Goal: Task Accomplishment & Management: Manage account settings

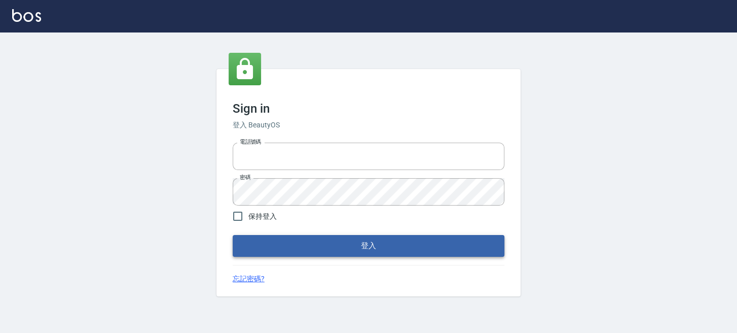
type input "0289832082"
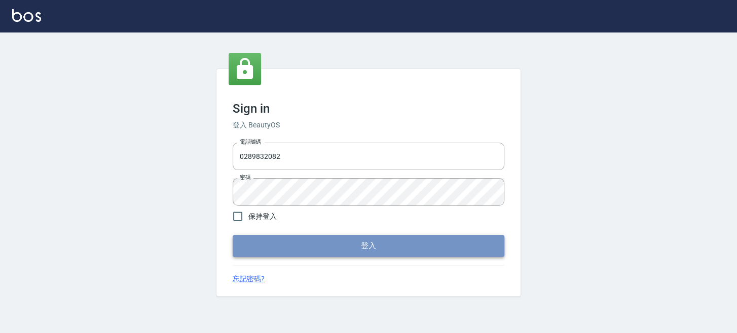
click at [396, 252] on button "登入" at bounding box center [369, 245] width 272 height 21
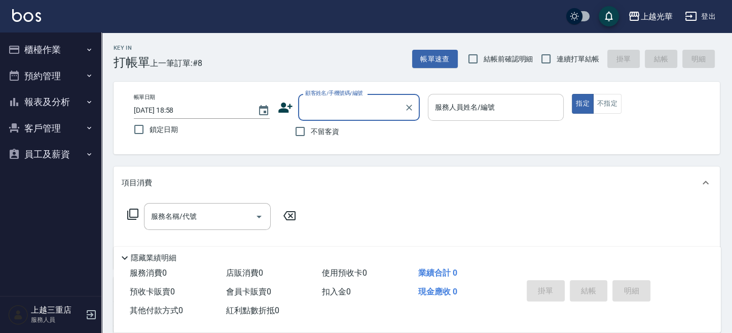
click at [505, 111] on input "服務人員姓名/編號" at bounding box center [496, 107] width 127 height 18
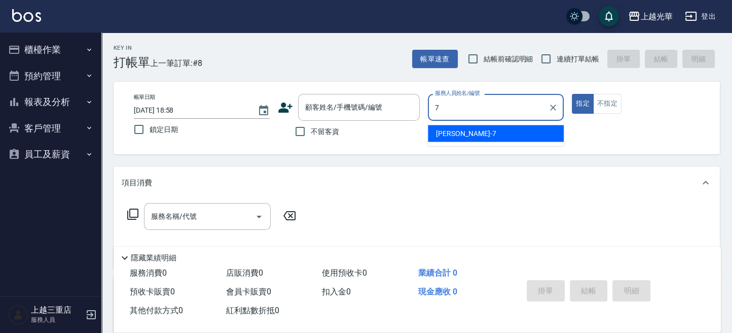
type input "小紫-7"
type button "true"
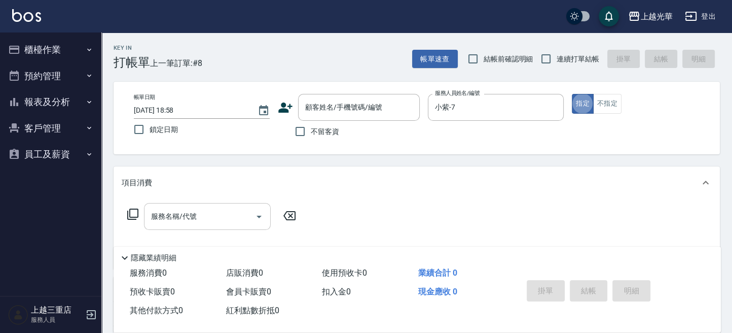
click at [210, 228] on div "服務名稱/代號" at bounding box center [207, 216] width 127 height 27
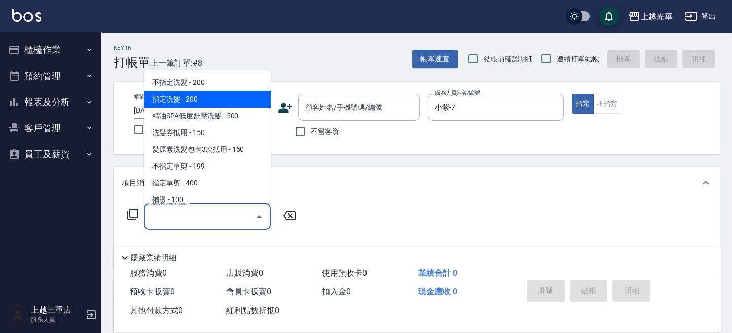
click at [204, 104] on span "指定洗髮 - 200" at bounding box center [207, 99] width 127 height 17
type input "指定洗髮(102)"
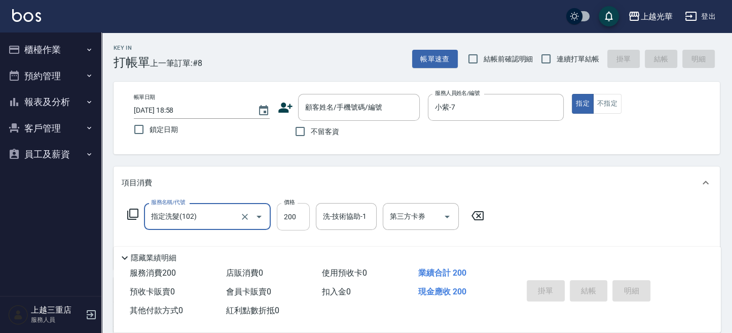
click at [292, 213] on input "200" at bounding box center [293, 216] width 33 height 27
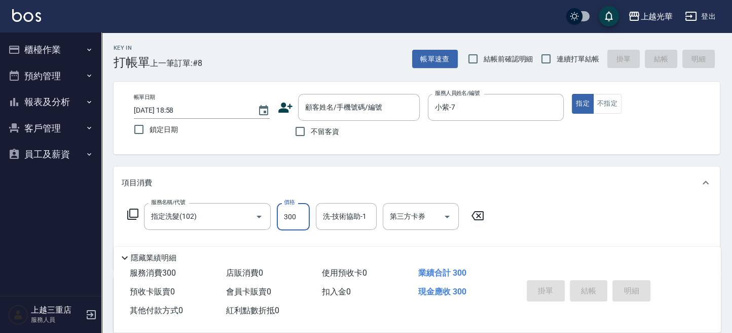
type input "300"
type input "."
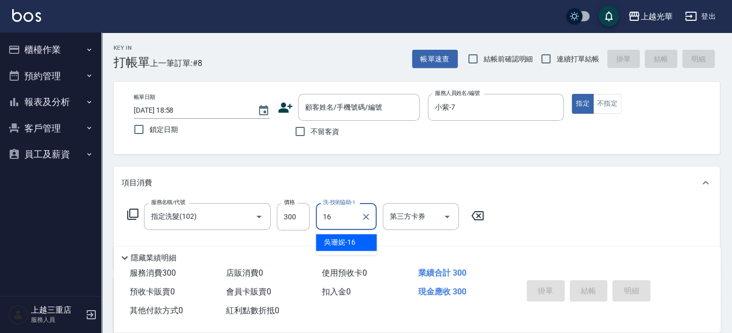
type input "吳珊妮-16"
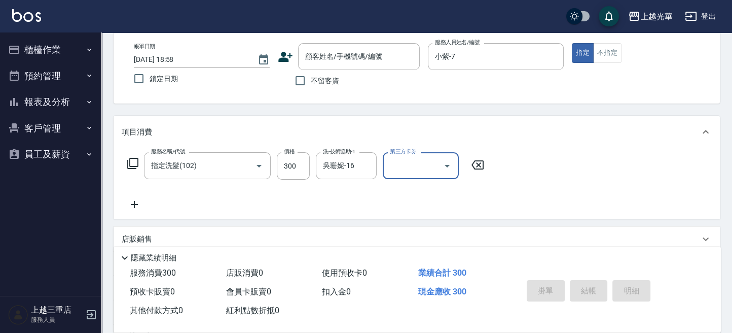
scroll to position [67, 0]
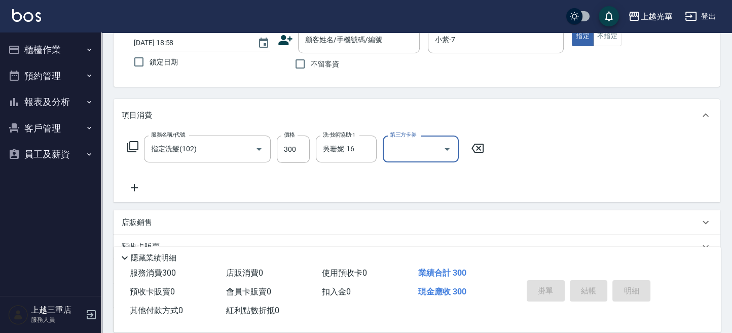
click at [136, 194] on div "服務名稱/代號 指定洗髮(102) 服務名稱/代號 價格 300 價格 洗-技術協助-1 吳珊妮-16 洗-技術協助-1 第三方卡券 第三方卡券" at bounding box center [417, 166] width 606 height 70
click at [140, 188] on icon at bounding box center [134, 188] width 25 height 12
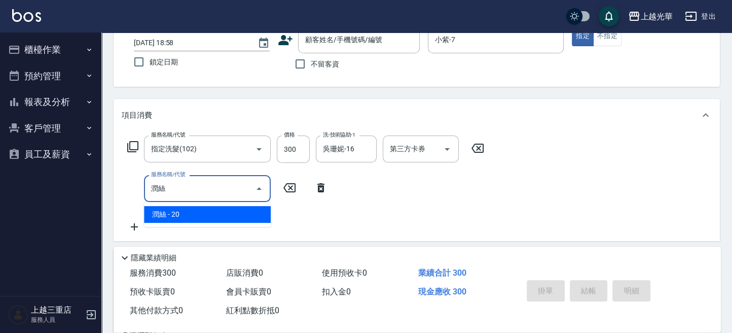
click at [195, 219] on span "潤絲 - 20" at bounding box center [207, 214] width 127 height 17
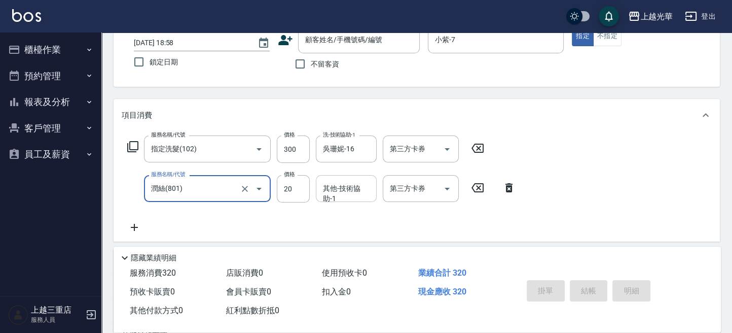
type input "潤絲(801)"
click at [353, 194] on input "其他-技術協助-1" at bounding box center [346, 189] width 52 height 18
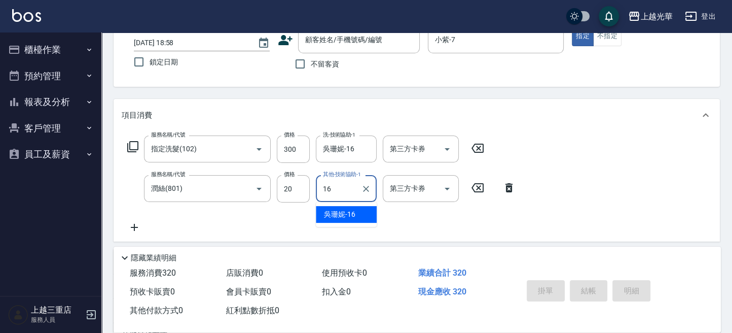
type input "吳珊妮-16"
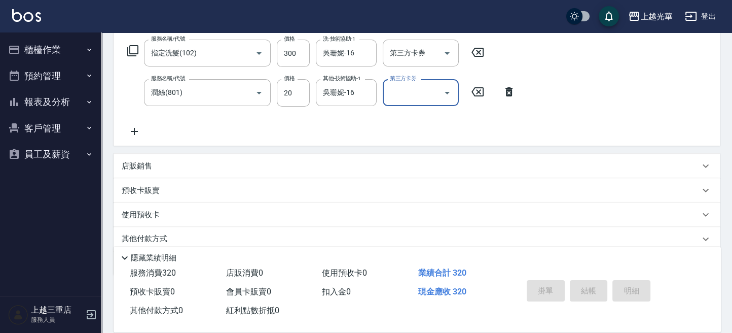
scroll to position [202, 0]
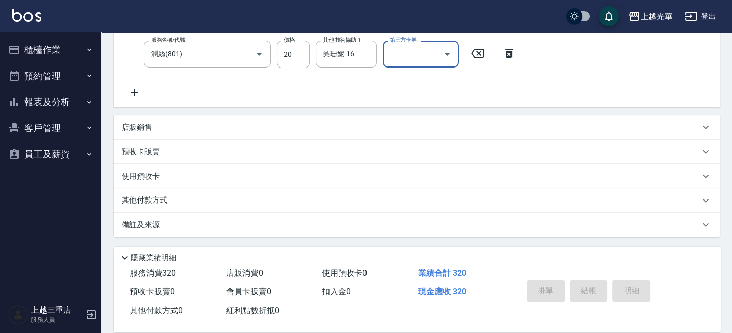
click at [274, 124] on div "店販銷售" at bounding box center [411, 127] width 578 height 11
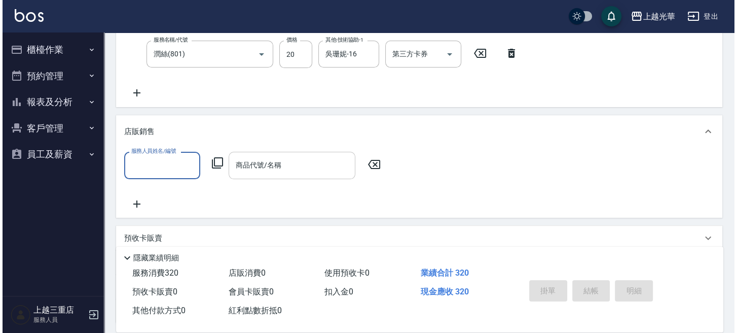
scroll to position [0, 0]
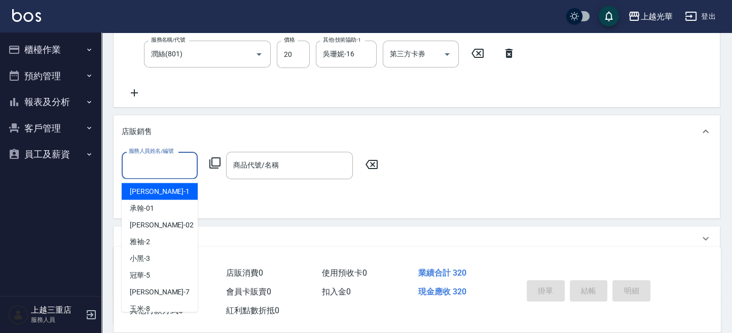
click at [148, 161] on input "服務人員姓名/編號" at bounding box center [159, 165] width 67 height 18
type input "小紫-7"
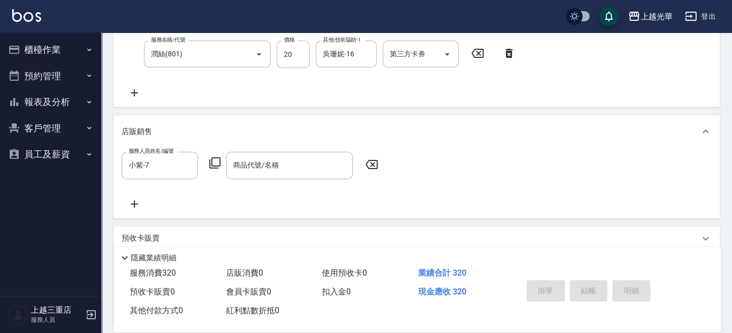
click at [223, 163] on div "服務人員姓名/編號 小紫-7 服務人員姓名/編號 商品代號/名稱 商品代號/名稱" at bounding box center [253, 165] width 263 height 27
click at [217, 163] on icon at bounding box center [215, 163] width 12 height 12
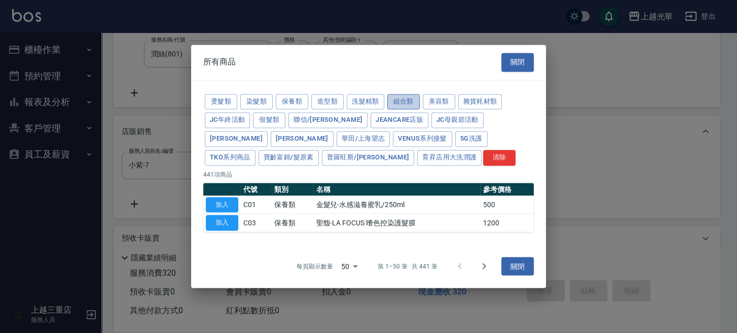
click at [404, 104] on button "組合類" at bounding box center [403, 102] width 32 height 16
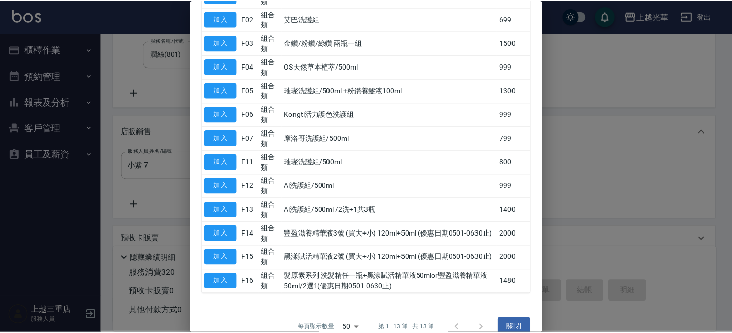
scroll to position [181, 0]
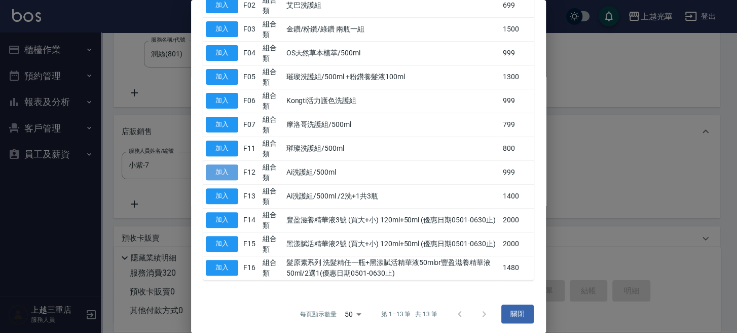
click at [232, 168] on button "加入" at bounding box center [222, 172] width 32 height 16
type input "Ai洗護組/500ml"
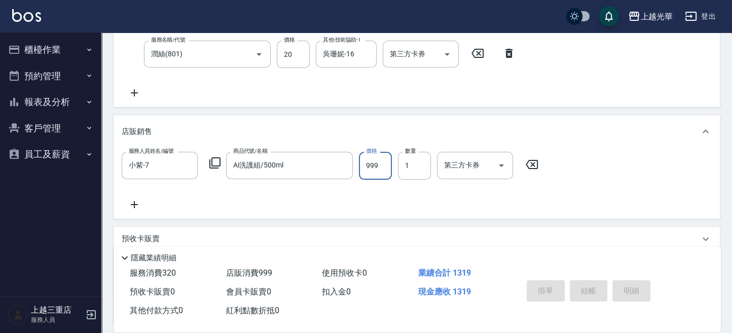
drag, startPoint x: 379, startPoint y: 163, endPoint x: 208, endPoint y: 182, distance: 172.0
click at [378, 164] on input "999" at bounding box center [375, 165] width 33 height 27
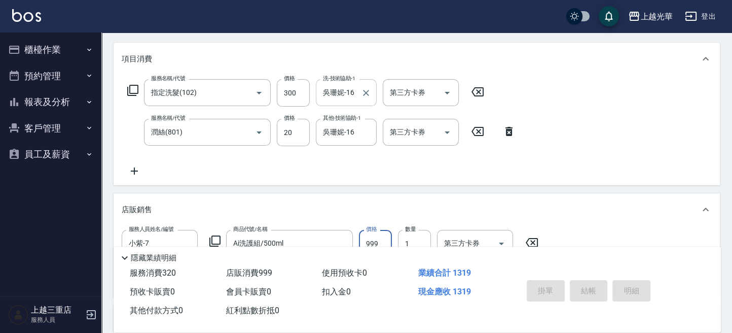
scroll to position [0, 0]
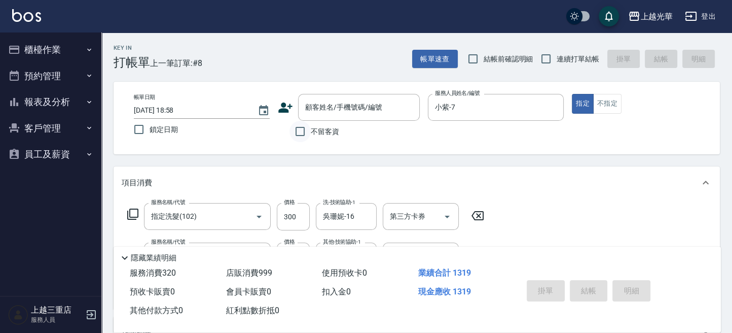
click at [304, 128] on input "不留客資" at bounding box center [300, 131] width 21 height 21
checkbox input "true"
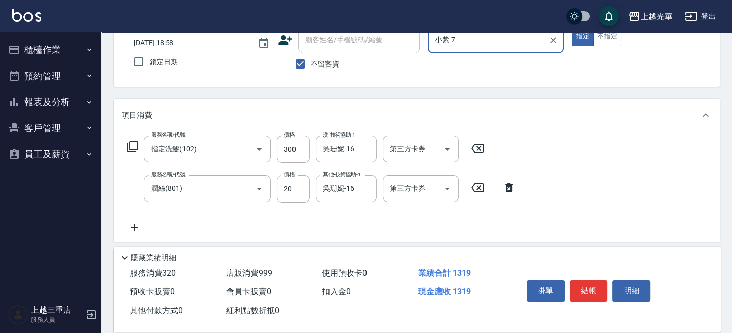
scroll to position [203, 0]
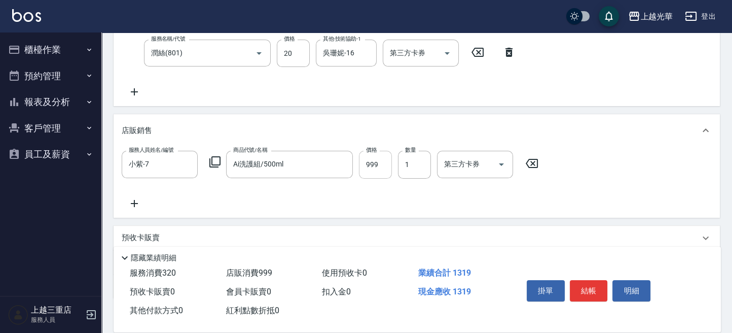
click at [376, 168] on input "999" at bounding box center [375, 164] width 33 height 27
type input "900"
click at [579, 286] on button "結帳" at bounding box center [589, 290] width 38 height 21
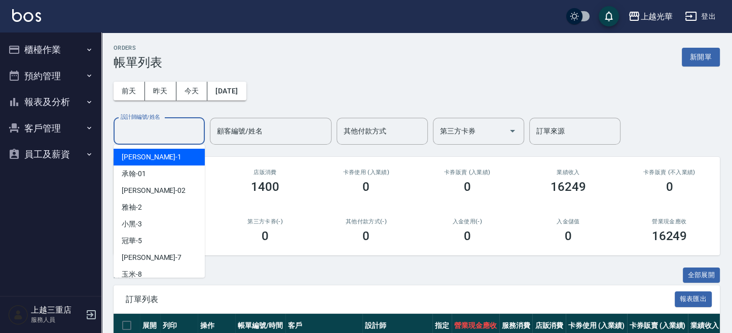
click at [173, 127] on input "設計師編號/姓名" at bounding box center [159, 131] width 82 height 18
drag, startPoint x: 515, startPoint y: 75, endPoint x: 527, endPoint y: 74, distance: 12.7
click at [527, 74] on div "[DATE] [DATE] [DATE] [DATE] 設計師編號/姓名 設計師編號/姓名 顧客編號/姓名 顧客編號/姓名 其他付款方式 其他付款方式 第三方…" at bounding box center [417, 106] width 606 height 75
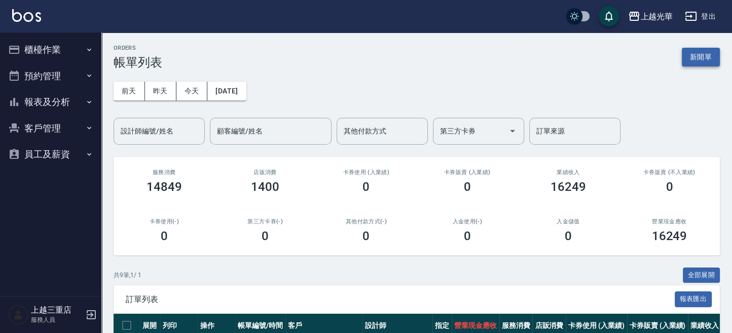
click at [707, 48] on div "ORDERS 帳單列表 新開單" at bounding box center [417, 57] width 606 height 25
click at [716, 62] on button "新開單" at bounding box center [701, 57] width 38 height 19
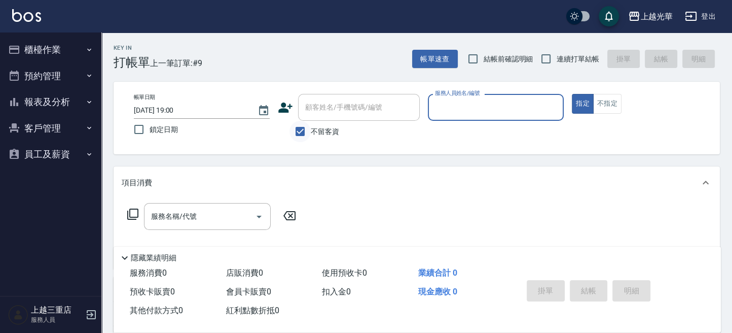
click at [306, 129] on input "不留客資" at bounding box center [300, 131] width 21 height 21
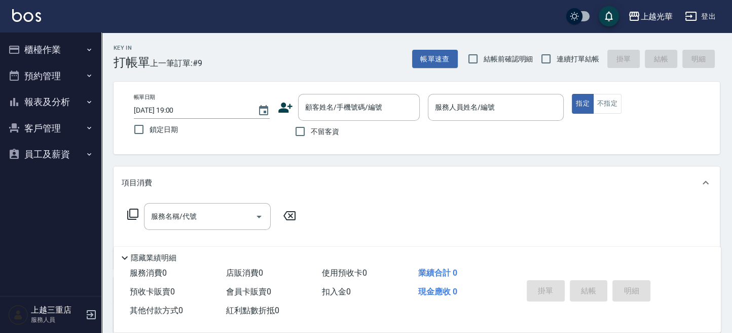
click at [319, 126] on span "不留客資" at bounding box center [325, 131] width 28 height 11
click at [311, 126] on input "不留客資" at bounding box center [300, 131] width 21 height 21
checkbox input "true"
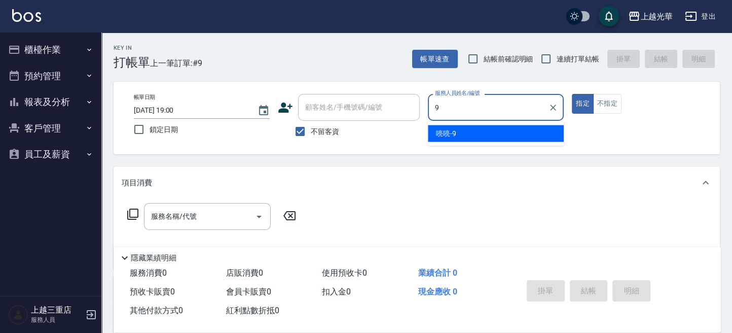
type input "喨喨-9"
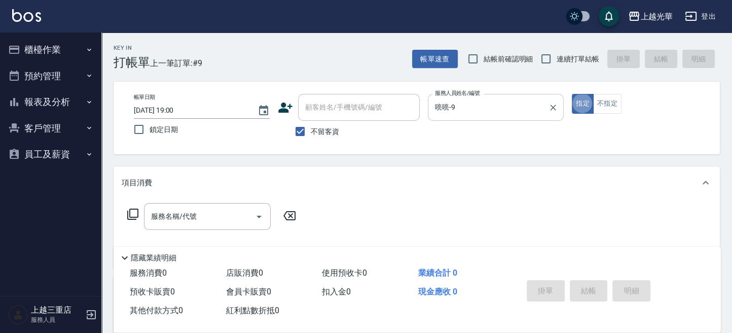
type button "true"
click at [606, 100] on button "不指定" at bounding box center [607, 104] width 28 height 20
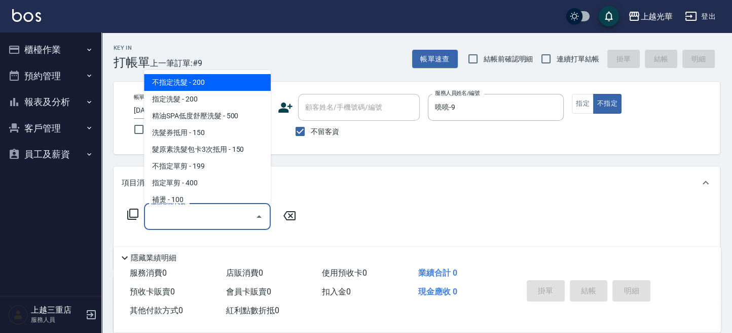
click at [165, 218] on input "服務名稱/代號" at bounding box center [200, 216] width 102 height 18
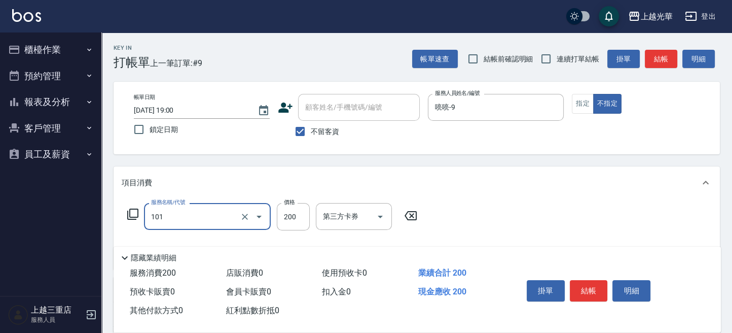
type input "不指定洗髮(101)"
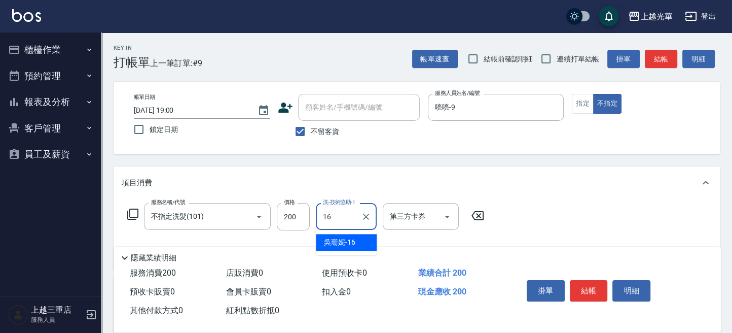
type input "吳珊妮-16"
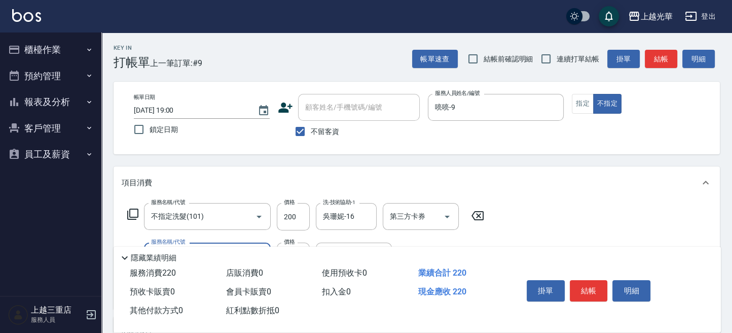
type input "潤絲(801)"
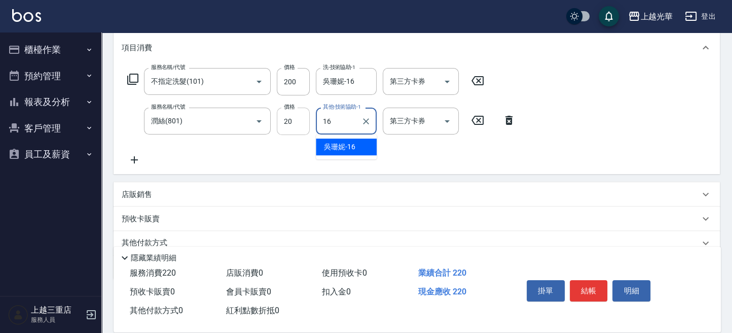
type input "吳珊妮-16"
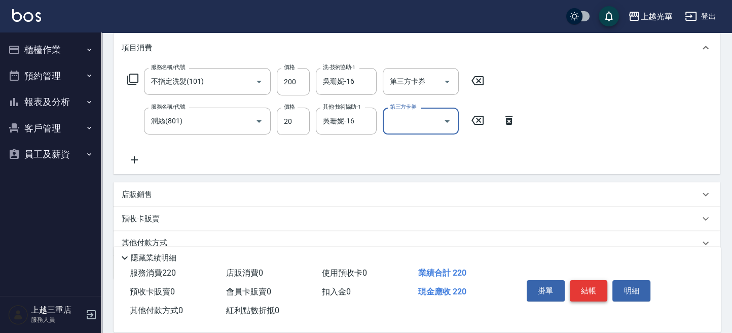
click at [584, 294] on button "結帳" at bounding box center [589, 290] width 38 height 21
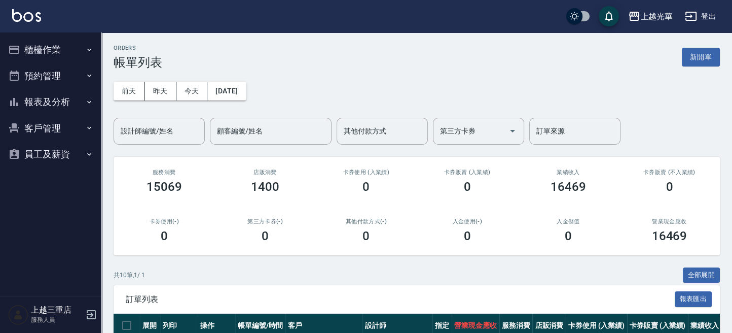
click at [58, 48] on button "櫃檯作業" at bounding box center [50, 50] width 93 height 26
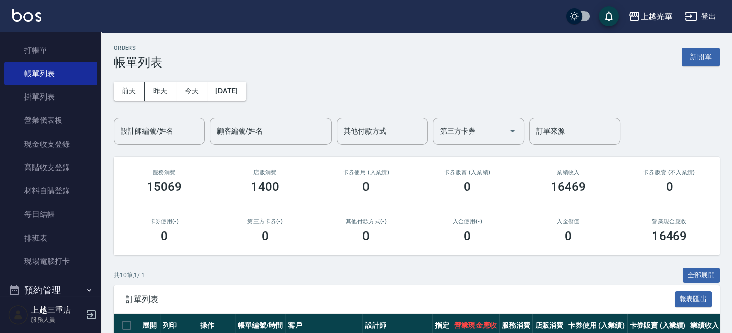
scroll to position [67, 0]
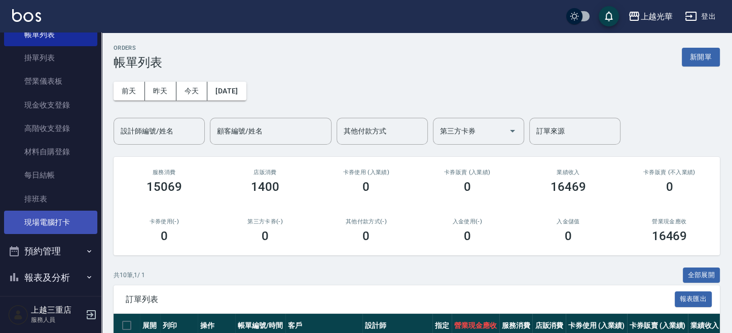
click at [71, 226] on link "現場電腦打卡" at bounding box center [50, 221] width 93 height 23
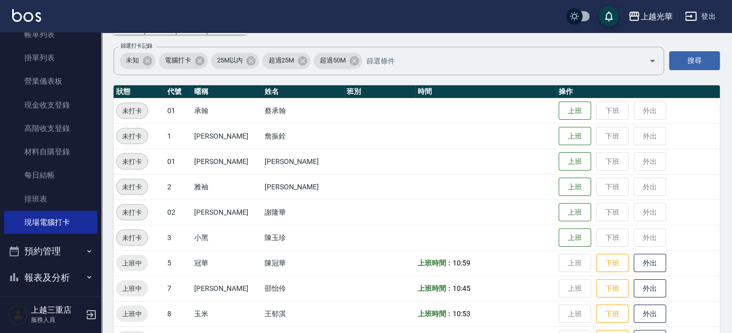
scroll to position [203, 0]
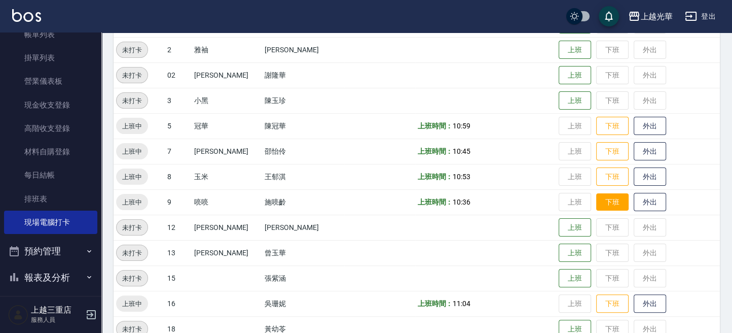
click at [596, 203] on button "下班" at bounding box center [612, 202] width 32 height 18
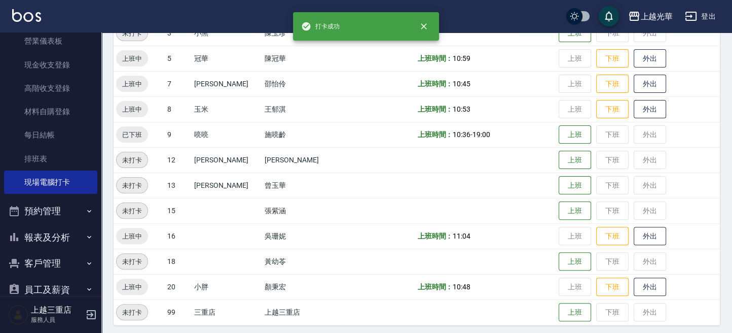
scroll to position [126, 0]
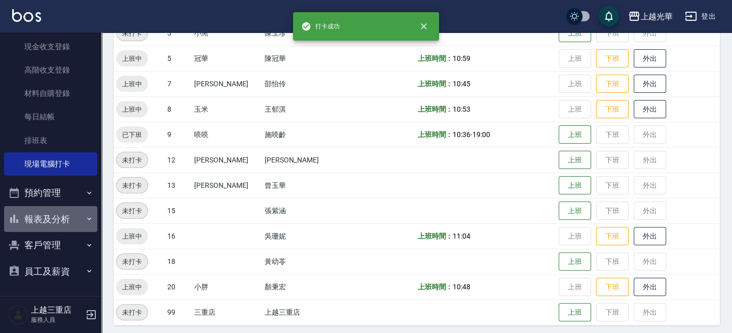
click at [52, 225] on button "報表及分析" at bounding box center [50, 219] width 93 height 26
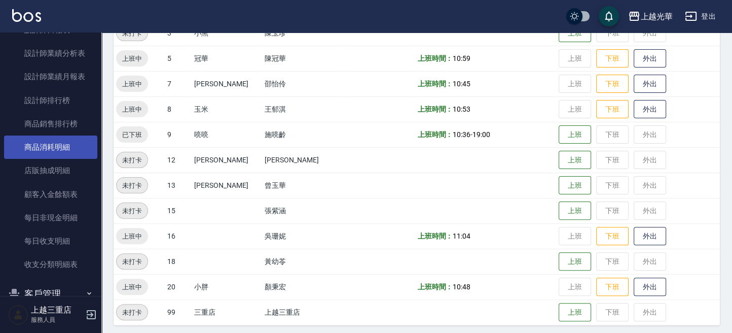
scroll to position [488, 0]
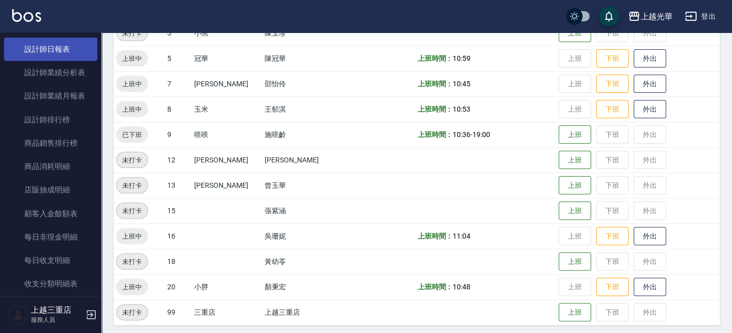
drag, startPoint x: 55, startPoint y: 34, endPoint x: 58, endPoint y: 41, distance: 6.8
click at [56, 34] on link "全店業績分析表" at bounding box center [50, 25] width 93 height 23
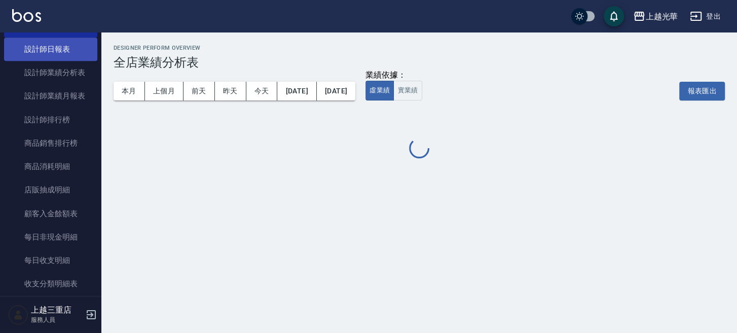
click at [59, 51] on link "設計師日報表" at bounding box center [50, 49] width 93 height 23
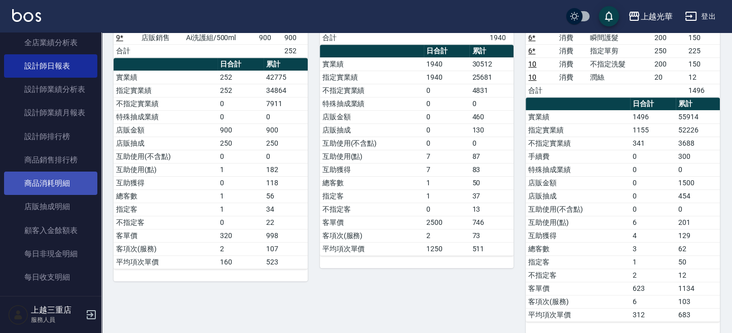
scroll to position [353, 0]
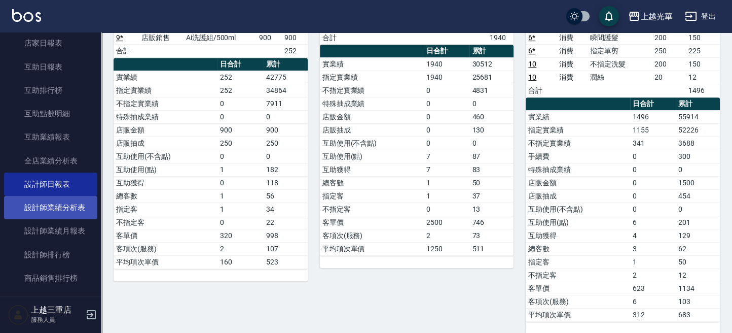
click at [54, 205] on link "設計師業績分析表" at bounding box center [50, 207] width 93 height 23
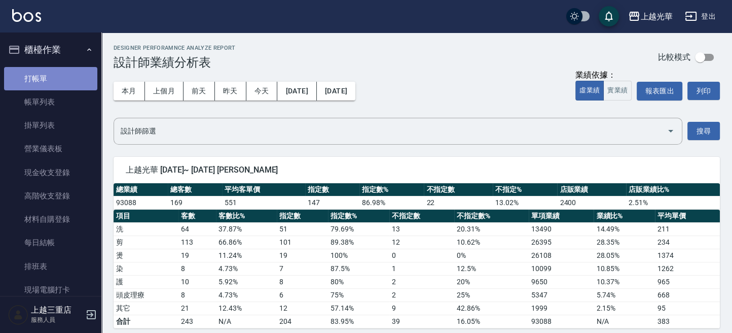
click at [55, 77] on link "打帳單" at bounding box center [50, 78] width 93 height 23
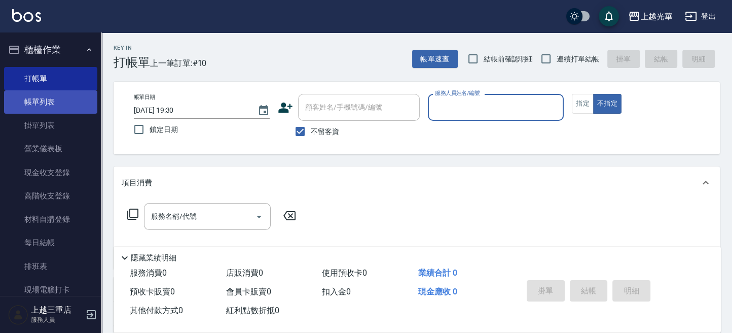
click at [32, 100] on link "帳單列表" at bounding box center [50, 101] width 93 height 23
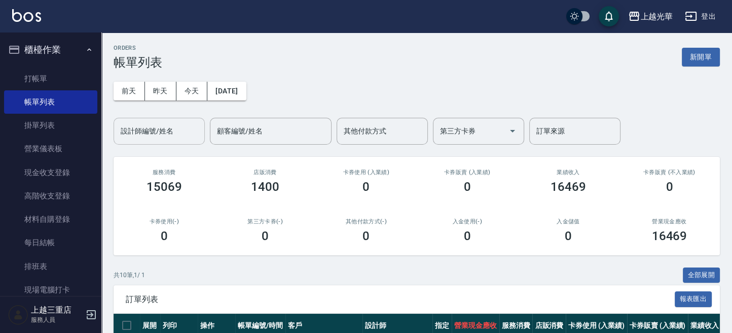
click at [163, 142] on div "設計師編號/姓名" at bounding box center [159, 131] width 91 height 27
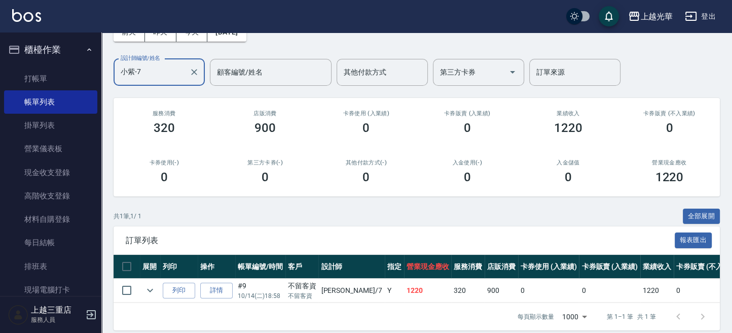
scroll to position [78, 0]
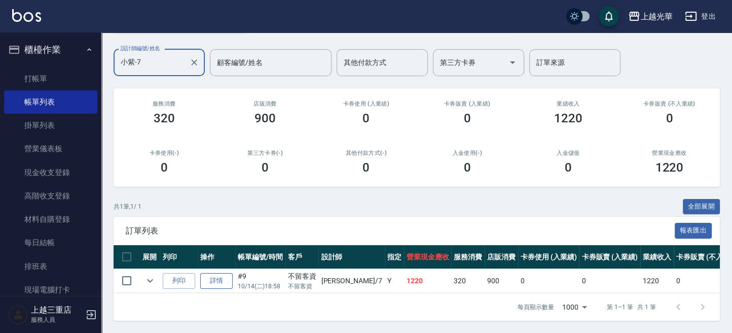
type input "小紫-7"
click at [210, 273] on link "詳情" at bounding box center [216, 281] width 32 height 16
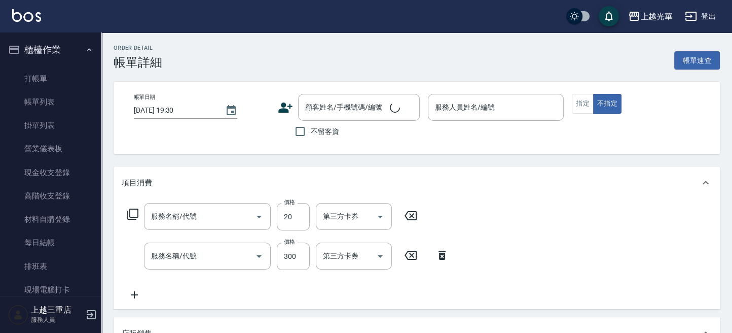
scroll to position [1, 0]
type input "2025/10/14 18:58"
checkbox input "true"
type input "小紫-7"
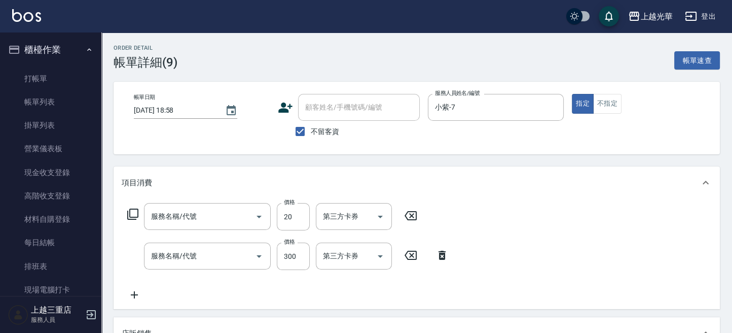
scroll to position [0, 0]
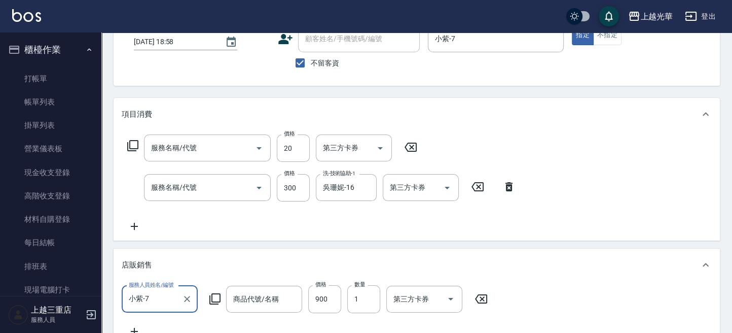
type input "Ai洗護組/500ml"
type input "潤絲(801)"
type input "指定洗髮(102)"
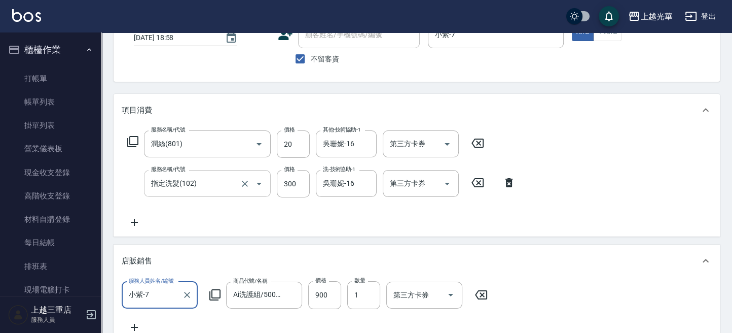
scroll to position [67, 0]
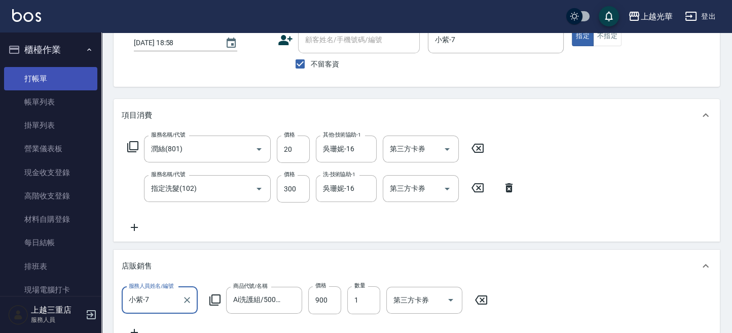
click at [62, 74] on link "打帳單" at bounding box center [50, 78] width 93 height 23
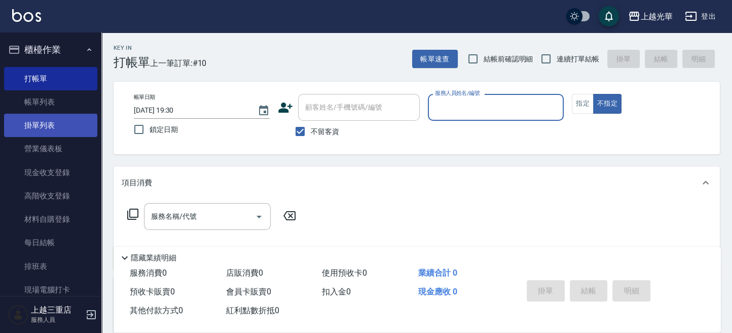
click at [29, 114] on link "掛單列表" at bounding box center [50, 125] width 93 height 23
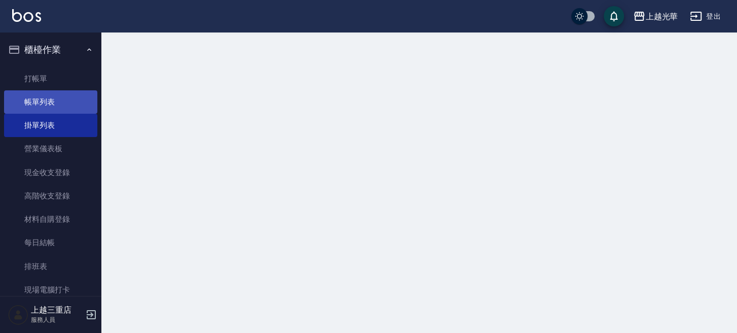
click at [41, 106] on link "帳單列表" at bounding box center [50, 101] width 93 height 23
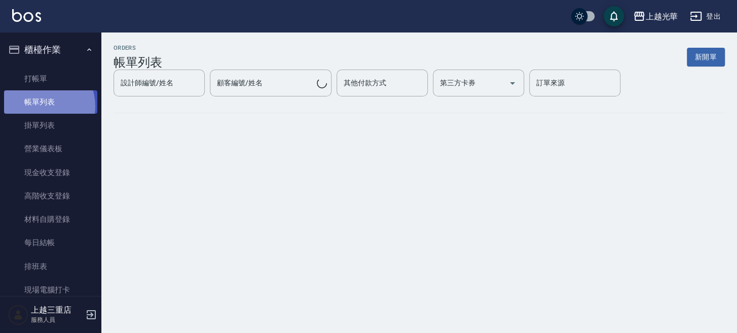
click at [41, 106] on link "帳單列表" at bounding box center [50, 101] width 93 height 23
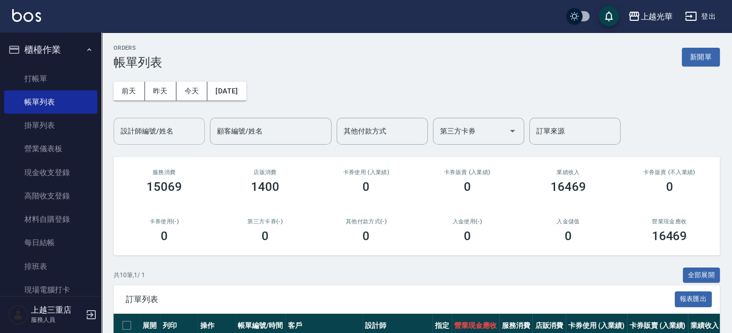
click at [123, 127] on div "設計師編號/姓名 設計師編號/姓名" at bounding box center [159, 131] width 91 height 27
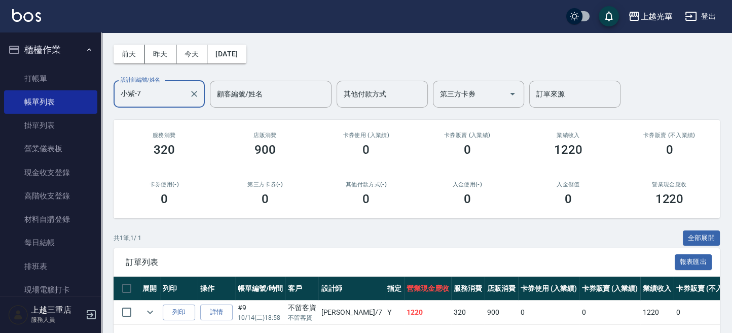
scroll to position [78, 0]
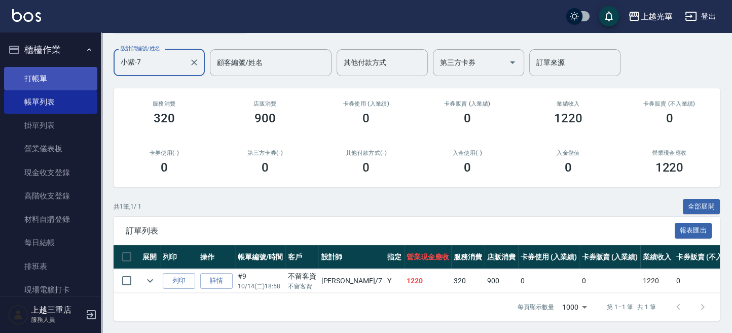
type input "小紫-7"
click at [60, 76] on link "打帳單" at bounding box center [50, 78] width 93 height 23
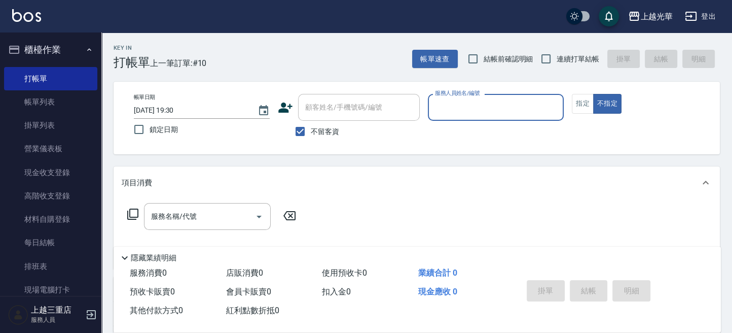
click at [497, 120] on div "服務人員姓名/編號" at bounding box center [496, 107] width 136 height 27
type input "7"
type button "false"
type input "小紫-7"
click at [615, 104] on button "不指定" at bounding box center [607, 104] width 28 height 20
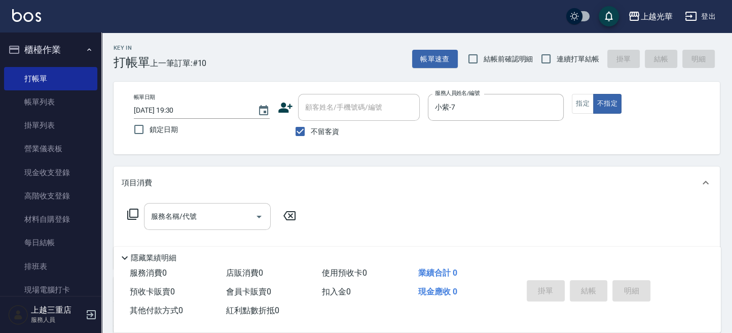
click at [201, 219] on input "服務名稱/代號" at bounding box center [200, 216] width 102 height 18
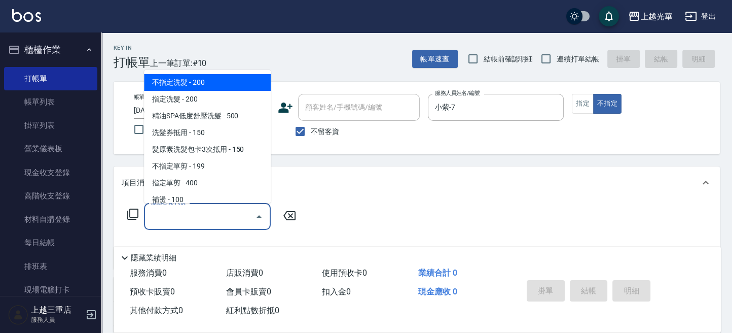
click at [195, 80] on span "不指定洗髮 - 200" at bounding box center [207, 82] width 127 height 17
type input "不指定洗髮(101)"
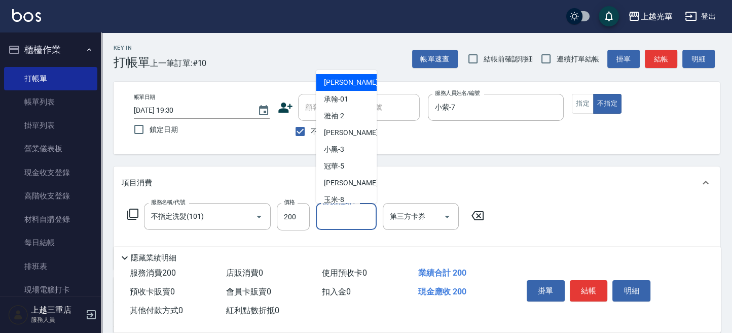
click at [357, 213] on div "洗-技術協助-1 洗-技術協助-1" at bounding box center [346, 216] width 61 height 27
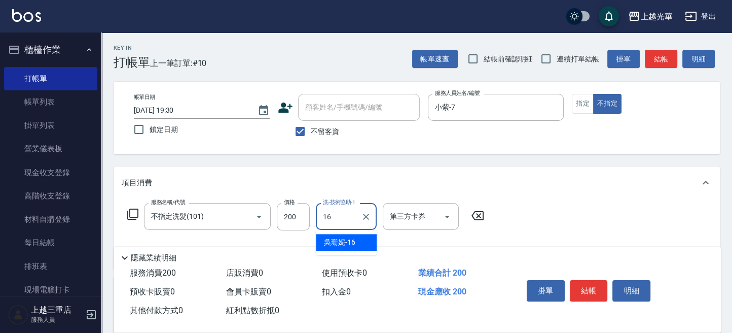
type input "吳珊妮-16"
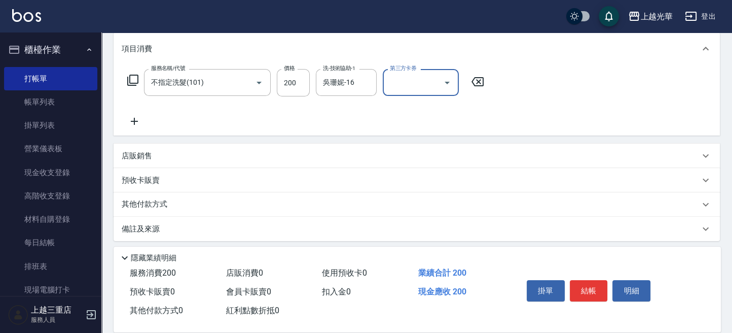
scroll to position [135, 0]
click at [129, 120] on icon at bounding box center [134, 120] width 25 height 12
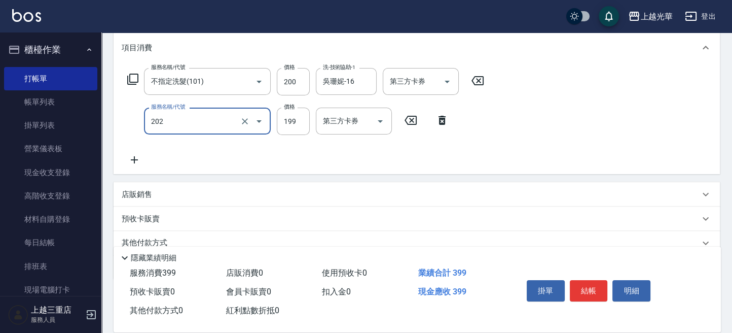
type input "不指定單剪(202)"
click at [582, 126] on div "服務名稱/代號 不指定洗髮(101) 服務名稱/代號 價格 200 價格 洗-技術協助-1 [PERSON_NAME]-16 洗-技術協助-1 第三方卡券 第…" at bounding box center [417, 119] width 606 height 110
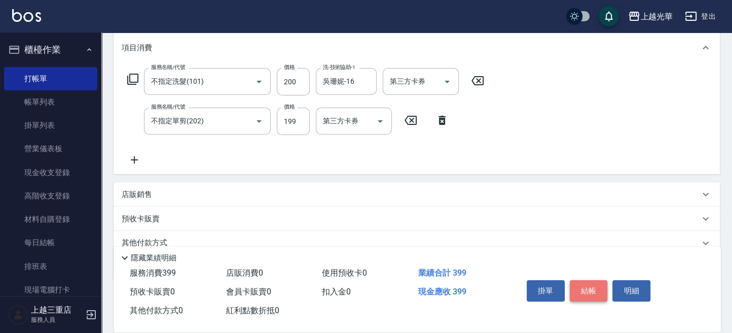
click at [595, 284] on button "結帳" at bounding box center [589, 290] width 38 height 21
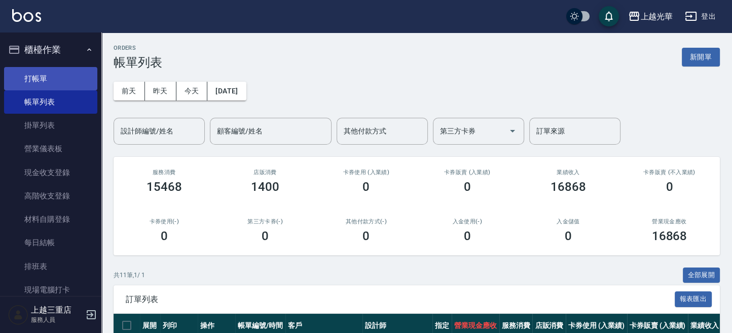
click at [83, 80] on link "打帳單" at bounding box center [50, 78] width 93 height 23
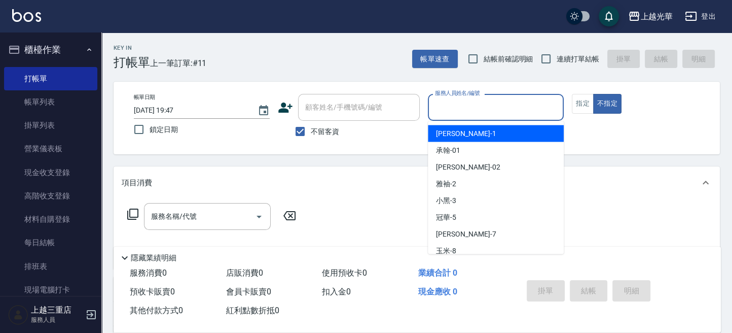
click at [471, 109] on input "服務人員姓名/編號" at bounding box center [496, 107] width 127 height 18
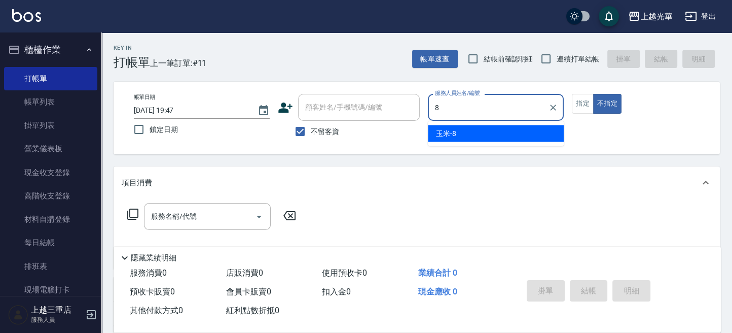
type input "玉米-8"
type button "false"
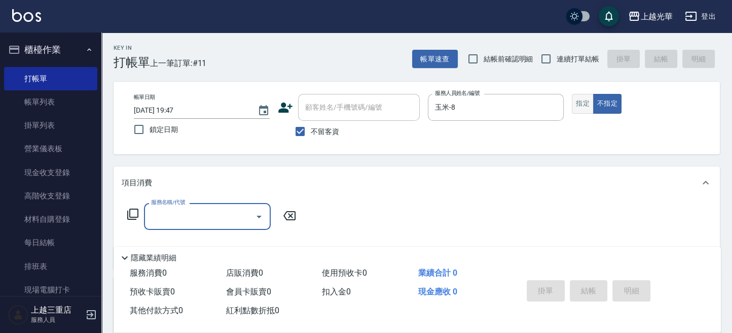
click at [581, 98] on button "指定" at bounding box center [583, 104] width 22 height 20
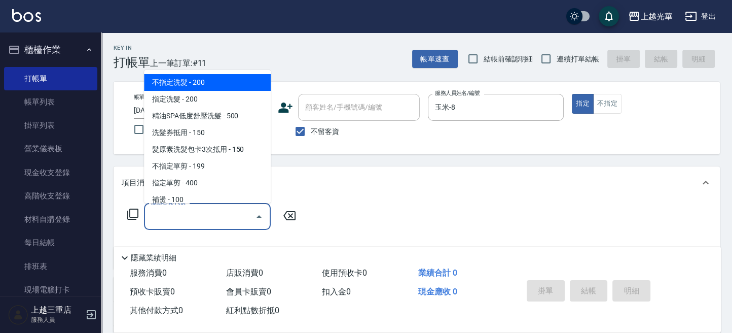
click at [175, 212] on input "服務名稱/代號" at bounding box center [200, 216] width 102 height 18
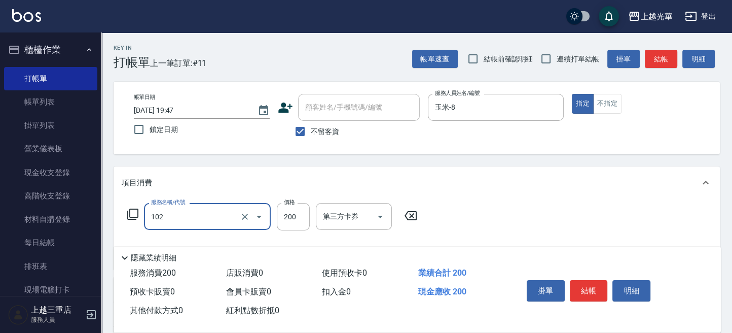
type input "指定洗髮(102)"
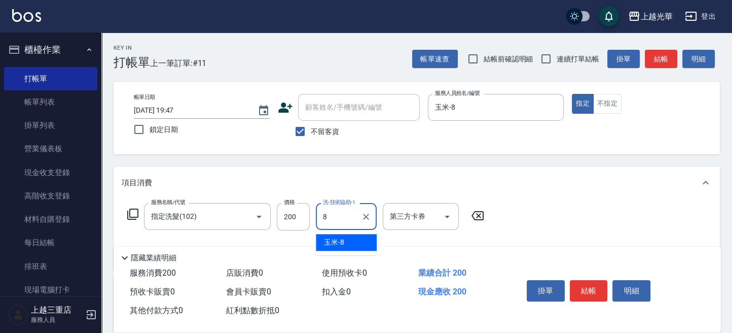
type input "玉米-8"
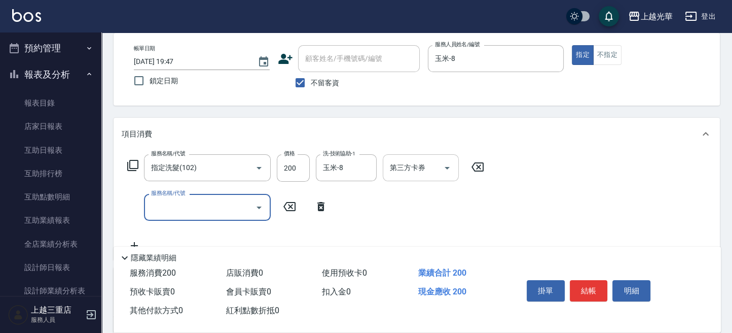
scroll to position [67, 0]
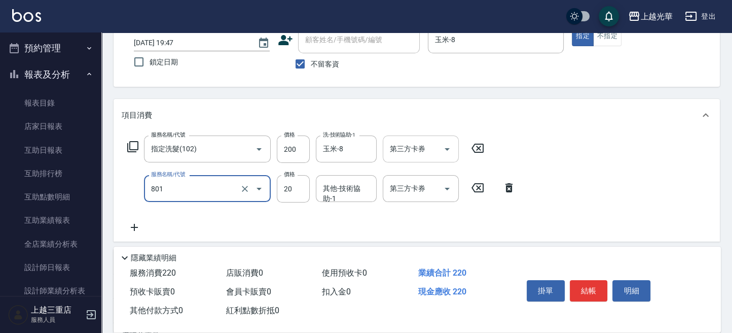
type input "潤絲(801)"
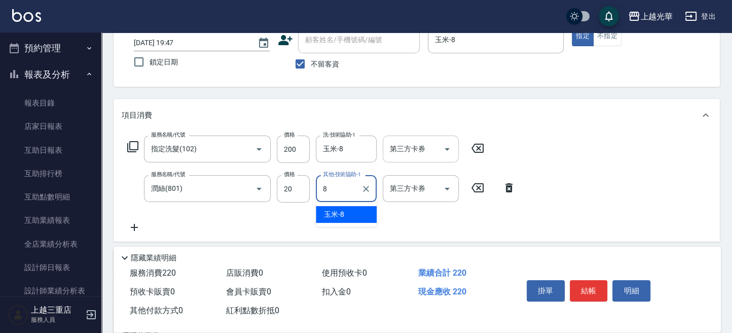
type input "玉米-8"
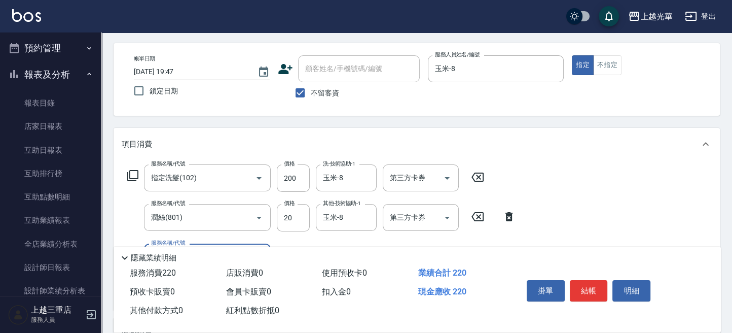
scroll to position [0, 0]
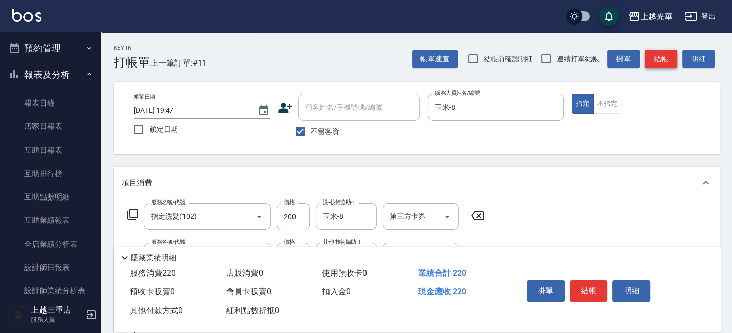
click at [663, 57] on button "結帳" at bounding box center [661, 59] width 32 height 19
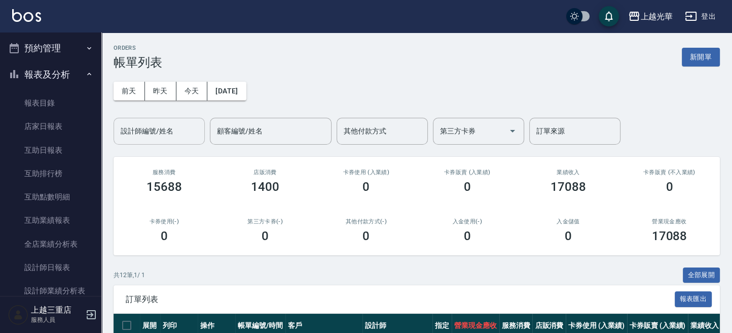
click at [189, 128] on input "設計師編號/姓名" at bounding box center [159, 131] width 82 height 18
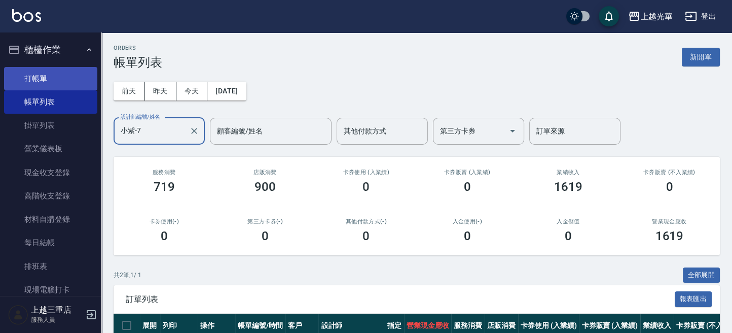
type input "小紫-7"
click at [51, 80] on link "打帳單" at bounding box center [50, 78] width 93 height 23
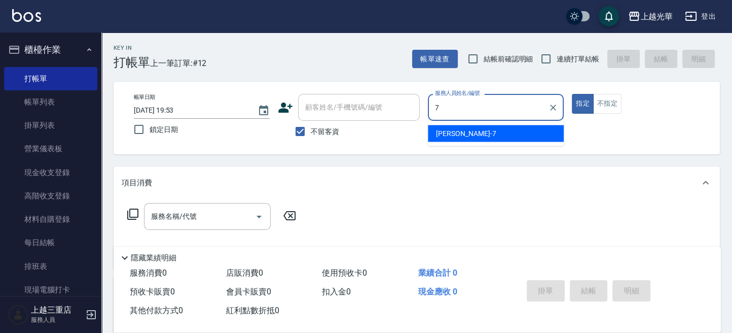
type input "小紫-7"
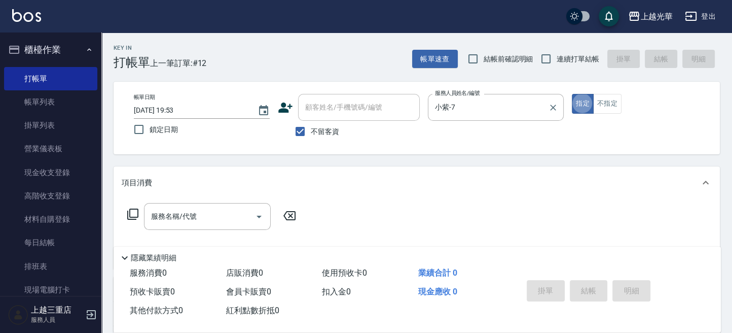
type button "true"
click at [597, 101] on button "不指定" at bounding box center [607, 104] width 28 height 20
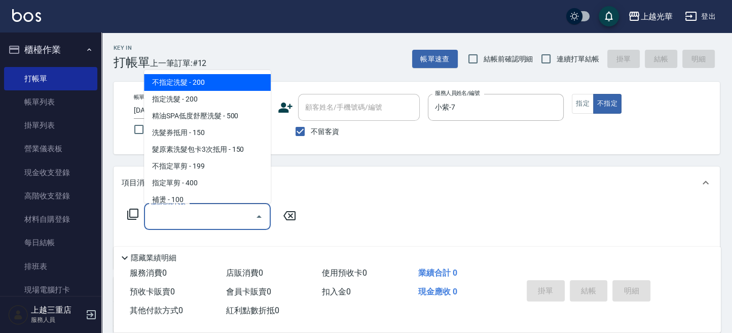
click at [221, 224] on input "服務名稱/代號" at bounding box center [200, 216] width 102 height 18
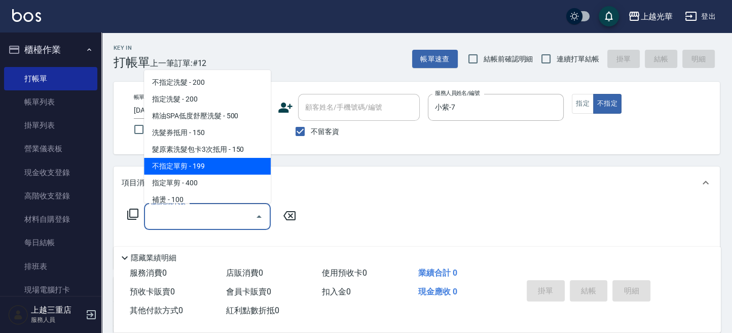
drag, startPoint x: 226, startPoint y: 165, endPoint x: 271, endPoint y: 198, distance: 55.6
click at [227, 166] on span "不指定單剪 - 199" at bounding box center [207, 166] width 127 height 17
type input "不指定單剪(202)"
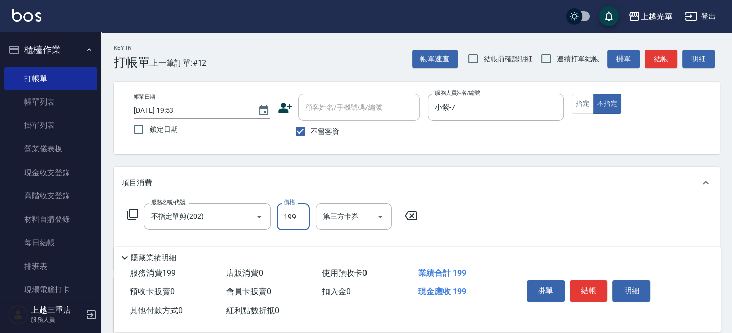
drag, startPoint x: 297, startPoint y: 214, endPoint x: 286, endPoint y: 210, distance: 11.6
click at [297, 215] on input "199" at bounding box center [293, 216] width 33 height 27
type input "100"
click at [647, 163] on div "Key In 打帳單 上一筆訂單:#12 帳單速查 結帳前確認明細 連續打單結帳 掛單 結帳 明細 帳單日期 2025/10/14 19:53 鎖定日期 顧客…" at bounding box center [416, 251] width 631 height 438
click at [592, 282] on button "結帳" at bounding box center [589, 290] width 38 height 21
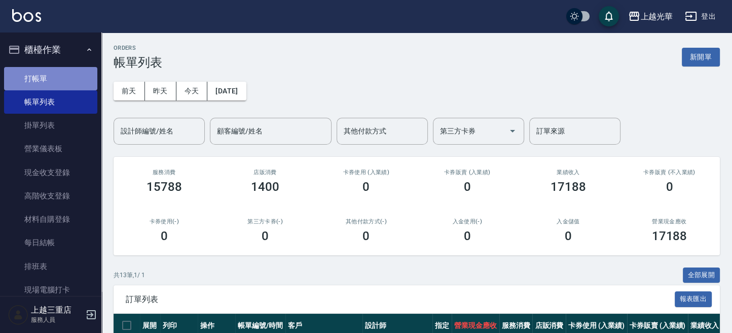
click at [70, 82] on link "打帳單" at bounding box center [50, 78] width 93 height 23
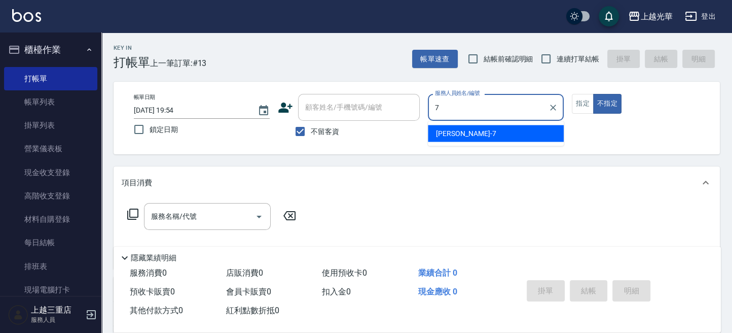
type input "小紫-7"
type button "false"
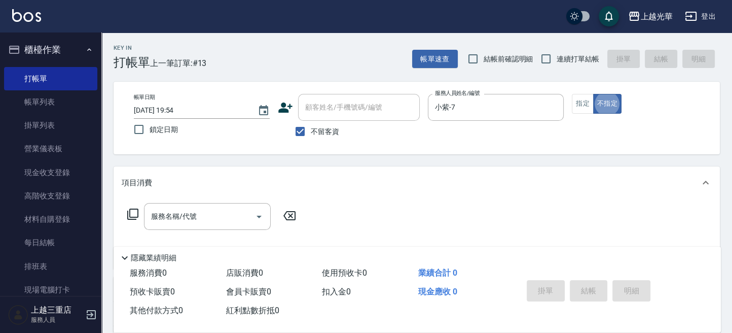
drag, startPoint x: 615, startPoint y: 95, endPoint x: 414, endPoint y: 152, distance: 208.7
click at [612, 96] on button "不指定" at bounding box center [607, 104] width 28 height 20
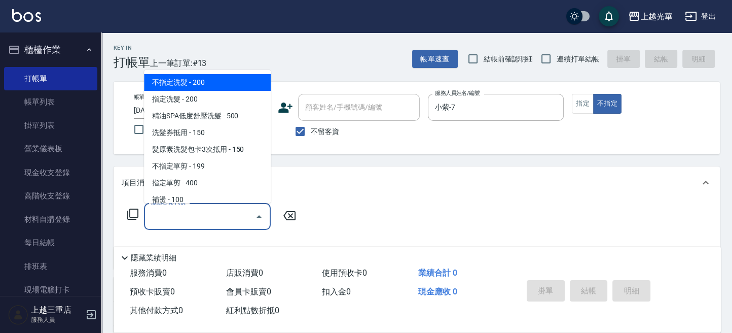
click at [207, 209] on input "服務名稱/代號" at bounding box center [200, 216] width 102 height 18
drag, startPoint x: 205, startPoint y: 80, endPoint x: 266, endPoint y: 130, distance: 78.2
click at [207, 80] on span "不指定洗髮 - 200" at bounding box center [207, 82] width 127 height 17
type input "不指定洗髮(101)"
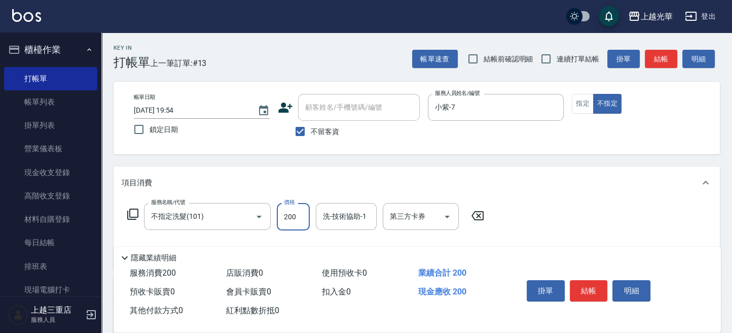
click at [280, 219] on input "200" at bounding box center [293, 216] width 33 height 27
type input "300"
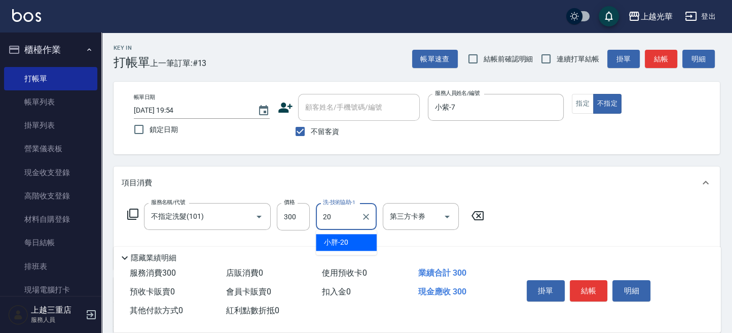
type input "小胖-20"
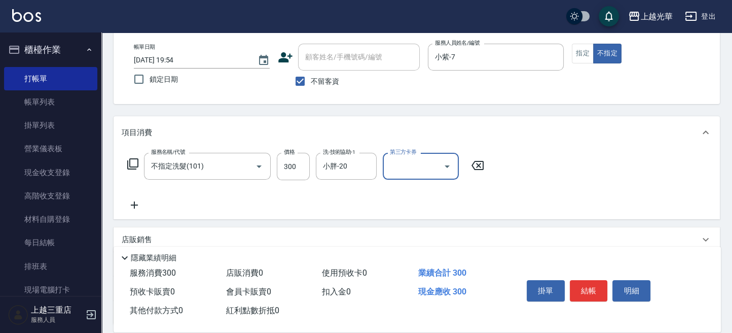
scroll to position [67, 0]
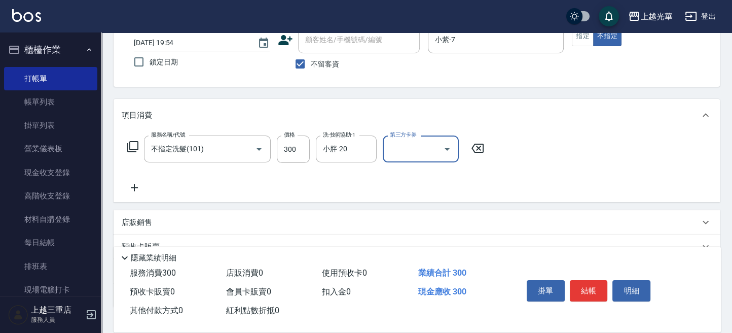
click at [135, 186] on icon at bounding box center [134, 188] width 25 height 12
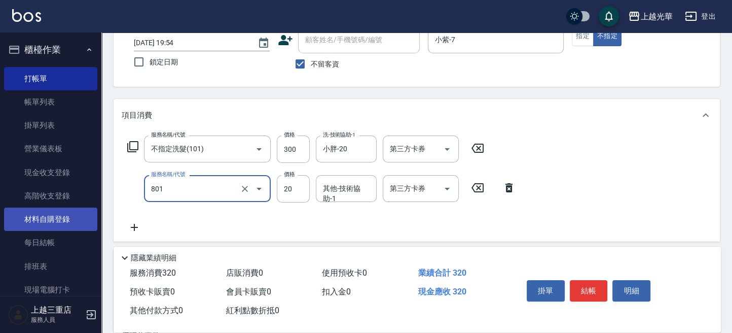
type input "潤絲(801)"
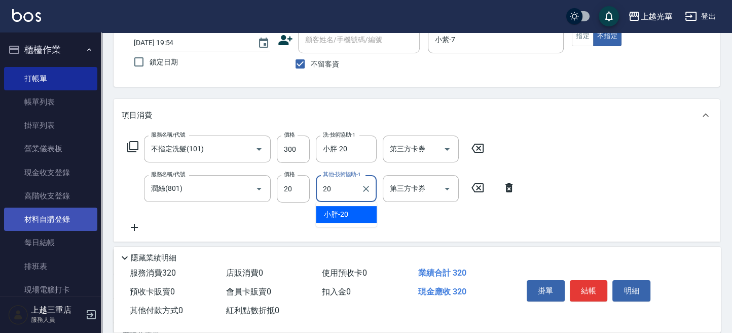
type input "小胖-20"
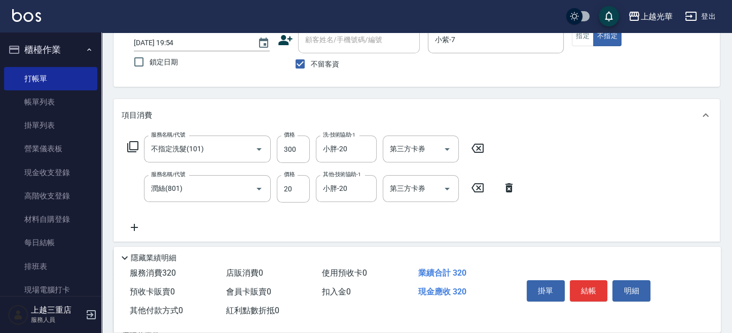
drag, startPoint x: 606, startPoint y: 141, endPoint x: 597, endPoint y: 168, distance: 28.5
click at [606, 141] on div "服務名稱/代號 不指定洗髮(101) 服務名稱/代號 價格 300 價格 洗-技術協助-1 小胖-20 洗-技術協助-1 第三方卡券 第三方卡券 服務名稱/代…" at bounding box center [417, 186] width 606 height 110
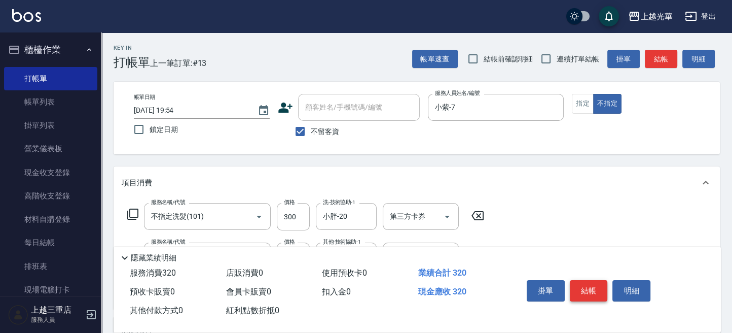
click at [600, 288] on button "結帳" at bounding box center [589, 290] width 38 height 21
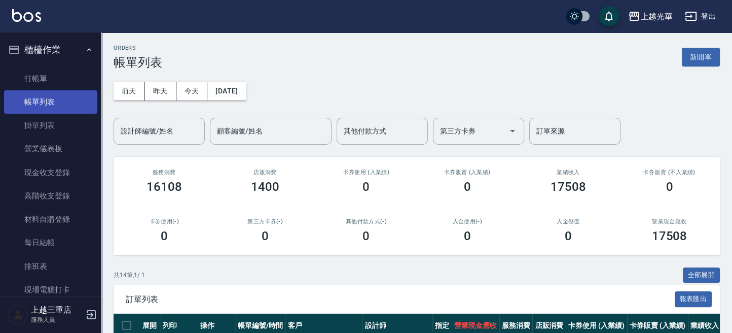
click at [29, 106] on link "帳單列表" at bounding box center [50, 101] width 93 height 23
click at [128, 123] on div "設計師編號/姓名 設計師編號/姓名" at bounding box center [159, 131] width 91 height 27
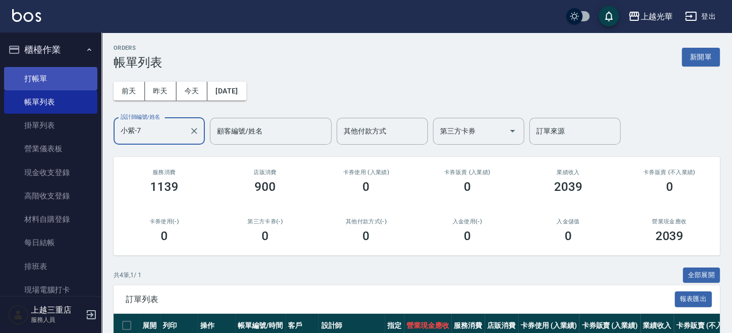
type input "小紫-7"
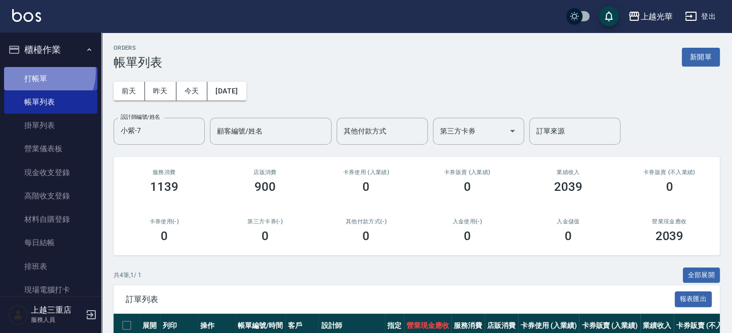
click at [40, 71] on link "打帳單" at bounding box center [50, 78] width 93 height 23
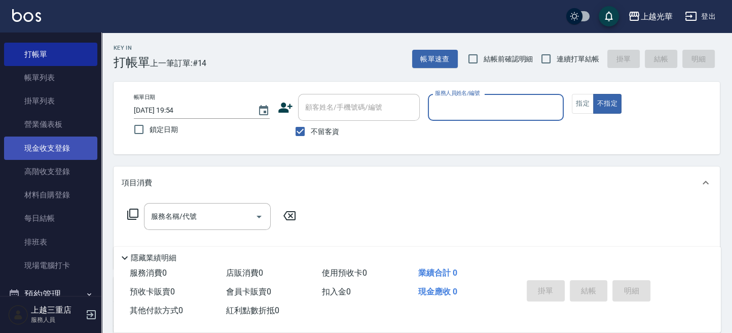
scroll to position [15, 0]
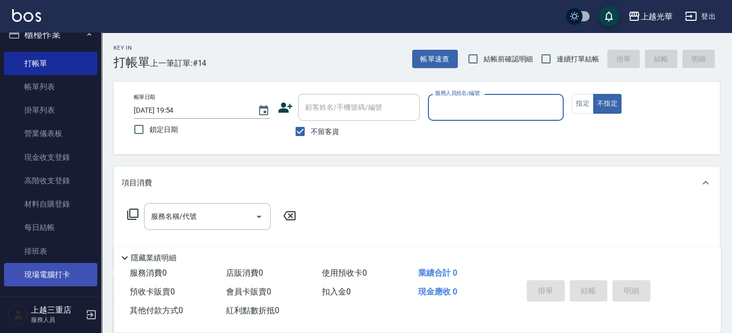
click at [54, 270] on link "現場電腦打卡" at bounding box center [50, 274] width 93 height 23
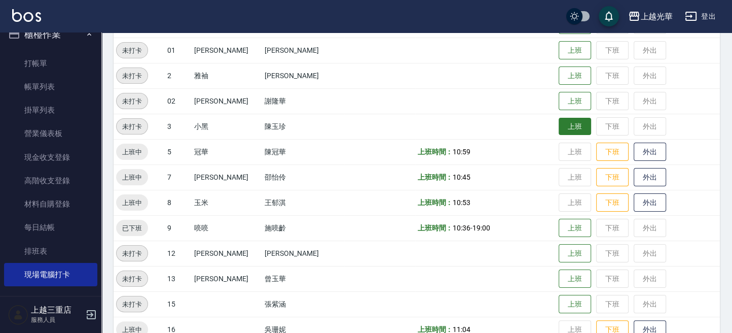
scroll to position [203, 0]
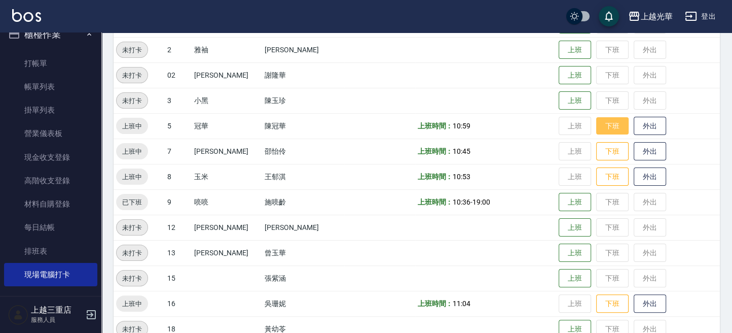
click at [597, 126] on button "下班" at bounding box center [612, 126] width 32 height 18
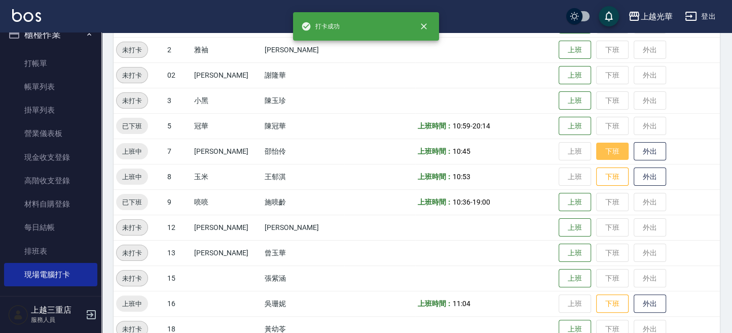
click at [608, 150] on button "下班" at bounding box center [612, 151] width 32 height 18
click at [604, 180] on button "下班" at bounding box center [612, 177] width 32 height 18
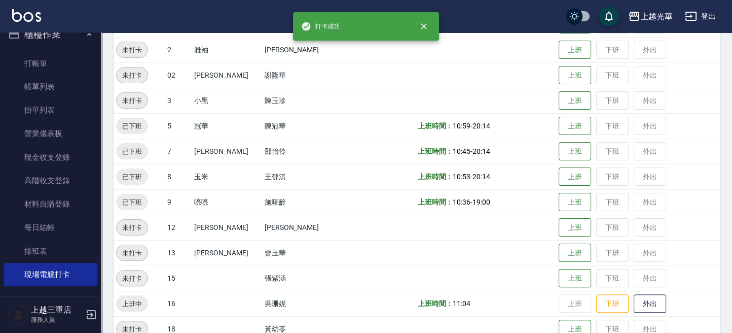
scroll to position [274, 0]
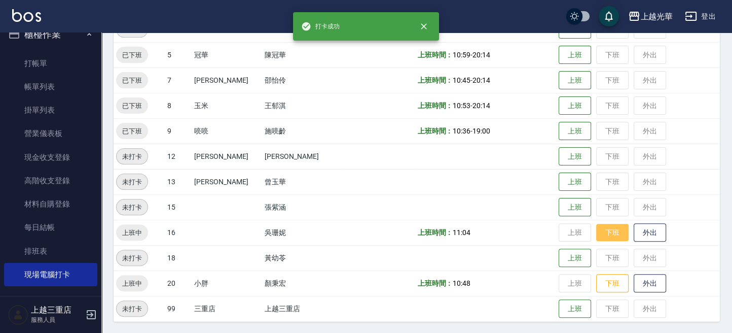
click at [602, 231] on button "下班" at bounding box center [612, 233] width 32 height 18
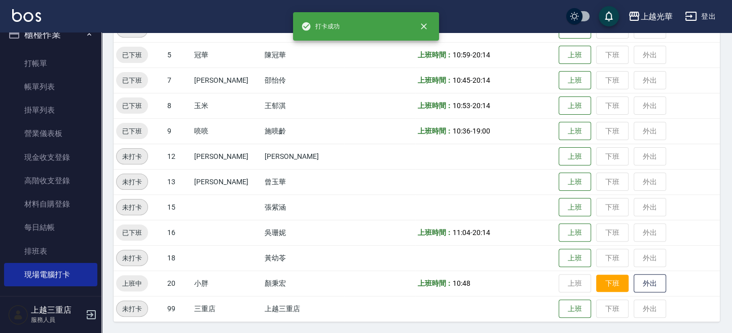
click at [607, 283] on button "下班" at bounding box center [612, 283] width 32 height 18
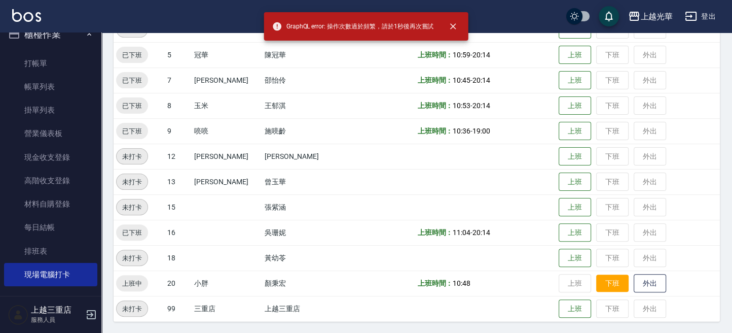
click at [596, 280] on button "下班" at bounding box center [612, 283] width 32 height 18
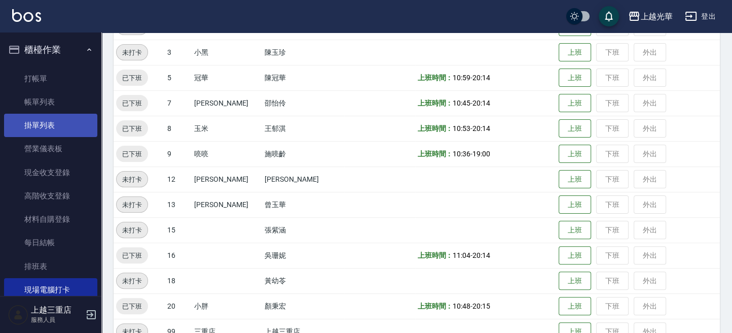
scroll to position [71, 0]
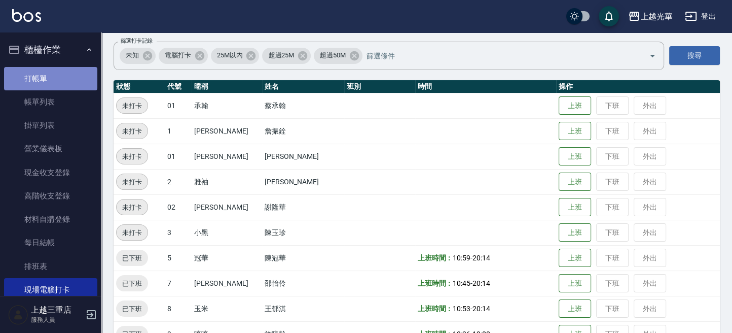
click at [58, 74] on link "打帳單" at bounding box center [50, 78] width 93 height 23
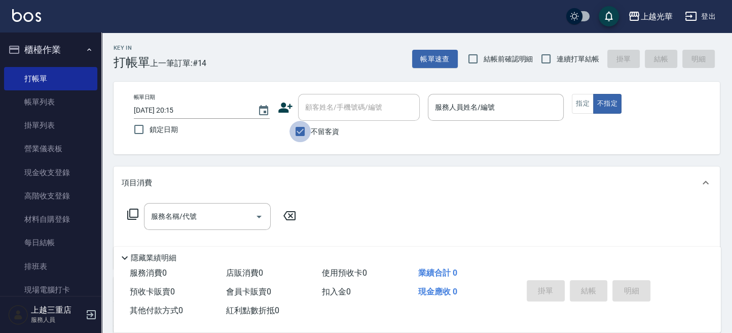
drag, startPoint x: 296, startPoint y: 130, endPoint x: 304, endPoint y: 129, distance: 7.7
click at [297, 130] on input "不留客資" at bounding box center [300, 131] width 21 height 21
checkbox input "false"
click at [331, 118] on div "顧客姓名/手機號碼/編號" at bounding box center [359, 107] width 122 height 27
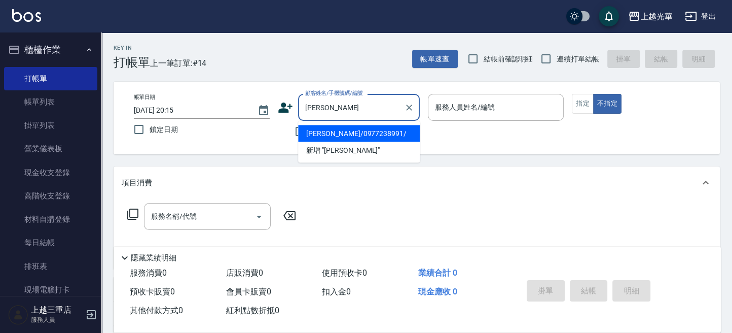
click at [345, 137] on li "[PERSON_NAME]/0977238991/" at bounding box center [359, 133] width 122 height 17
type input "[PERSON_NAME]/0977238991/"
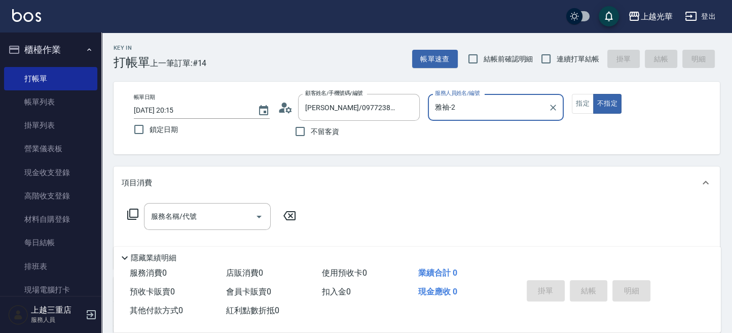
click at [535, 108] on input "雅袖-2" at bounding box center [489, 107] width 112 height 18
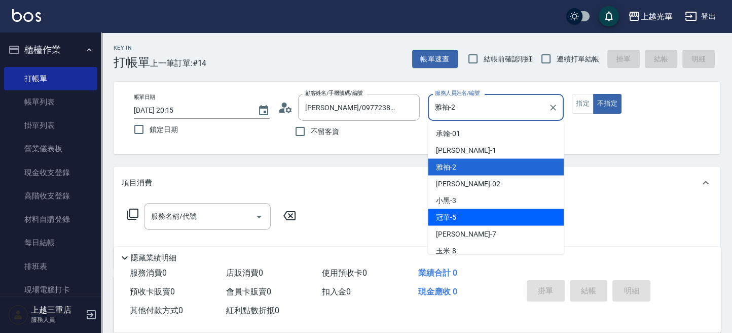
click at [486, 211] on div "冠華 -5" at bounding box center [496, 216] width 136 height 17
type input "冠華-5"
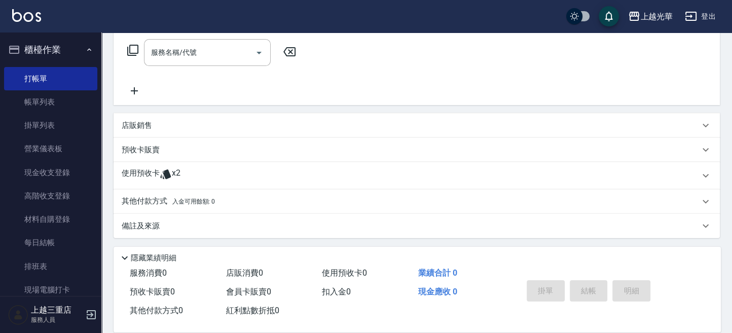
scroll to position [165, 0]
click at [129, 46] on icon at bounding box center [133, 49] width 12 height 12
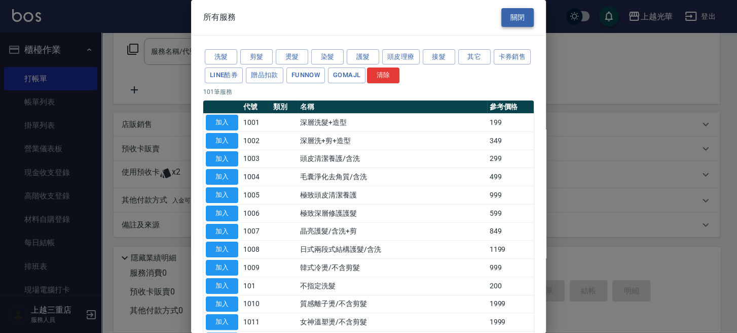
click at [501, 14] on button "關閉" at bounding box center [517, 17] width 32 height 19
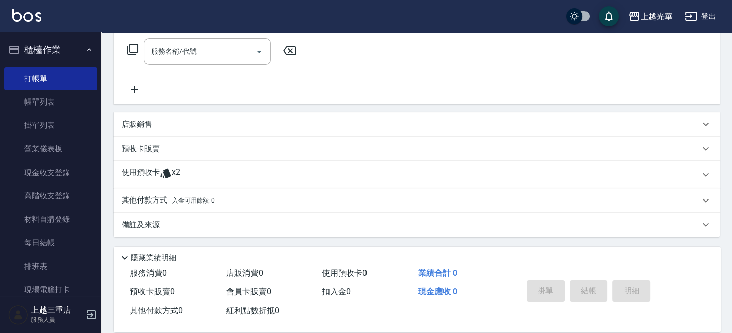
click at [708, 177] on icon at bounding box center [706, 174] width 12 height 12
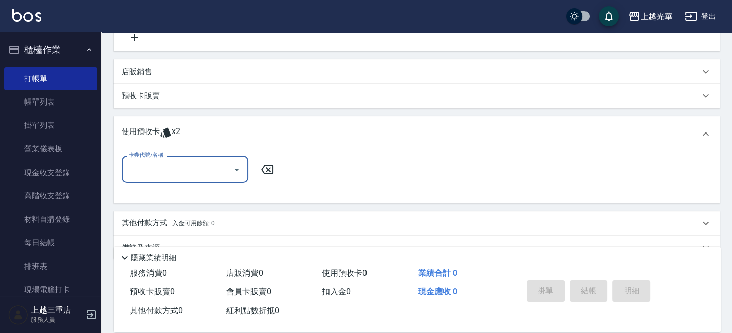
scroll to position [240, 0]
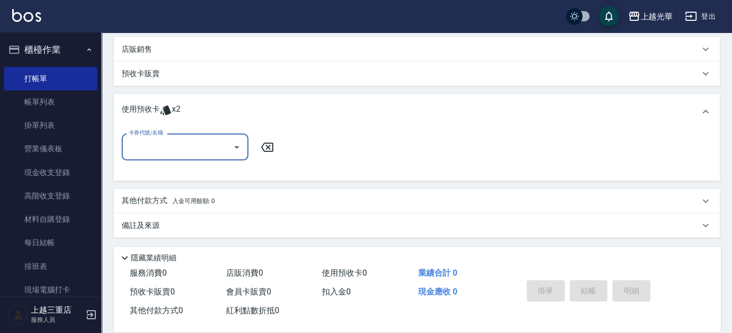
click at [238, 149] on icon "Open" at bounding box center [237, 147] width 12 height 12
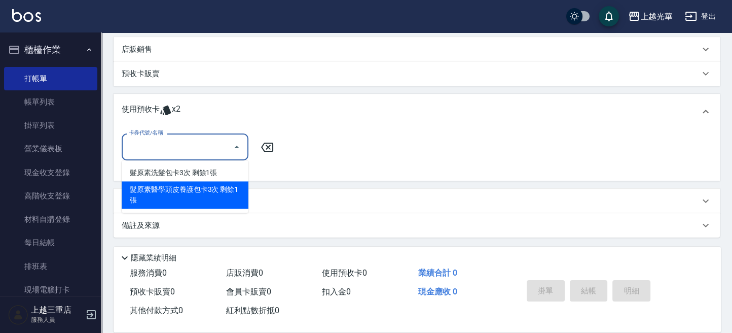
click at [227, 191] on div "髮原素醫學頭皮養護包卡3次 剩餘1張" at bounding box center [185, 194] width 127 height 27
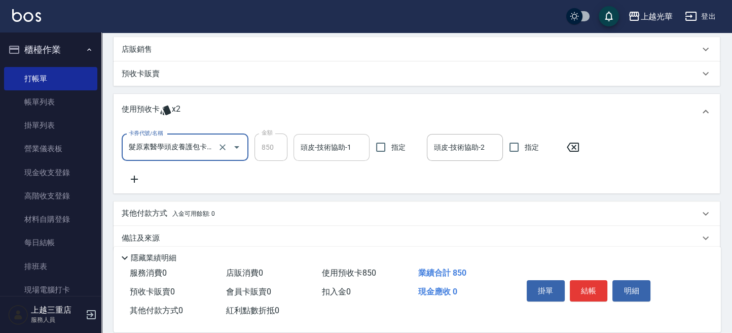
click at [316, 151] on input "頭皮-技術協助-1" at bounding box center [331, 147] width 67 height 18
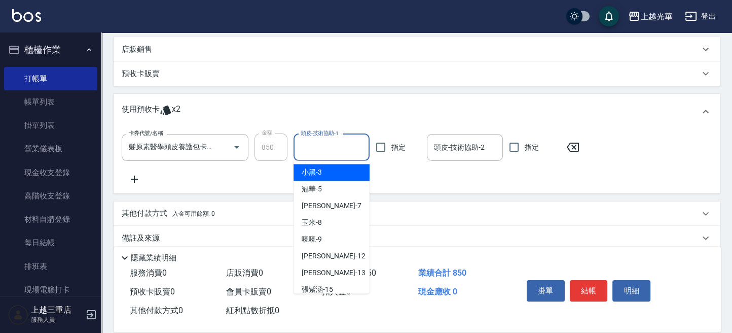
scroll to position [142, 0]
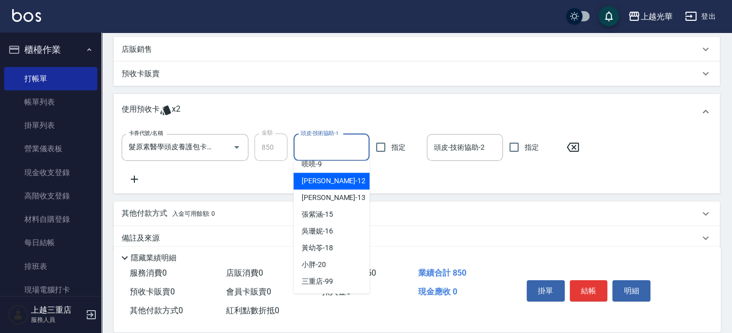
drag, startPoint x: 371, startPoint y: 82, endPoint x: 365, endPoint y: 82, distance: 6.1
click at [371, 82] on div "預收卡販賣" at bounding box center [417, 73] width 606 height 24
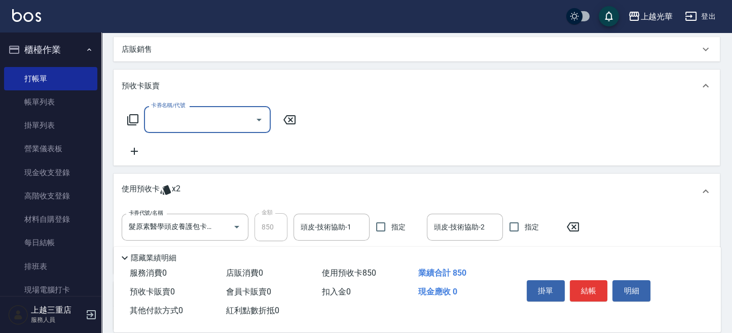
scroll to position [333, 0]
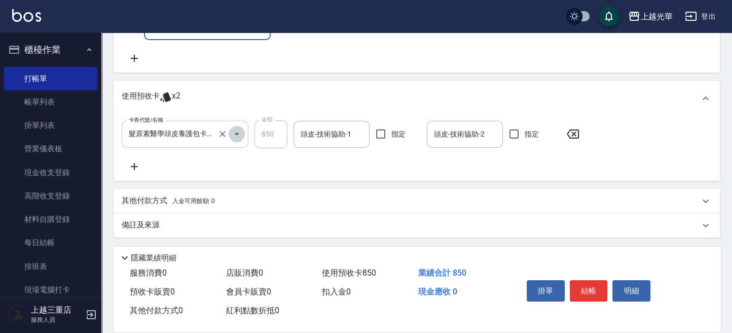
click at [234, 132] on icon "Open" at bounding box center [237, 134] width 12 height 12
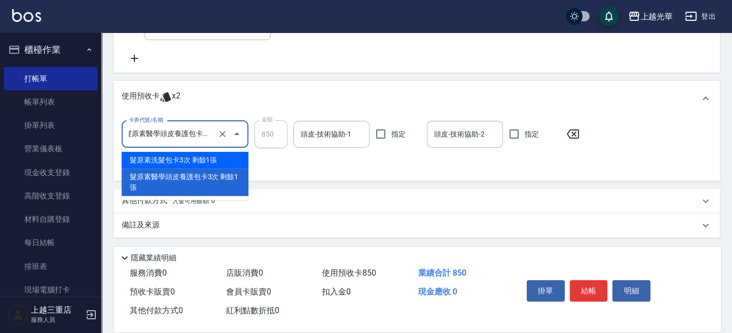
click at [229, 161] on div "髮原素洗髮包卡3次 剩餘1張" at bounding box center [185, 160] width 127 height 17
type input "髮原素洗髮包卡3次"
type input "150"
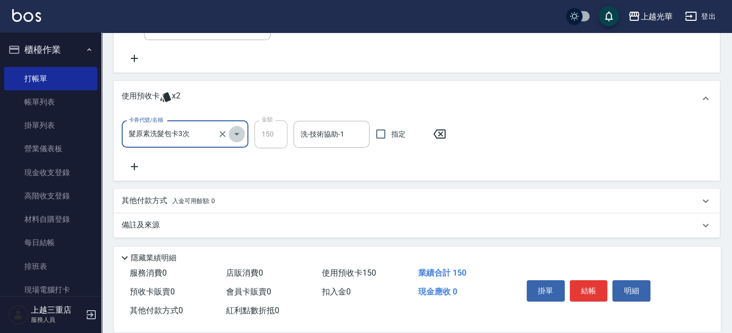
click at [234, 136] on icon "Open" at bounding box center [237, 134] width 12 height 12
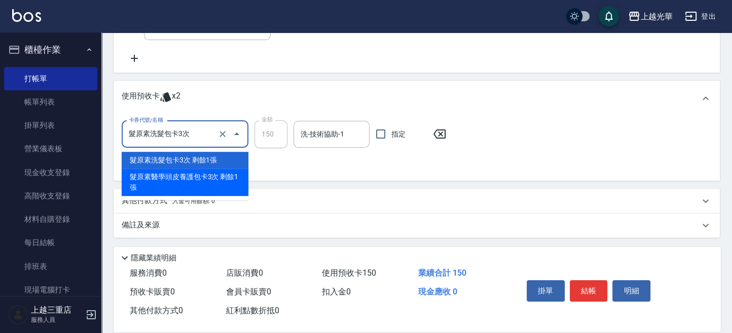
click at [226, 170] on div "髮原素醫學頭皮養護包卡3次 剩餘1張" at bounding box center [185, 181] width 127 height 27
type input "髮原素醫學頭皮養護包卡3次"
type input "850"
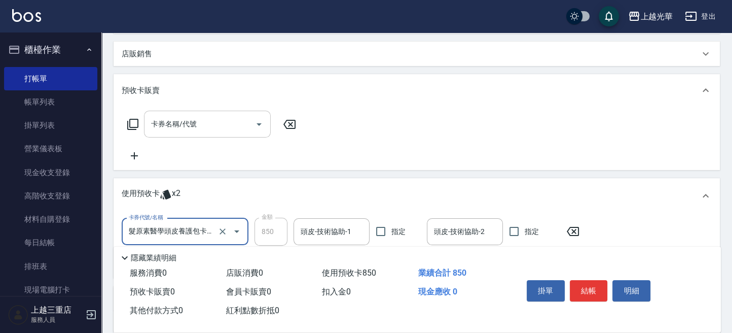
scroll to position [197, 0]
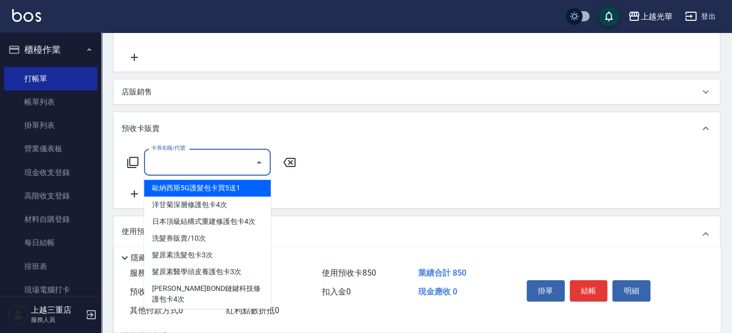
click at [207, 166] on input "卡券名稱/代號" at bounding box center [200, 162] width 102 height 18
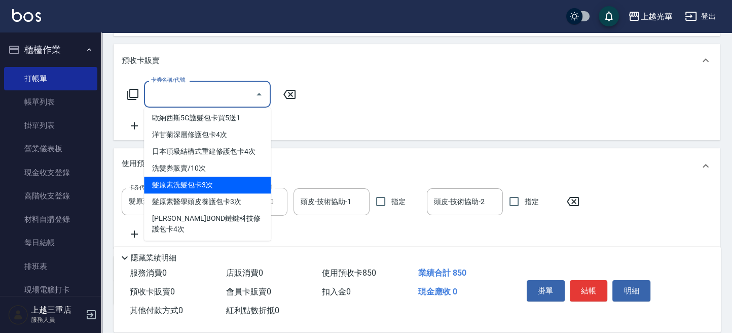
scroll to position [255, 0]
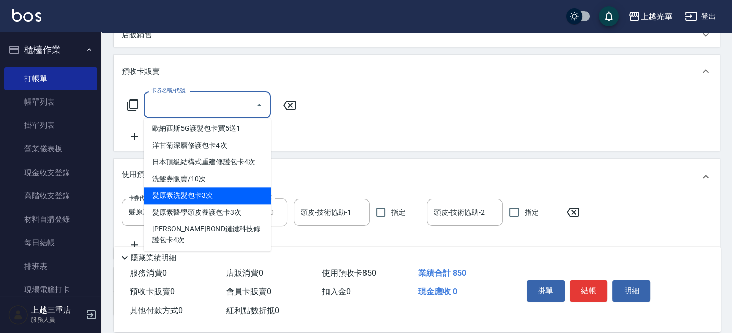
click at [211, 192] on span "髮原素洗髮包卡3次" at bounding box center [207, 195] width 127 height 17
type input "髮原素洗髮包卡3次(905)"
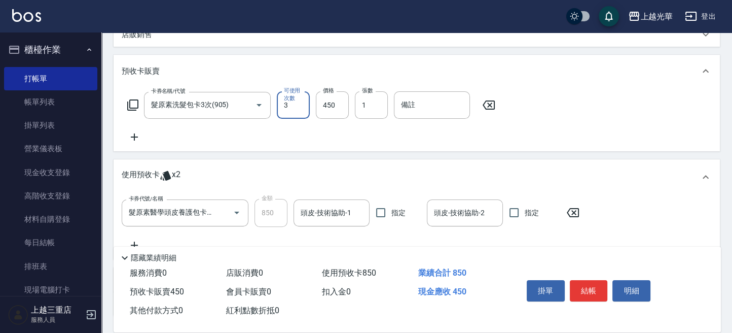
click at [488, 103] on icon at bounding box center [488, 105] width 25 height 12
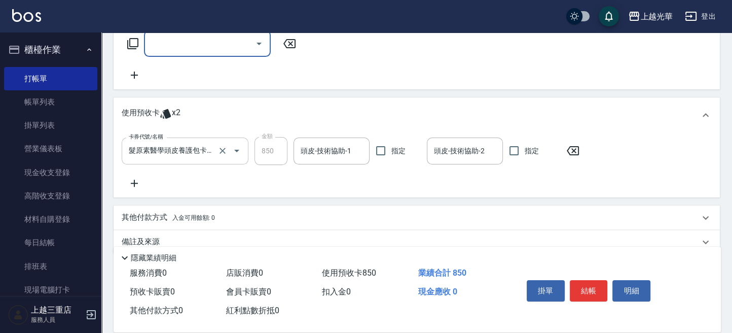
scroll to position [333, 0]
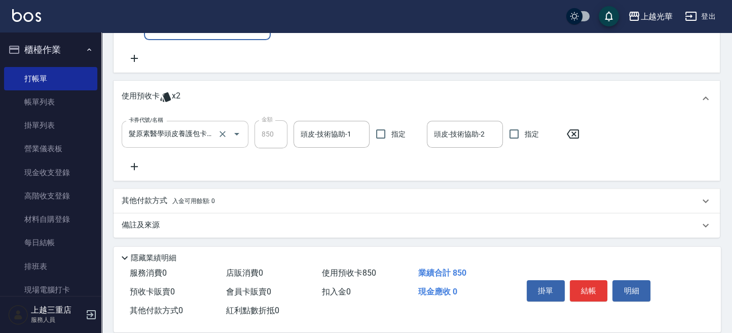
click at [235, 132] on icon "Open" at bounding box center [237, 134] width 12 height 12
click at [264, 89] on div "使用預收卡 x2" at bounding box center [417, 98] width 606 height 35
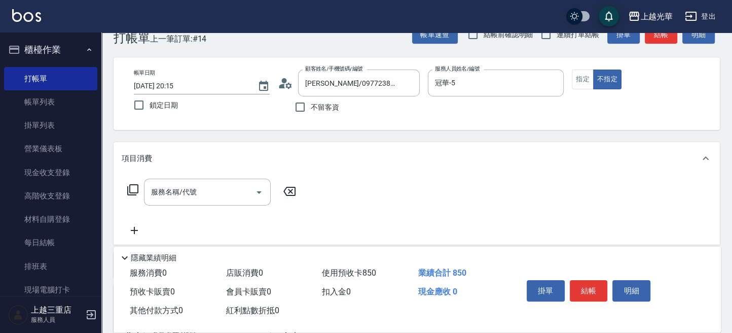
scroll to position [0, 0]
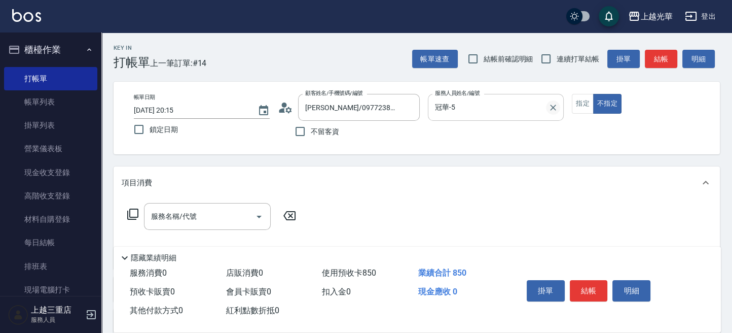
click at [556, 111] on icon "Clear" at bounding box center [553, 107] width 10 height 10
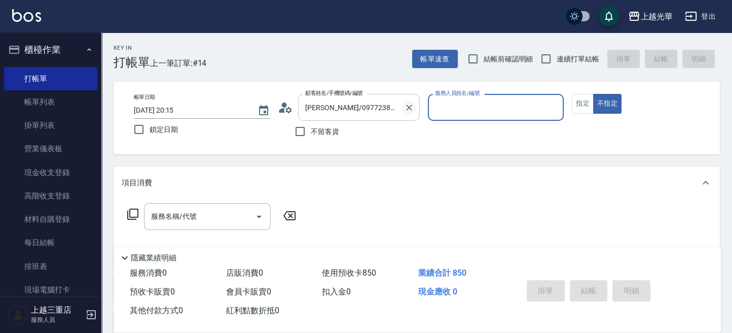
click at [408, 108] on icon "Clear" at bounding box center [409, 107] width 6 height 6
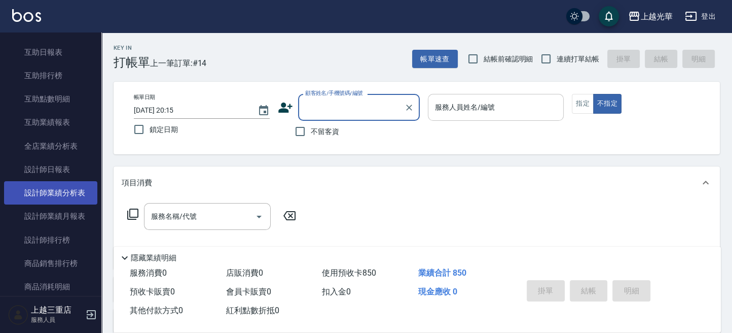
scroll to position [556, 0]
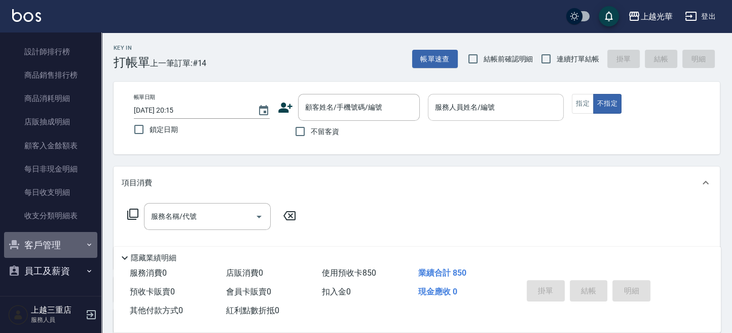
click at [50, 245] on button "客戶管理" at bounding box center [50, 245] width 93 height 26
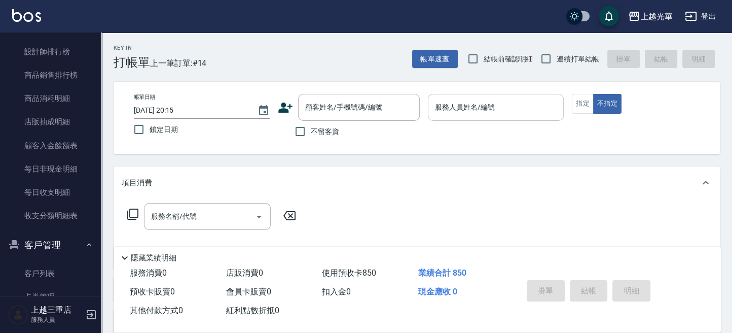
scroll to position [634, 0]
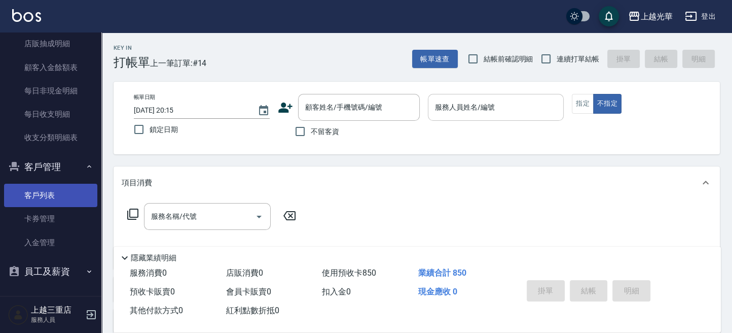
click at [45, 201] on link "客戶列表" at bounding box center [50, 195] width 93 height 23
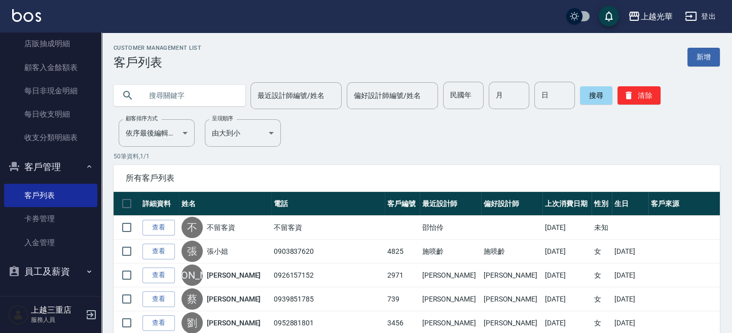
click at [203, 89] on input "text" at bounding box center [189, 95] width 95 height 27
type input "[PERSON_NAME]"
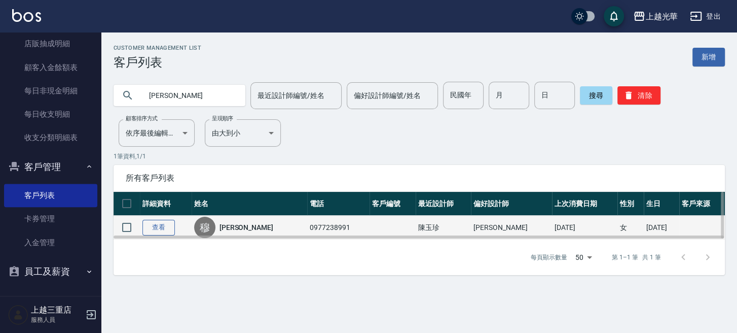
click at [150, 222] on link "查看" at bounding box center [158, 228] width 32 height 16
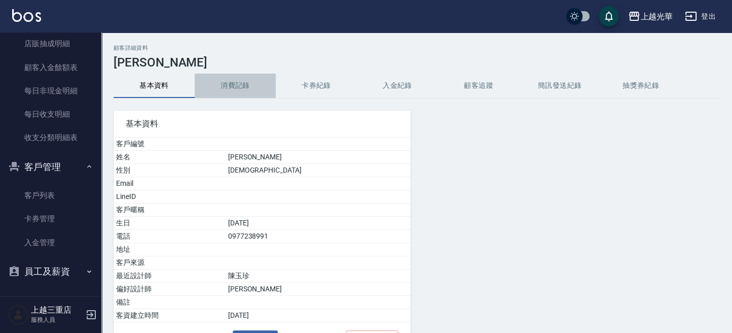
click at [238, 92] on button "消費記錄" at bounding box center [235, 86] width 81 height 24
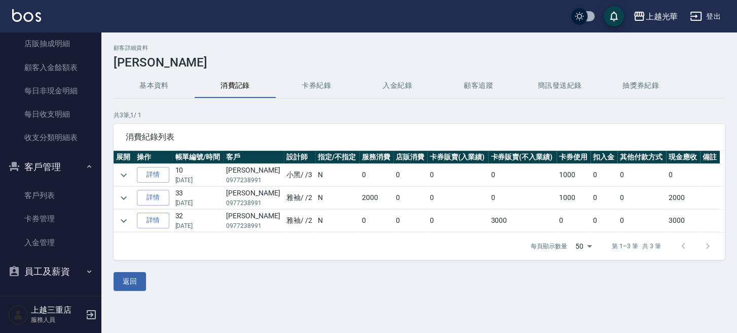
click at [320, 79] on button "卡券紀錄" at bounding box center [316, 86] width 81 height 24
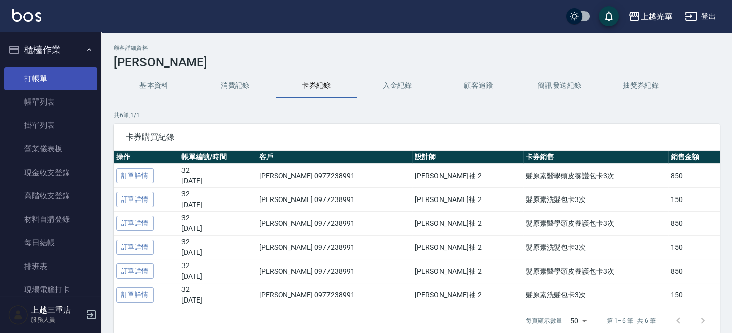
click at [49, 81] on link "打帳單" at bounding box center [50, 78] width 93 height 23
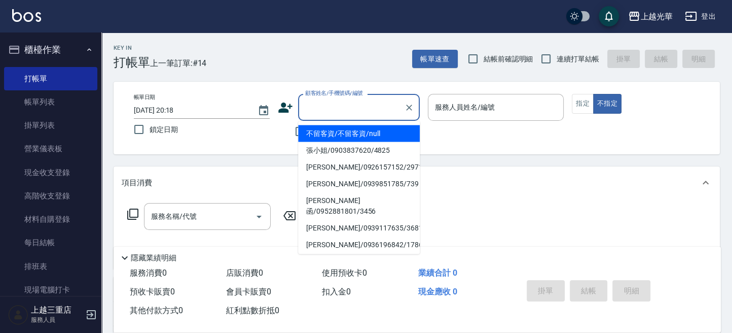
click at [390, 114] on input "顧客姓名/手機號碼/編號" at bounding box center [351, 107] width 97 height 18
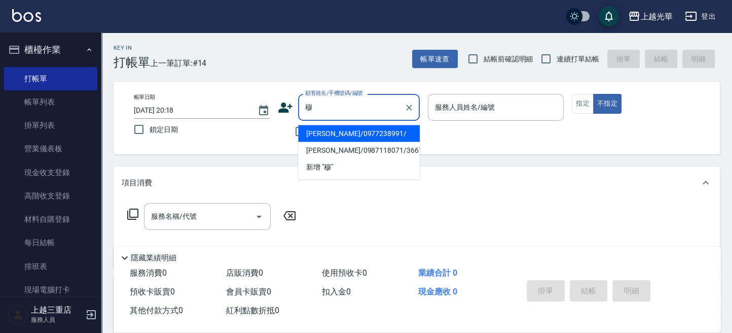
click at [394, 137] on li "[PERSON_NAME]/0977238991/" at bounding box center [359, 133] width 122 height 17
type input "[PERSON_NAME]/0977238991/"
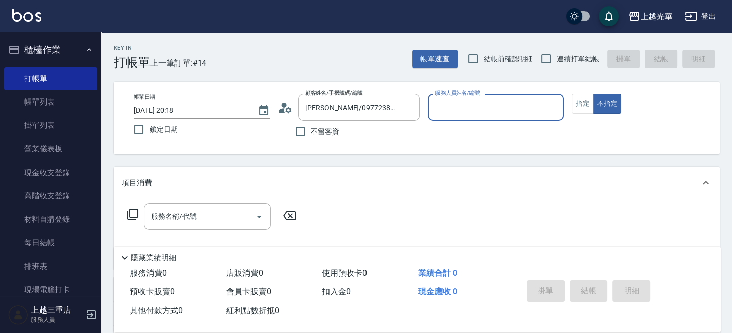
type input "雅袖-2"
click at [552, 108] on icon "Clear" at bounding box center [553, 107] width 6 height 6
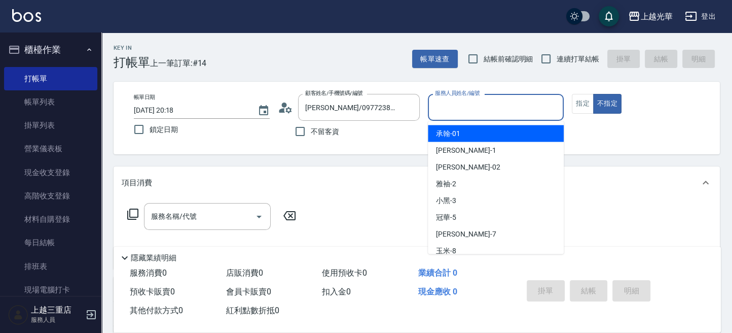
click at [508, 101] on input "服務人員姓名/編號" at bounding box center [496, 107] width 127 height 18
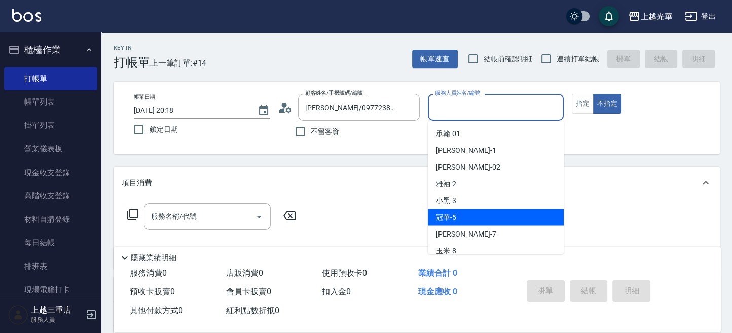
click at [467, 219] on div "冠華 -5" at bounding box center [496, 216] width 136 height 17
type input "冠華-5"
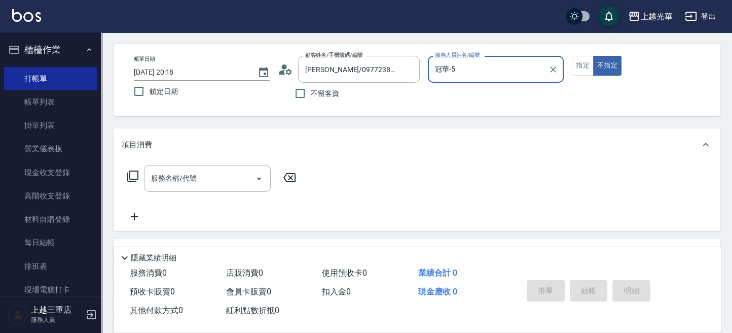
scroll to position [165, 0]
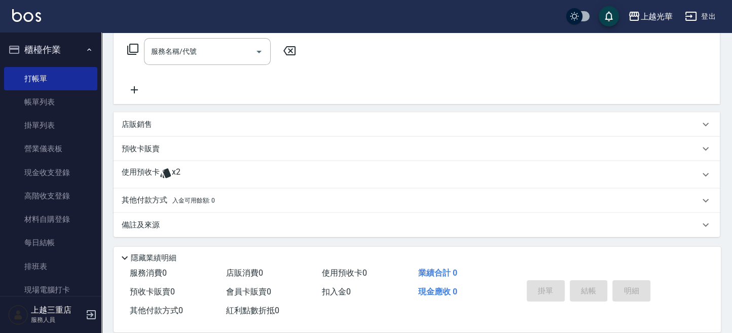
click at [170, 167] on icon at bounding box center [166, 173] width 12 height 12
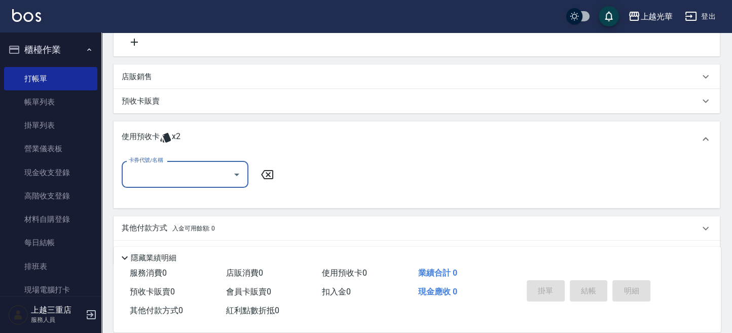
scroll to position [240, 0]
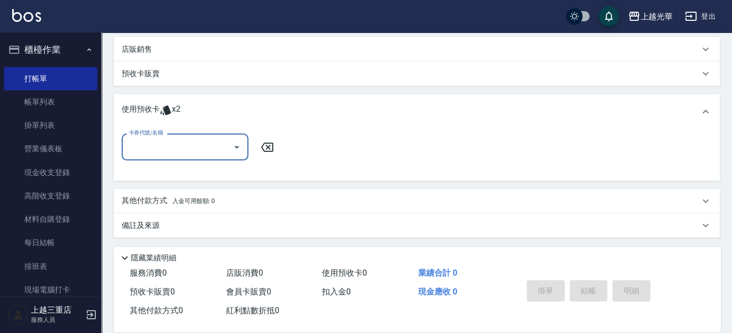
click at [235, 153] on button "Open" at bounding box center [237, 147] width 16 height 16
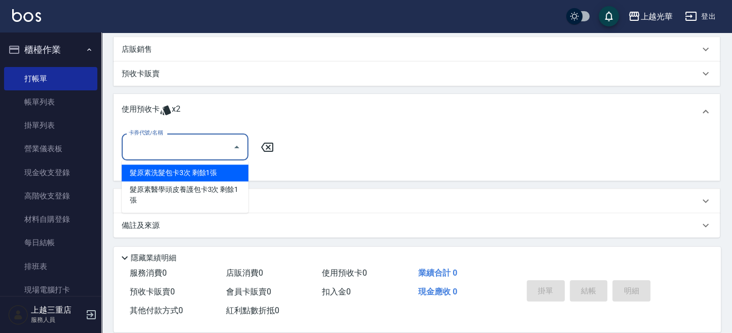
click at [225, 170] on div "髮原素洗髮包卡3次 剩餘1張" at bounding box center [185, 172] width 127 height 17
type input "髮原素洗髮包卡3次"
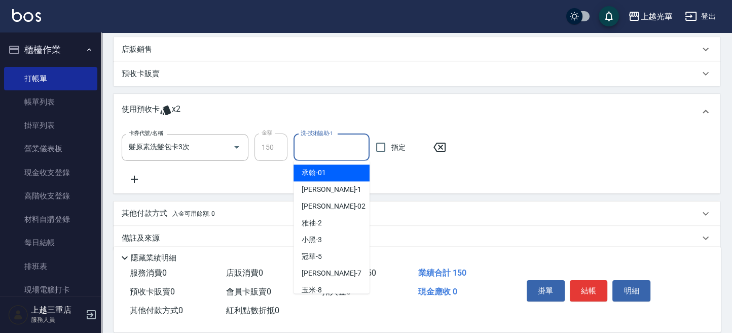
click at [320, 148] on input "洗-技術協助-1" at bounding box center [331, 147] width 67 height 18
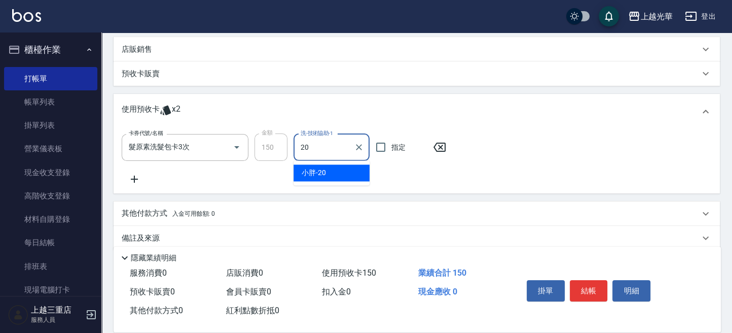
type input "小胖-20"
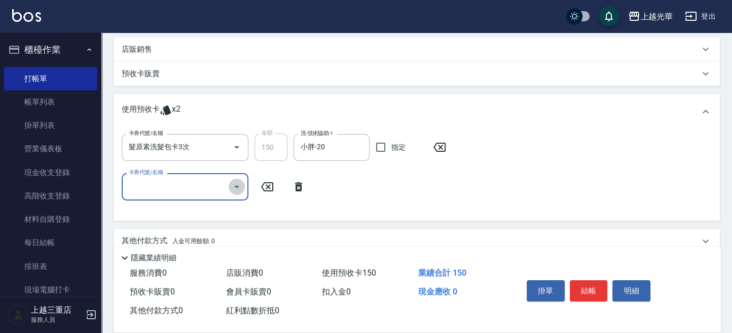
click at [235, 189] on icon "Open" at bounding box center [237, 187] width 12 height 12
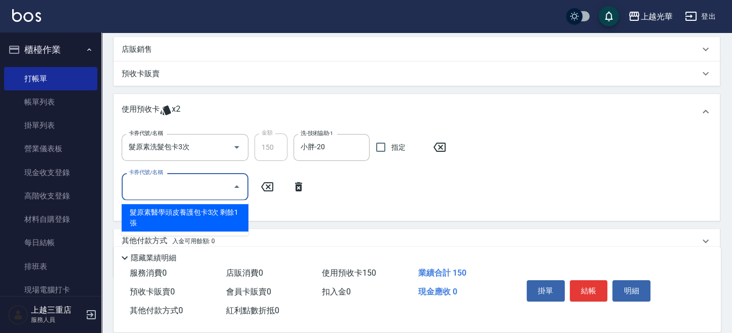
click at [212, 218] on div "髮原素醫學頭皮養護包卡3次 剩餘1張" at bounding box center [185, 217] width 127 height 27
type input "髮原素醫學頭皮養護包卡3次"
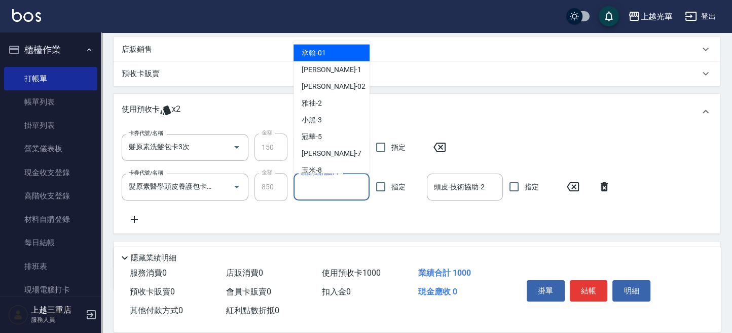
click at [334, 185] on input "頭皮-技術協助-1" at bounding box center [331, 187] width 67 height 18
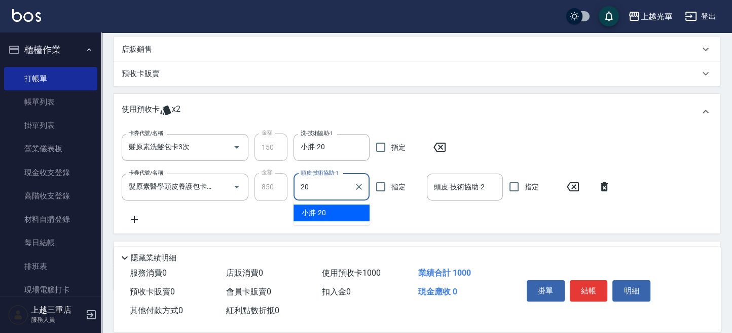
type input "小胖-20"
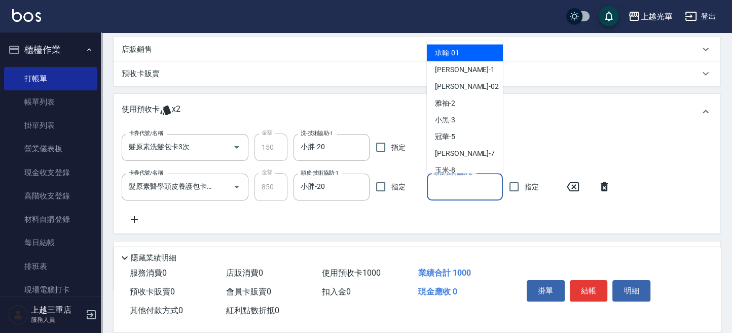
click at [478, 193] on input "頭皮-技術協助-2" at bounding box center [465, 187] width 67 height 18
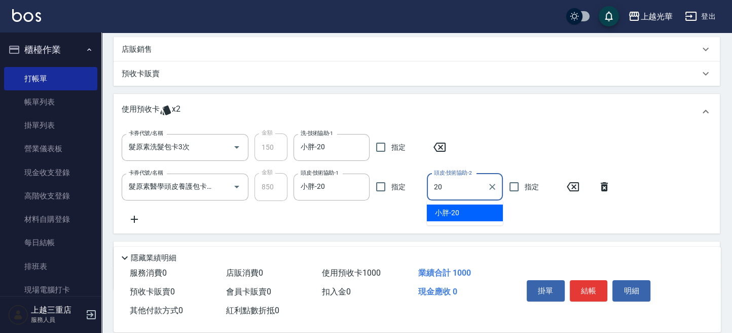
type input "小胖-20"
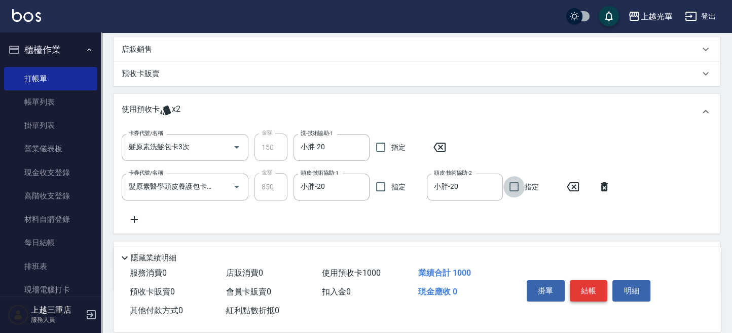
click at [587, 280] on button "結帳" at bounding box center [589, 290] width 38 height 21
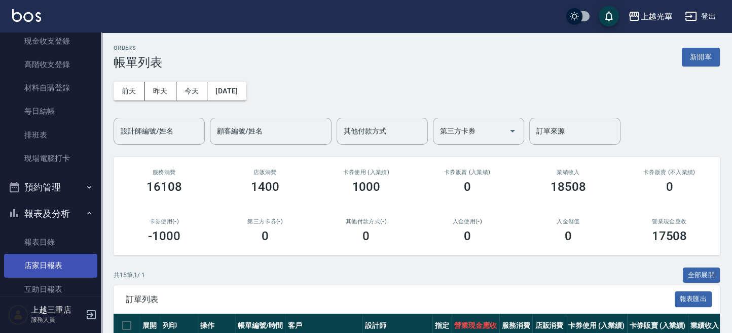
scroll to position [270, 0]
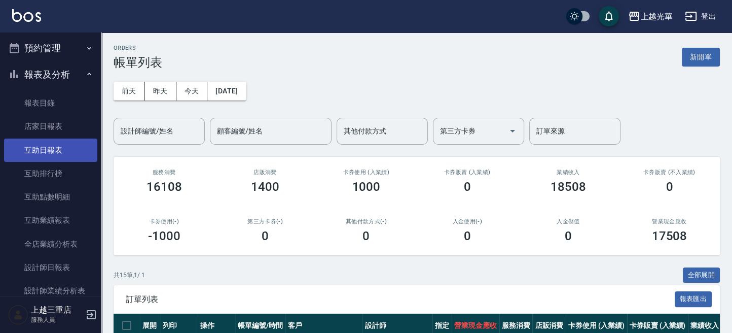
click at [45, 151] on link "互助日報表" at bounding box center [50, 149] width 93 height 23
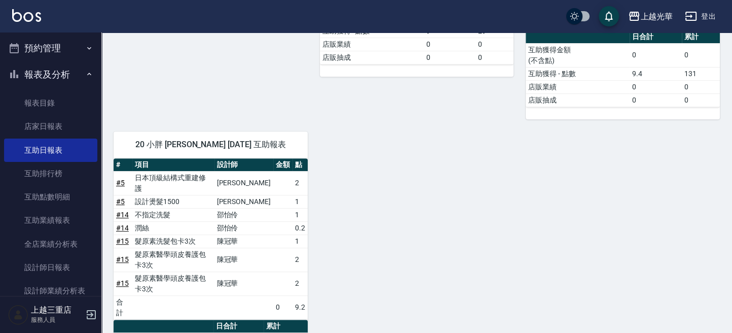
scroll to position [563, 0]
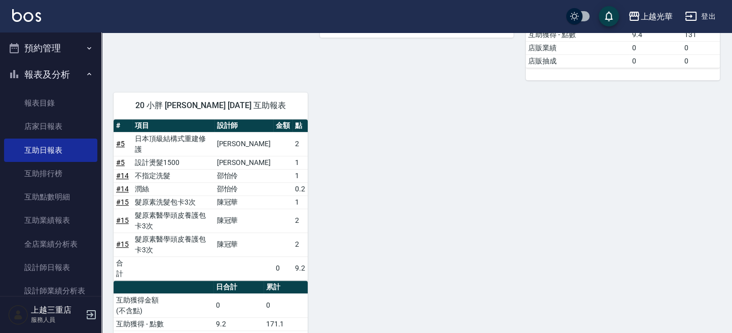
click at [123, 216] on link "# 15" at bounding box center [122, 220] width 13 height 8
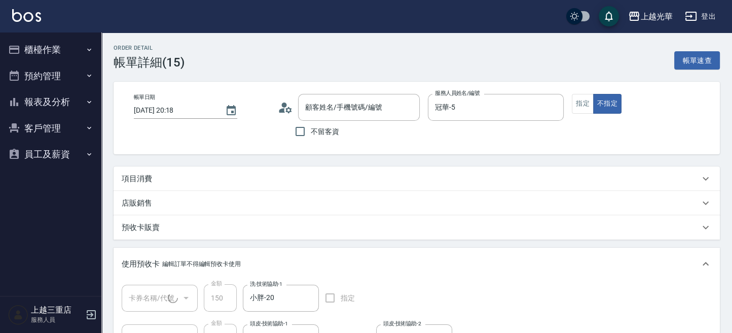
type input "[PERSON_NAME]/0977238991/"
type input "髮原素洗髮包卡3次(1/1)"
type input "髮原素醫學頭皮養護包卡3次(1/1)"
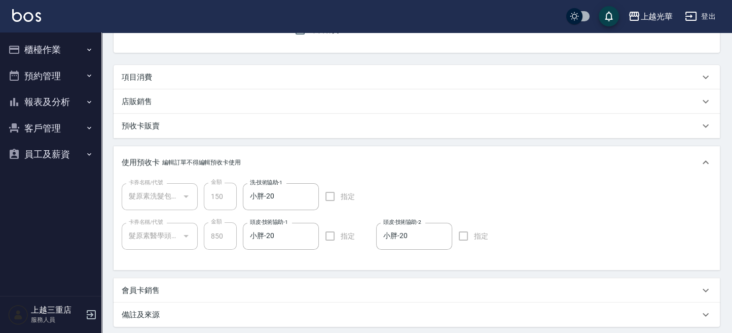
scroll to position [203, 0]
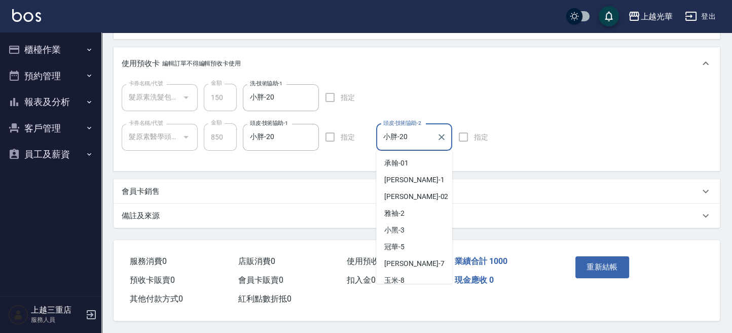
click at [426, 139] on input "小胖-20" at bounding box center [407, 137] width 52 height 18
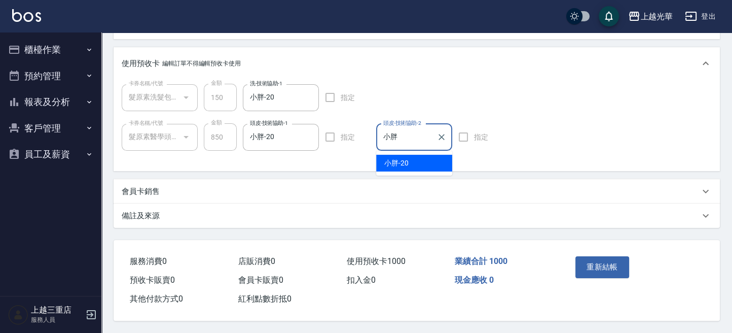
type input "小"
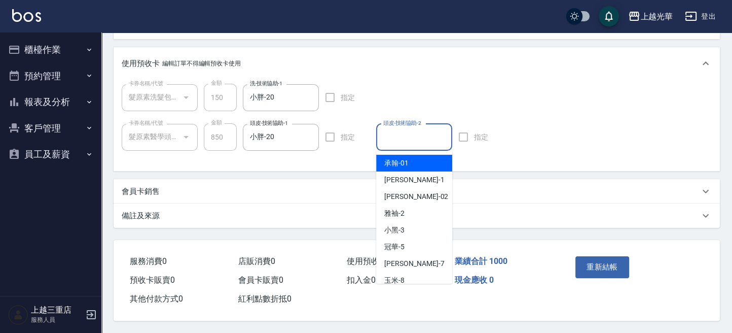
click at [412, 132] on input "頭皮-技術協助-2" at bounding box center [414, 137] width 67 height 18
type input "5"
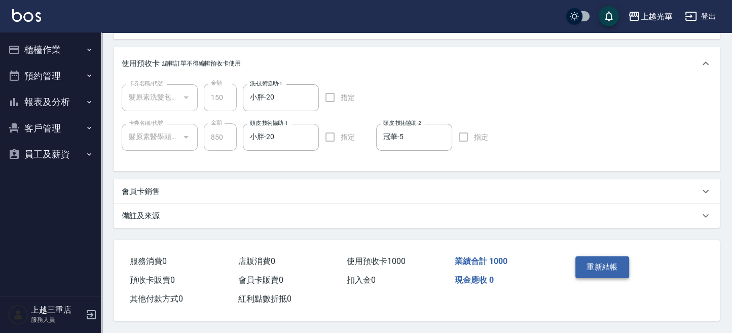
click at [609, 268] on button "重新結帳" at bounding box center [603, 266] width 54 height 21
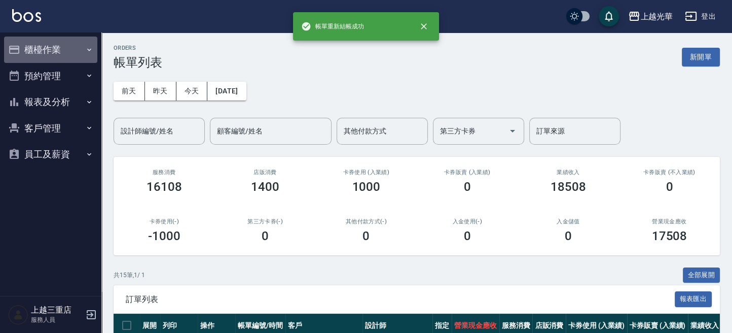
click at [16, 48] on icon "button" at bounding box center [14, 50] width 12 height 12
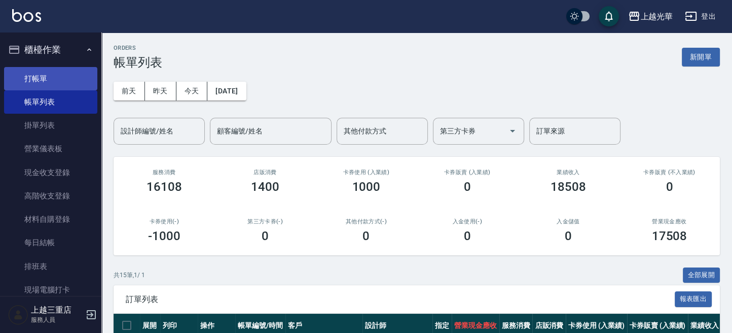
click at [59, 72] on link "打帳單" at bounding box center [50, 78] width 93 height 23
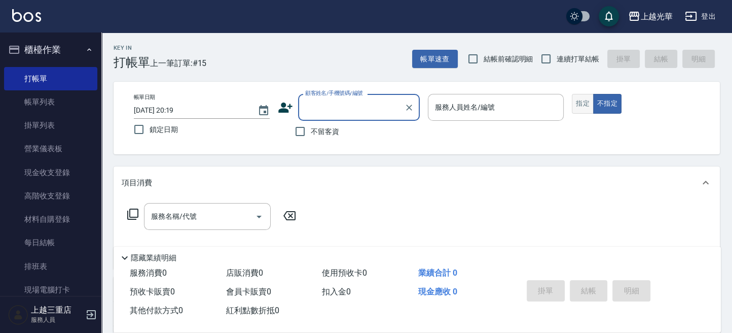
click at [581, 103] on button "指定" at bounding box center [583, 104] width 22 height 20
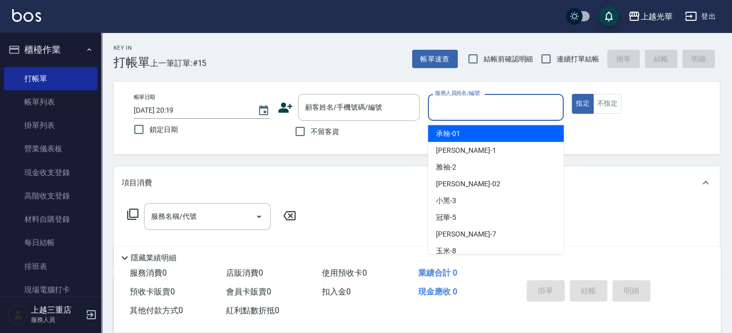
click at [471, 110] on input "服務人員姓名/編號" at bounding box center [496, 107] width 127 height 18
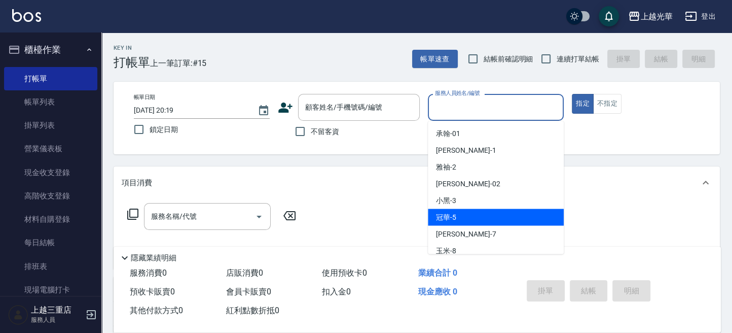
click at [469, 213] on div "冠華 -5" at bounding box center [496, 216] width 136 height 17
type input "冠華-5"
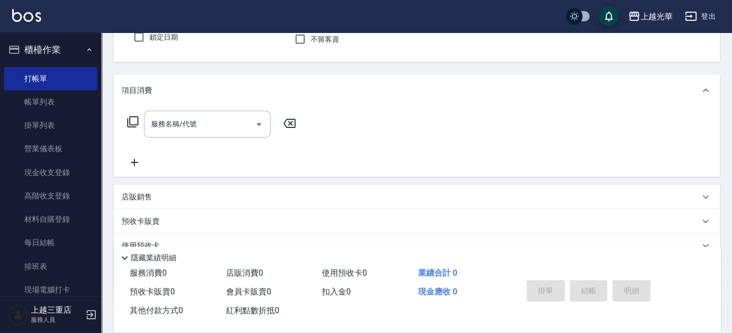
scroll to position [162, 0]
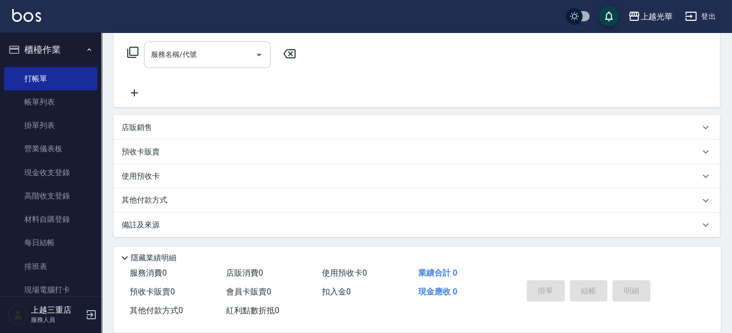
click at [176, 53] on div "服務名稱/代號 服務名稱/代號" at bounding box center [207, 54] width 127 height 27
click at [130, 53] on icon at bounding box center [133, 52] width 12 height 12
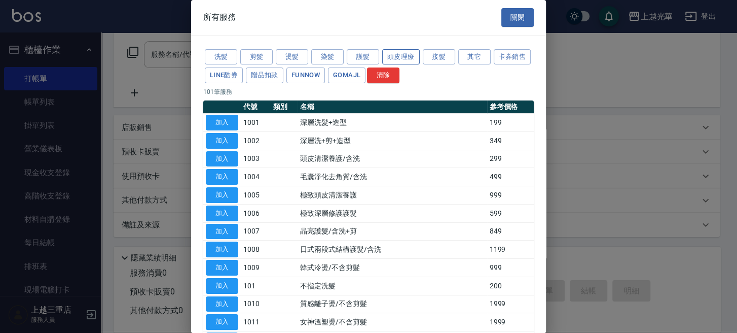
click at [406, 57] on button "頭皮理療" at bounding box center [401, 57] width 38 height 16
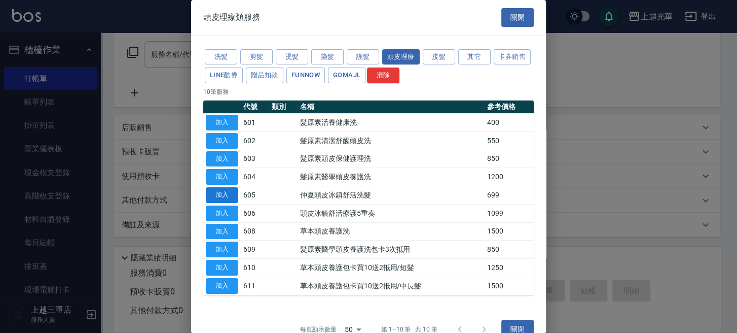
click at [221, 195] on button "加入" at bounding box center [222, 195] width 32 height 16
type input "[PERSON_NAME]頭皮冰鎮舒活洗髮(605)"
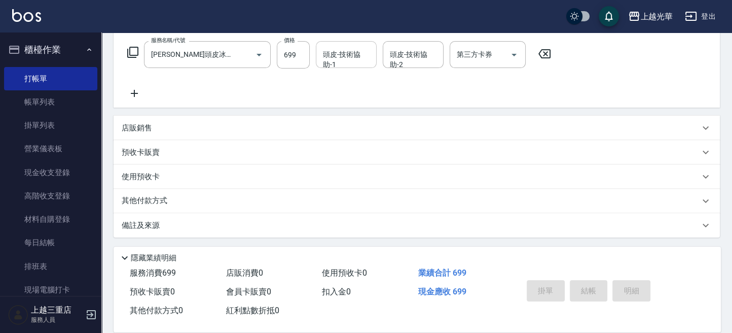
click at [365, 47] on div "頭皮-技術協助-1 頭皮-技術協助-1" at bounding box center [346, 54] width 61 height 27
type input "冠華-5"
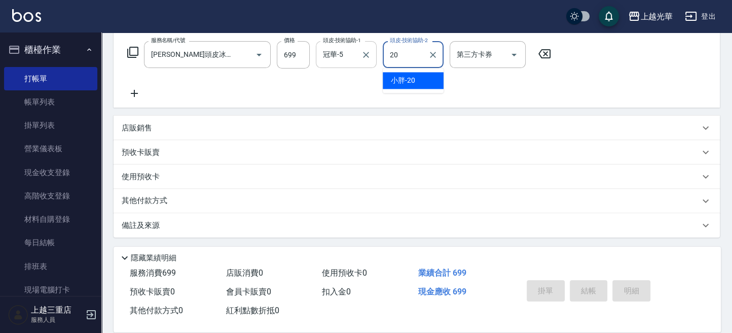
type input "小胖-20"
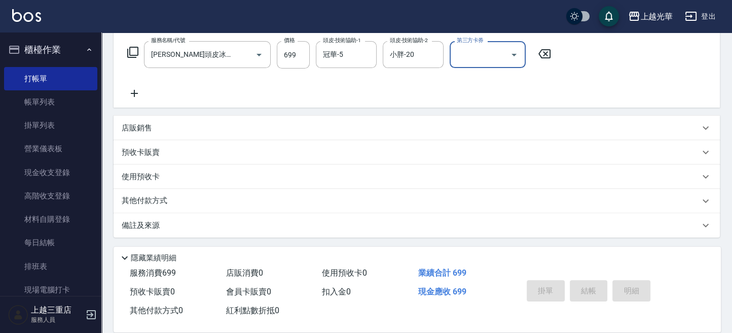
scroll to position [0, 0]
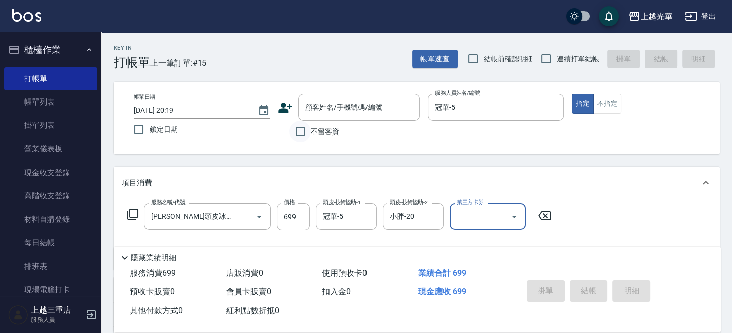
click at [299, 134] on input "不留客資" at bounding box center [300, 131] width 21 height 21
checkbox input "true"
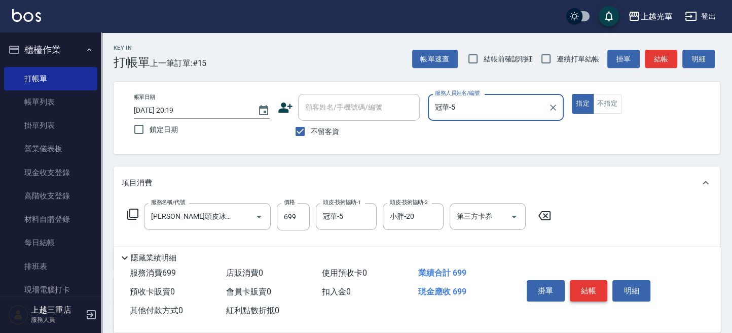
click at [588, 291] on button "結帳" at bounding box center [589, 290] width 38 height 21
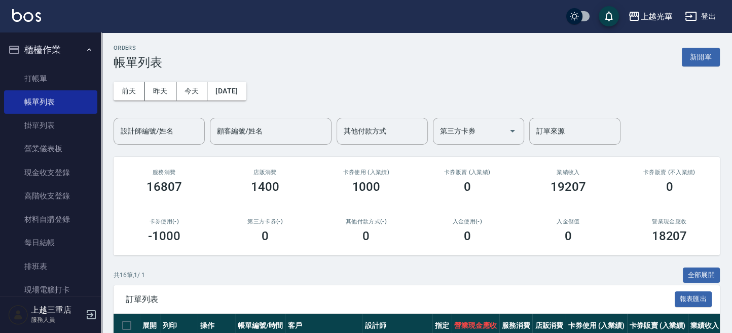
click at [157, 114] on div "[DATE] [DATE] [DATE] [DATE] 設計師編號/姓名 設計師編號/姓名 顧客編號/姓名 顧客編號/姓名 其他付款方式 其他付款方式 第三方…" at bounding box center [417, 106] width 606 height 75
click at [155, 133] on input "設計師編號/姓名" at bounding box center [159, 131] width 82 height 18
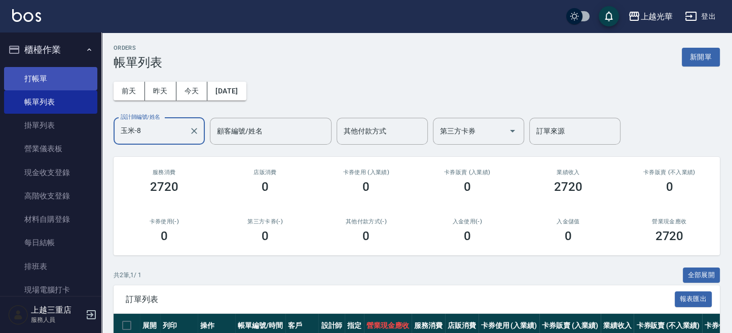
type input "玉米-8"
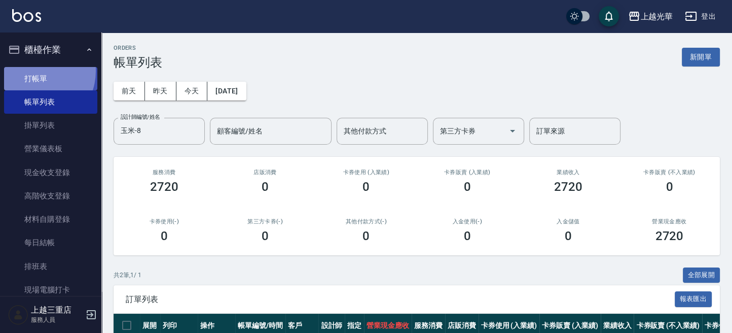
click at [33, 70] on link "打帳單" at bounding box center [50, 78] width 93 height 23
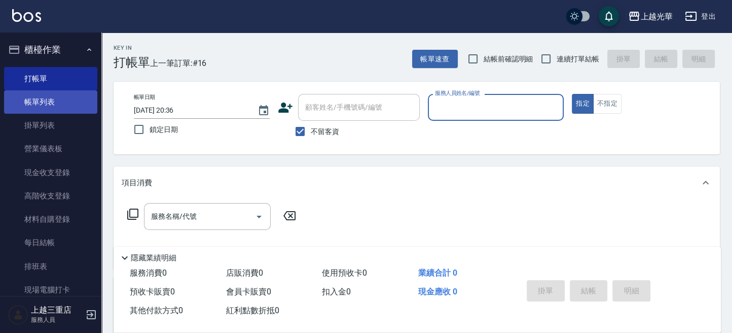
click at [38, 91] on link "帳單列表" at bounding box center [50, 101] width 93 height 23
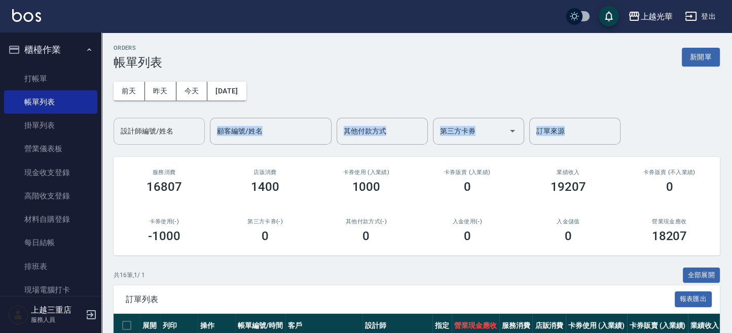
drag, startPoint x: 155, startPoint y: 145, endPoint x: 156, endPoint y: 137, distance: 8.2
click at [156, 136] on input "設計師編號/姓名" at bounding box center [159, 131] width 82 height 18
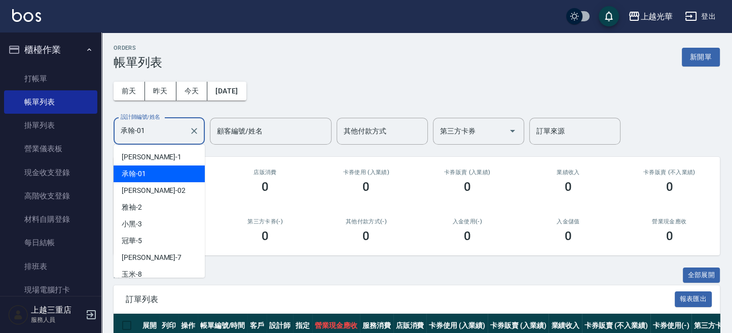
drag, startPoint x: 171, startPoint y: 125, endPoint x: 3, endPoint y: 175, distance: 175.7
click at [0, 188] on html "上越光華 登出 櫃檯作業 打帳單 帳單列表 掛單列表 營業儀表板 現金收支登錄 高階收支登錄 材料自購登錄 每日結帳 排班表 現場電腦打卡 預約管理 預約管理…" at bounding box center [366, 188] width 732 height 377
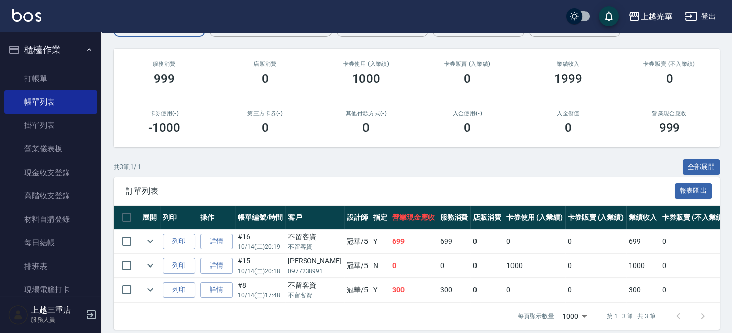
scroll to position [126, 0]
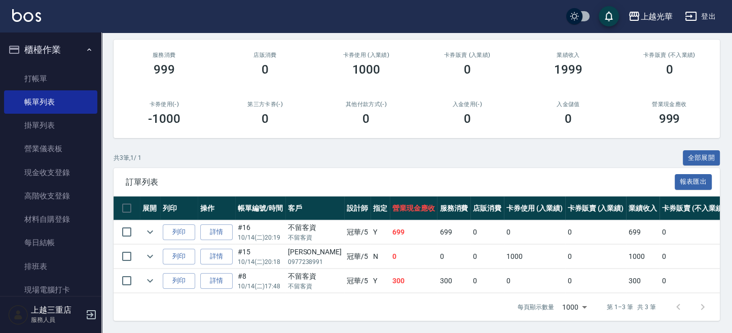
type input "冠華-5"
click at [340, 153] on div "共 3 筆, 1 / 1 全部展開" at bounding box center [417, 158] width 606 height 16
click at [702, 150] on button "全部展開" at bounding box center [702, 158] width 38 height 16
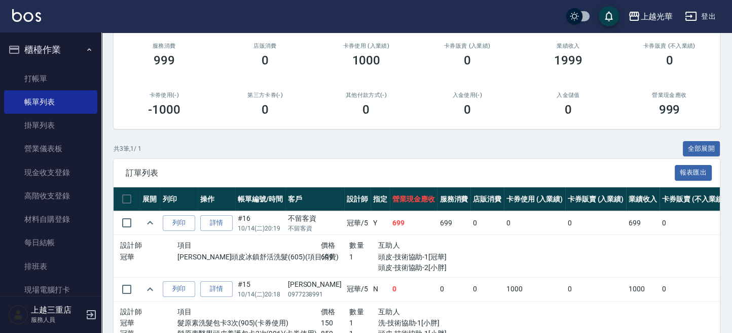
click at [476, 153] on div "共 3 筆, 1 / 1 全部展開" at bounding box center [417, 149] width 606 height 16
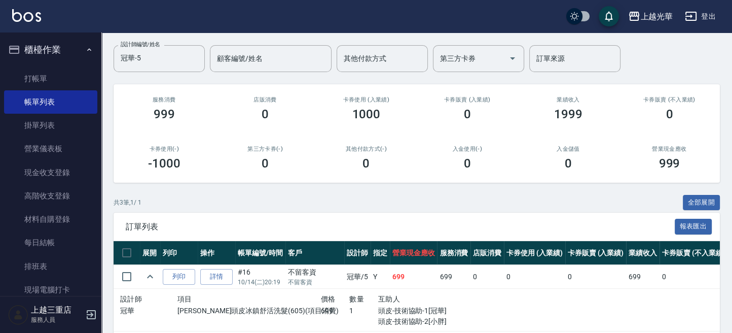
scroll to position [49, 0]
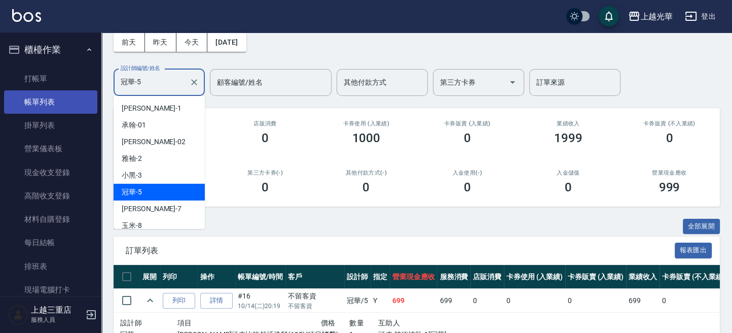
drag, startPoint x: 162, startPoint y: 82, endPoint x: 28, endPoint y: 98, distance: 135.3
click at [30, 98] on div "上越光華 登出 櫃檯作業 打帳單 帳單列表 掛單列表 營業儀表板 現金收支登錄 高階收支登錄 材料自購登錄 每日結帳 排班表 現場電腦打卡 預約管理 預約管理…" at bounding box center [366, 239] width 732 height 576
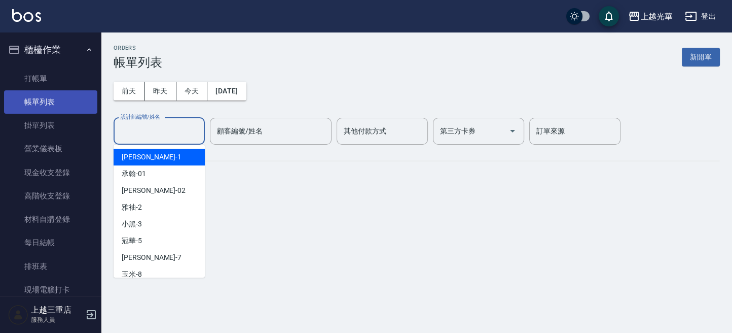
scroll to position [0, 0]
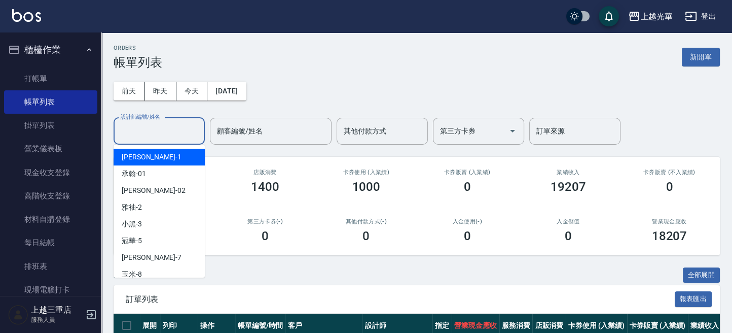
click at [137, 123] on div "設計師編號/姓名 設計師編號/姓名" at bounding box center [159, 131] width 91 height 27
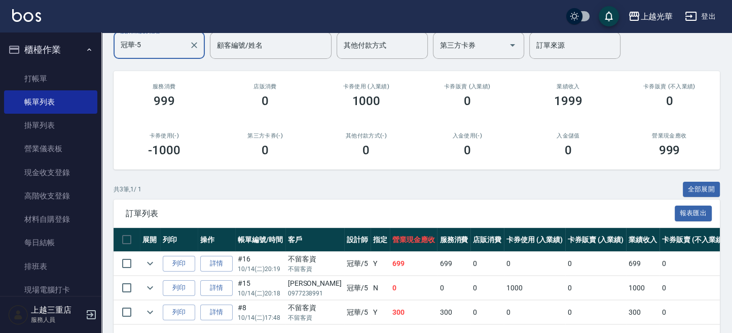
scroll to position [126, 0]
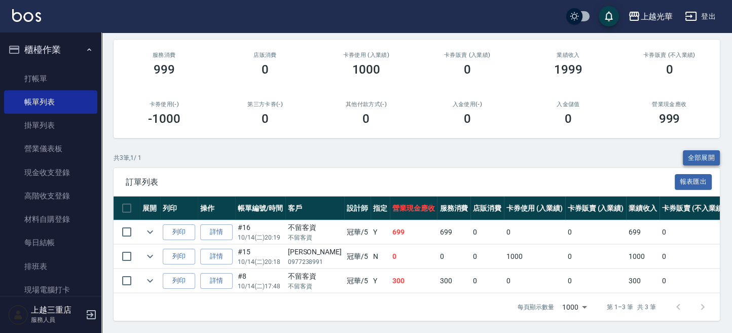
type input "冠華-5"
click at [691, 150] on button "全部展開" at bounding box center [702, 158] width 38 height 16
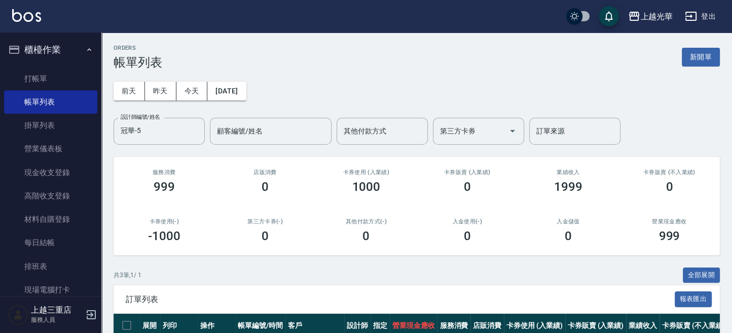
scroll to position [0, 0]
drag, startPoint x: 691, startPoint y: 51, endPoint x: 649, endPoint y: 84, distance: 53.8
click at [692, 52] on button "新開單" at bounding box center [701, 57] width 38 height 19
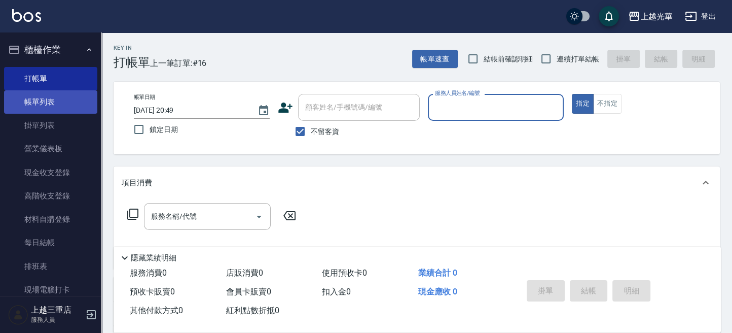
click at [61, 105] on link "帳單列表" at bounding box center [50, 101] width 93 height 23
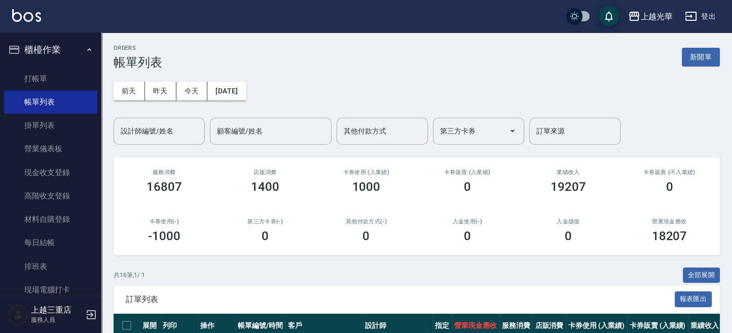
click at [153, 124] on div "設計師編號/姓名 設計師編號/姓名" at bounding box center [159, 131] width 91 height 27
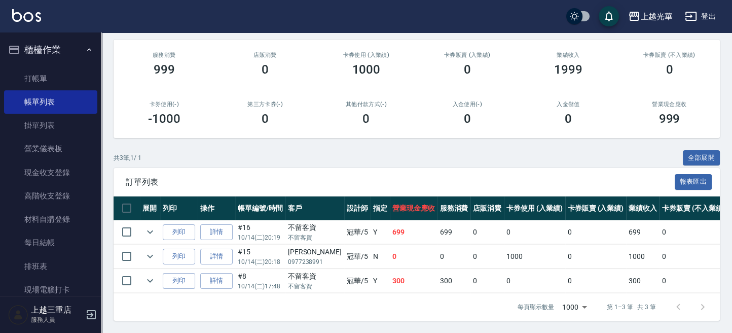
scroll to position [126, 0]
type input "冠華-5"
click at [709, 150] on button "全部展開" at bounding box center [702, 158] width 38 height 16
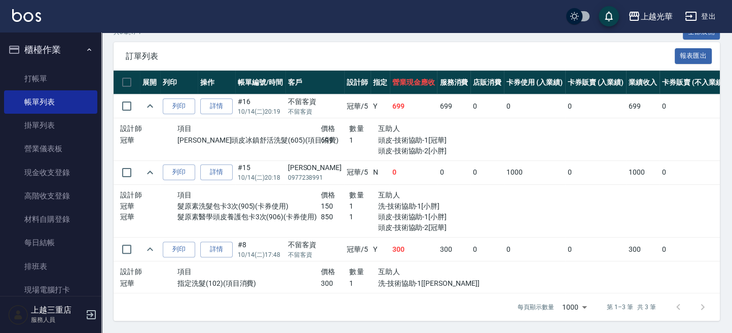
scroll to position [0, 0]
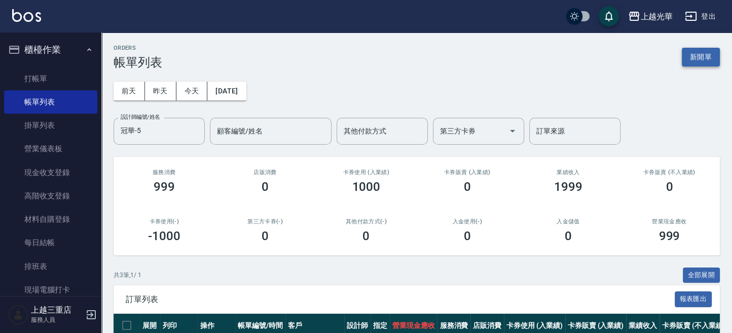
click at [706, 56] on button "新開單" at bounding box center [701, 57] width 38 height 19
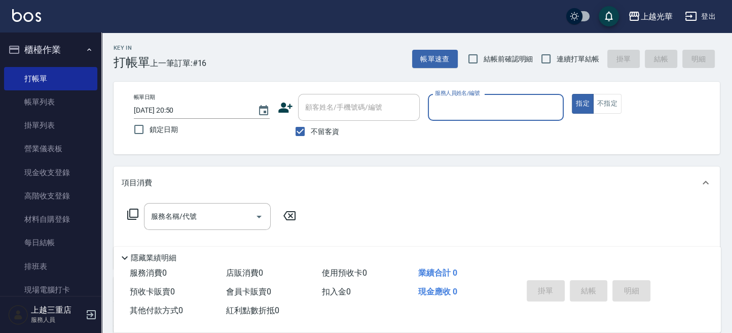
click at [479, 104] on input "服務人員姓名/編號" at bounding box center [496, 107] width 127 height 18
type input "冠華-5"
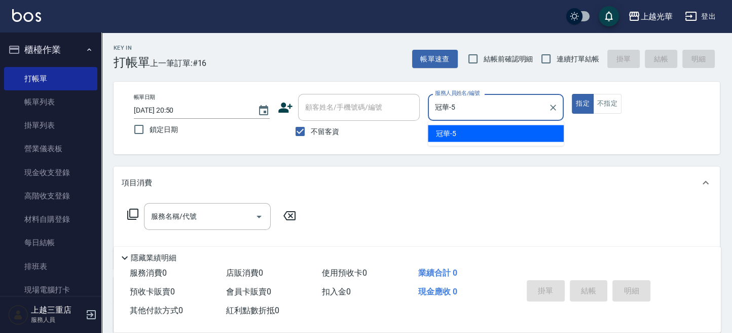
type button "true"
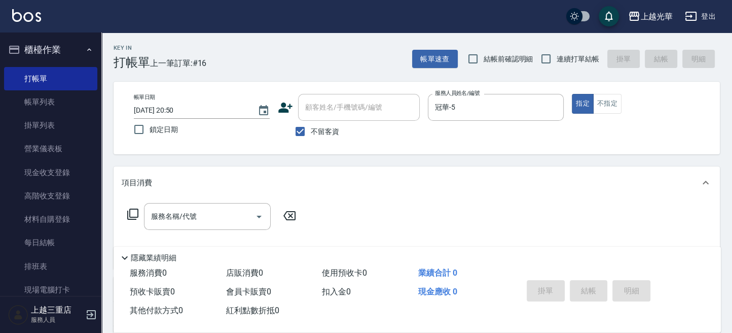
drag, startPoint x: 399, startPoint y: 141, endPoint x: 514, endPoint y: 115, distance: 117.6
click at [402, 140] on div "不留客資" at bounding box center [349, 131] width 142 height 21
click at [605, 104] on button "不指定" at bounding box center [607, 104] width 28 height 20
drag, startPoint x: 177, startPoint y: 205, endPoint x: 180, endPoint y: 210, distance: 5.9
click at [180, 210] on div "服務名稱/代號" at bounding box center [207, 216] width 127 height 27
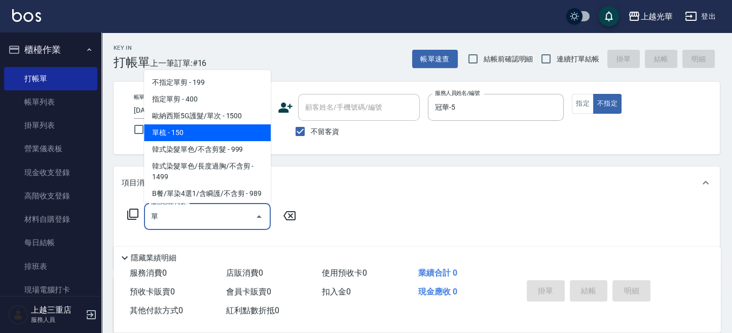
drag, startPoint x: 220, startPoint y: 133, endPoint x: 225, endPoint y: 159, distance: 25.9
click at [220, 134] on span "單梳 - 150" at bounding box center [207, 132] width 127 height 17
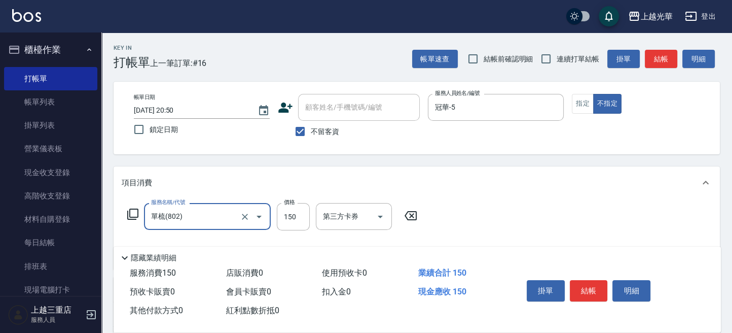
type input "單梳(802)"
drag, startPoint x: 478, startPoint y: 206, endPoint x: 599, endPoint y: 124, distance: 146.3
click at [479, 206] on div "服務名稱/代號 單梳(802) 服務名稱/代號 價格 150 價格 第三方卡券 第三方卡券" at bounding box center [417, 234] width 606 height 70
click at [662, 58] on button "結帳" at bounding box center [661, 59] width 32 height 19
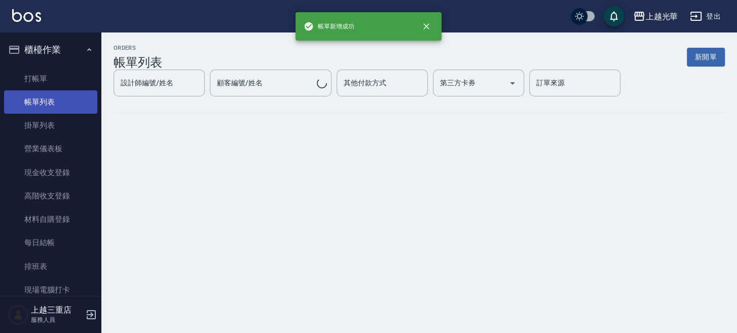
click at [45, 101] on link "帳單列表" at bounding box center [50, 101] width 93 height 23
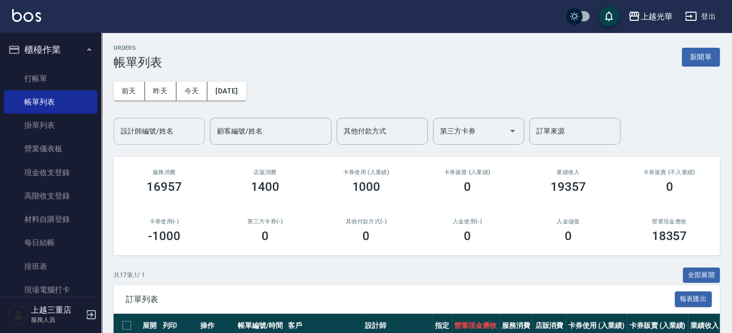
click at [152, 133] on input "設計師編號/姓名" at bounding box center [159, 131] width 82 height 18
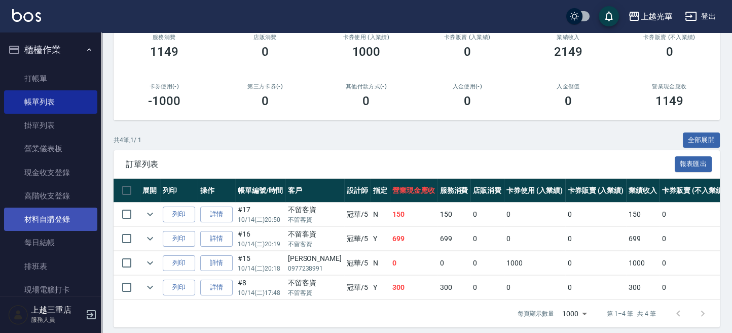
scroll to position [126, 0]
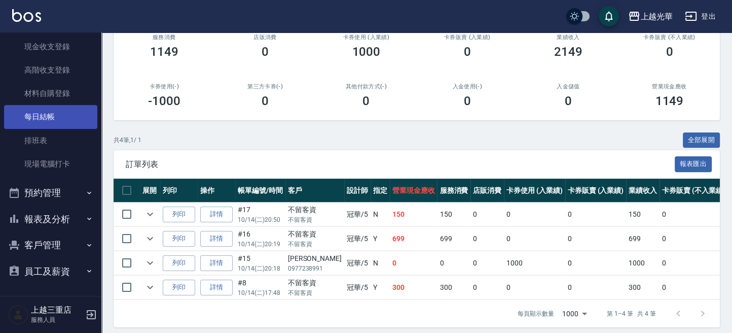
type input "冠華-5"
click at [68, 116] on link "每日結帳" at bounding box center [50, 116] width 93 height 23
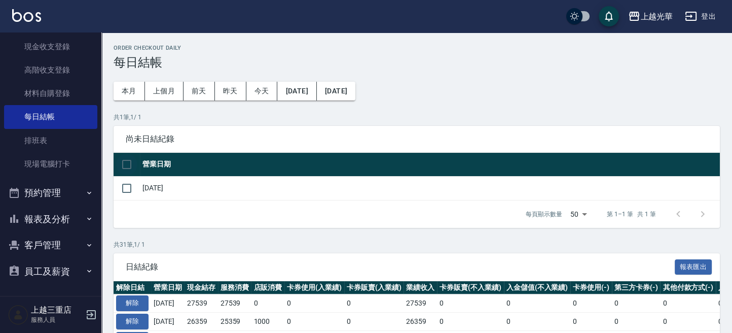
drag, startPoint x: 125, startPoint y: 164, endPoint x: 130, endPoint y: 163, distance: 5.1
click at [127, 163] on input "checkbox" at bounding box center [126, 164] width 21 height 21
checkbox input "true"
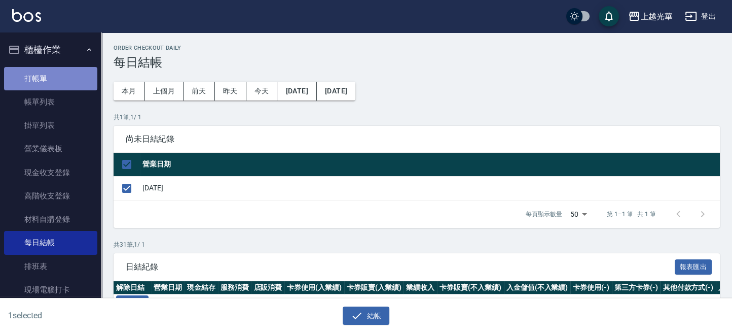
click at [60, 71] on link "打帳單" at bounding box center [50, 78] width 93 height 23
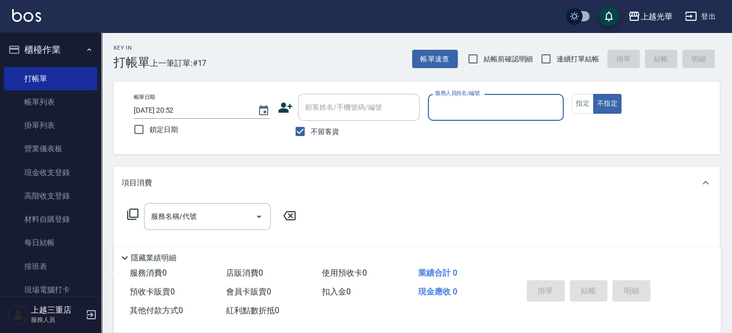
click at [326, 55] on div "Key In 打帳單 上一筆訂單:#17 帳單速查 結帳前確認明細 連續打單結帳 掛單 結帳 明細" at bounding box center [410, 50] width 619 height 37
click at [452, 116] on div "服務人員姓名/編號" at bounding box center [496, 107] width 136 height 27
click at [293, 58] on div "Key In 打帳單 上一筆訂單:#17 帳單速查 結帳前確認明細 連續打單結帳 掛單 結帳 明細" at bounding box center [410, 50] width 619 height 37
click at [453, 111] on input "服務人員姓名/編號" at bounding box center [496, 107] width 127 height 18
type input "冠華-5"
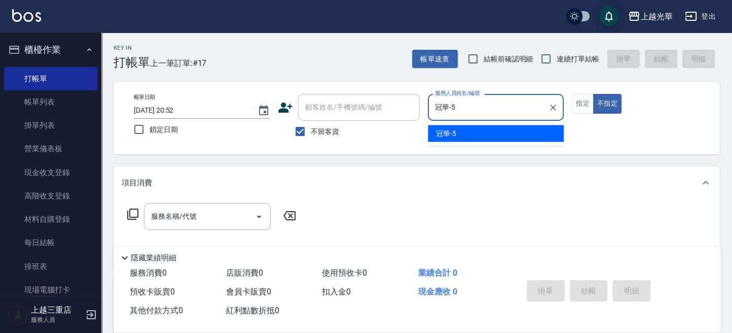
type button "false"
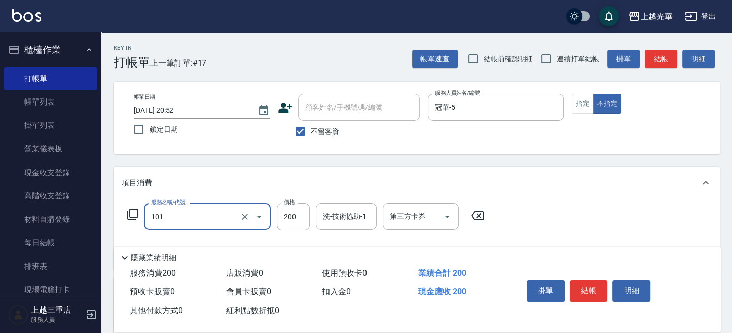
type input "不指定洗髮(101)"
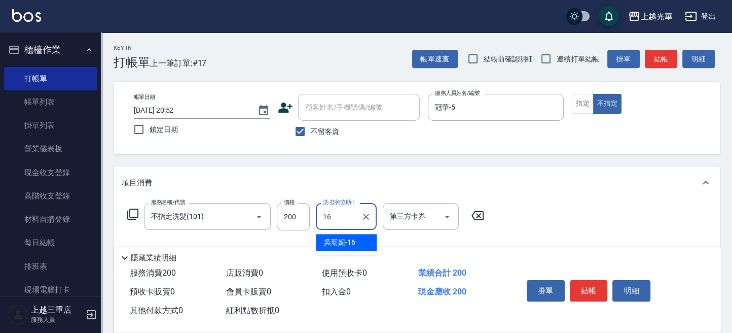
type input "吳珊妮-16"
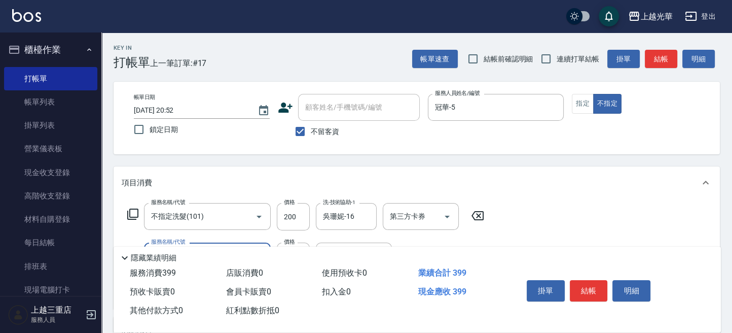
type input "不指定單剪(202)"
click at [571, 137] on div "帳單日期 [DATE] 20:52 鎖定日期 顧客姓名/手機號碼/編號 顧客姓名/手機號碼/編號 不留客資 服務人員姓名/編號 冠華-5 服務人員姓名/編號 …" at bounding box center [417, 118] width 582 height 48
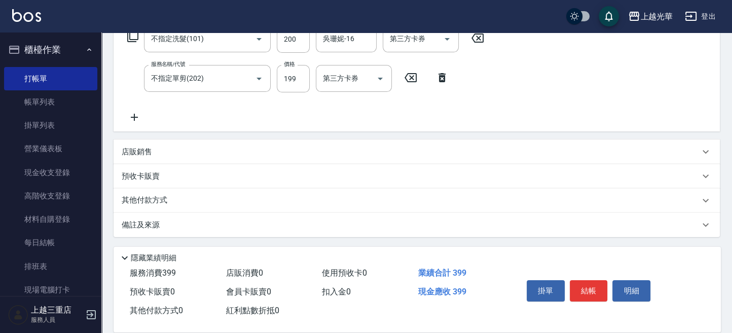
click at [546, 80] on div "服務名稱/代號 不指定洗髮(101) 服務名稱/代號 價格 200 價格 洗-技術協助-1 [PERSON_NAME]-16 洗-技術協助-1 第三方卡券 第…" at bounding box center [417, 76] width 606 height 110
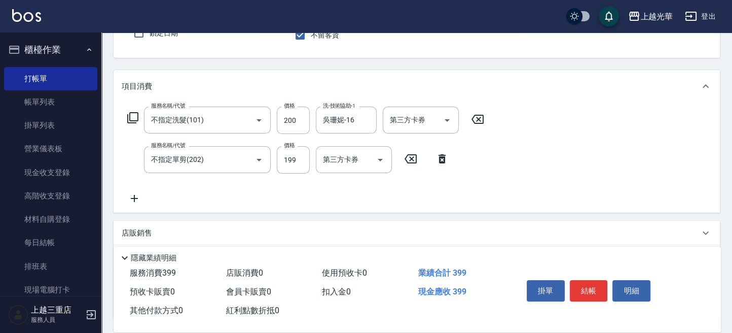
scroll to position [135, 0]
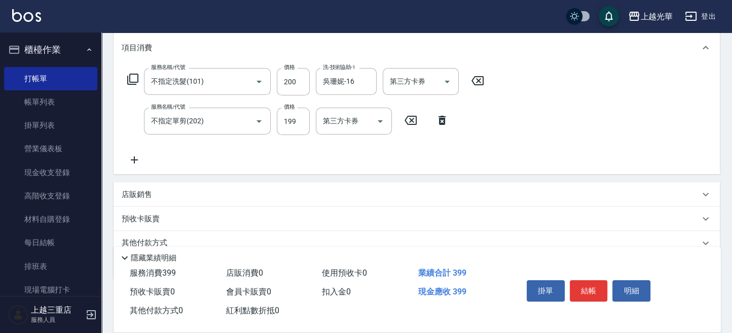
click at [583, 131] on div "服務名稱/代號 不指定洗髮(101) 服務名稱/代號 價格 200 價格 洗-技術協助-1 [PERSON_NAME]-16 洗-技術協助-1 第三方卡券 第…" at bounding box center [417, 119] width 606 height 110
click at [572, 135] on div "服務名稱/代號 不指定洗髮(101) 服務名稱/代號 價格 200 價格 洗-技術協助-1 [PERSON_NAME]-16 洗-技術協助-1 第三方卡券 第…" at bounding box center [417, 119] width 606 height 110
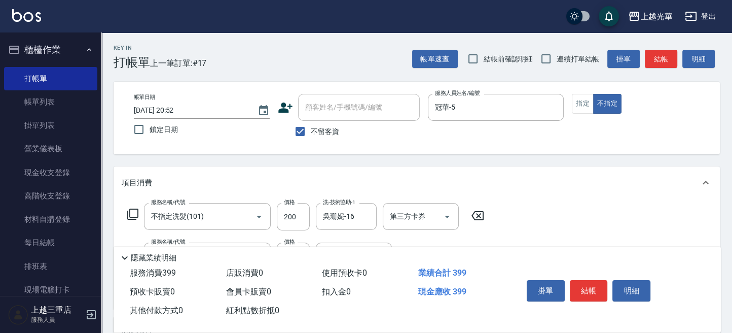
click at [643, 110] on div "指定 不指定" at bounding box center [640, 104] width 136 height 20
click at [662, 58] on button "結帳" at bounding box center [661, 59] width 32 height 19
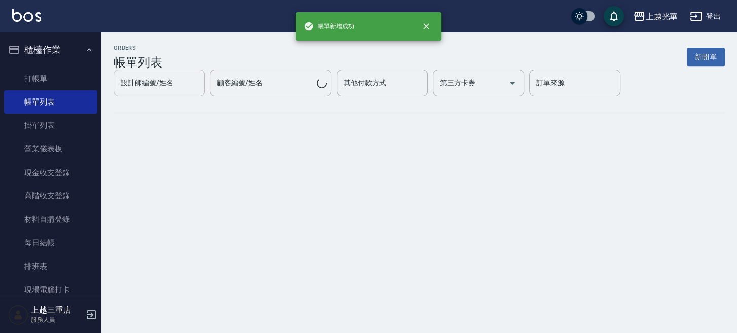
drag, startPoint x: 68, startPoint y: 104, endPoint x: 143, endPoint y: 135, distance: 81.6
click at [68, 104] on link "帳單列表" at bounding box center [50, 101] width 93 height 23
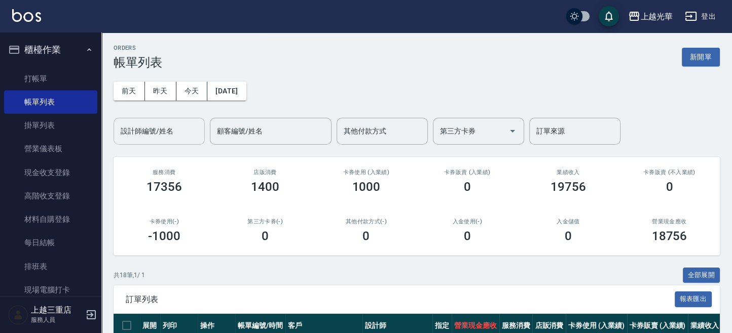
click at [157, 137] on input "設計師編號/姓名" at bounding box center [159, 131] width 82 height 18
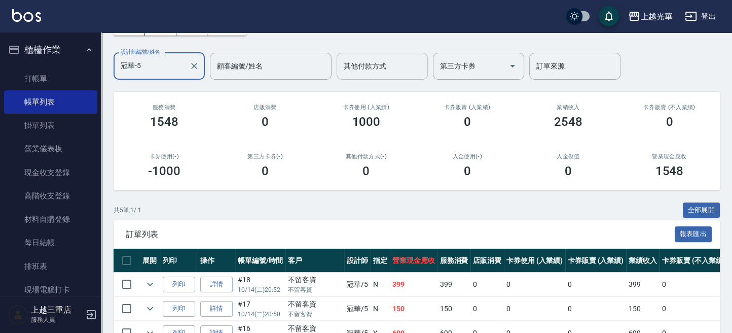
scroll to position [135, 0]
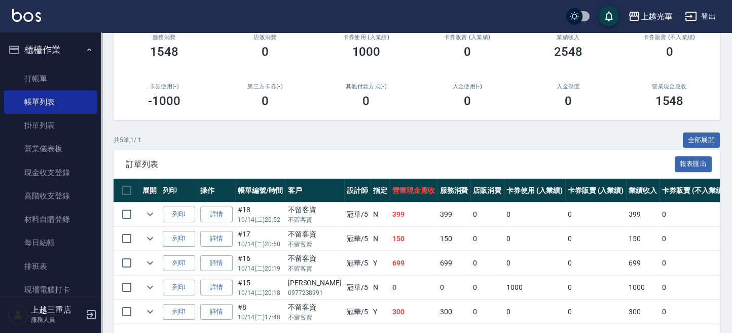
type input "冠華-5"
click at [402, 132] on div "共 5 筆, 1 / 1 全部展開" at bounding box center [417, 140] width 606 height 16
click at [78, 235] on link "每日結帳" at bounding box center [50, 242] width 93 height 23
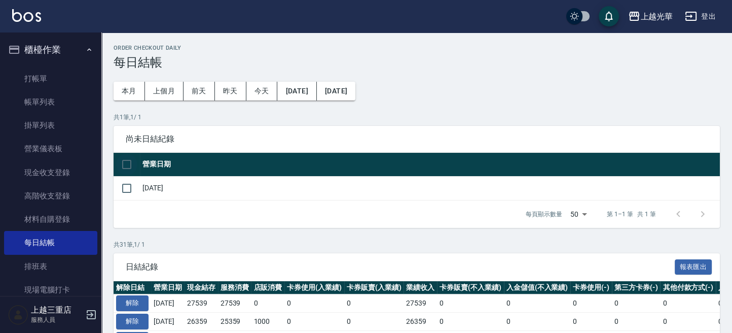
click at [132, 165] on input "checkbox" at bounding box center [126, 164] width 21 height 21
checkbox input "true"
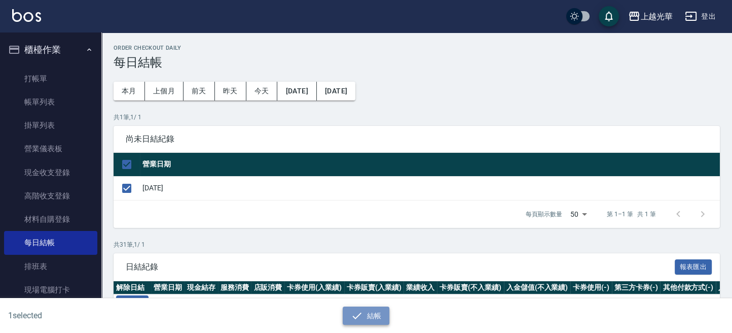
click at [367, 314] on button "結帳" at bounding box center [366, 315] width 47 height 19
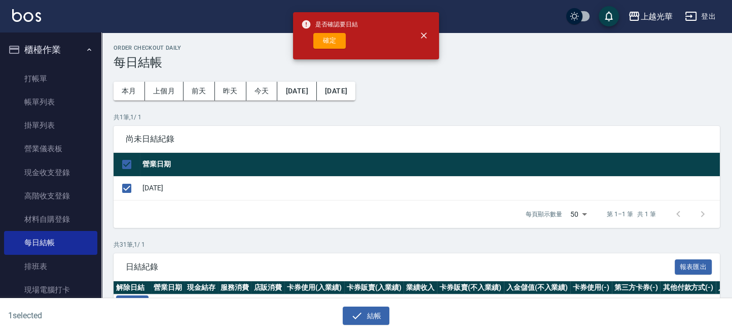
click at [240, 61] on h3 "每日結帳" at bounding box center [417, 62] width 606 height 14
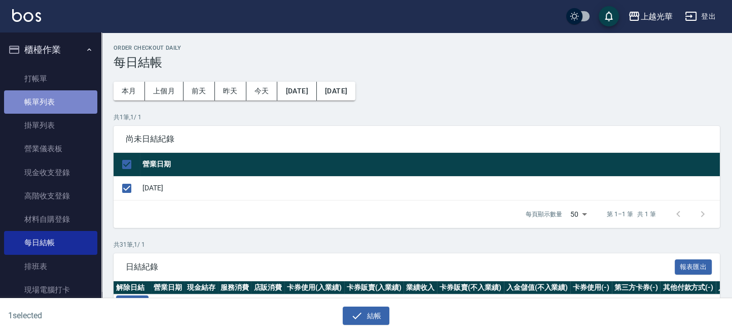
click at [77, 99] on link "帳單列表" at bounding box center [50, 101] width 93 height 23
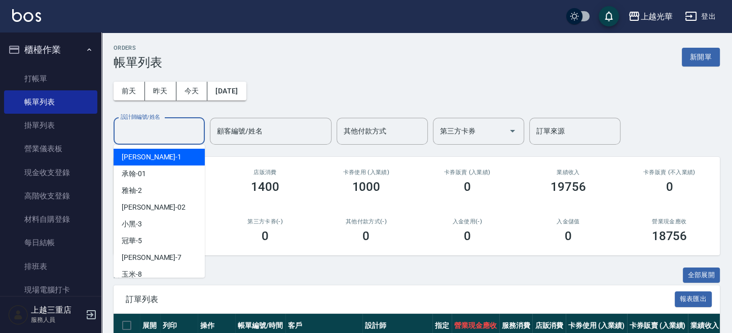
click at [134, 138] on input "設計師編號/姓名" at bounding box center [159, 131] width 82 height 18
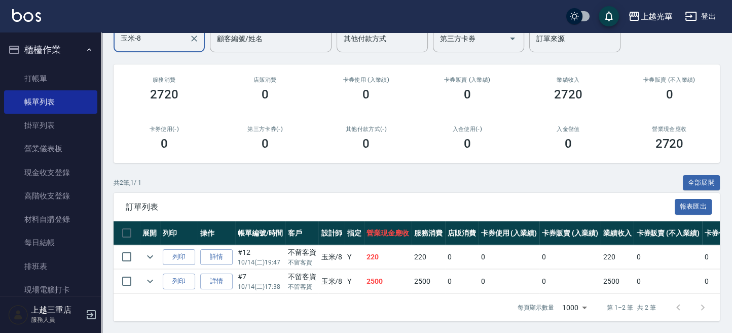
scroll to position [102, 0]
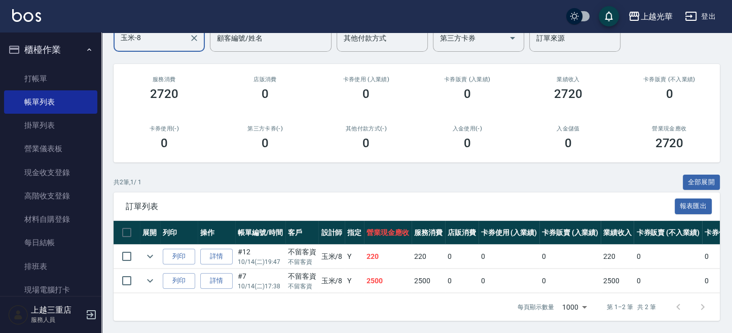
type input "玉米-8"
drag, startPoint x: 387, startPoint y: 246, endPoint x: 357, endPoint y: 250, distance: 30.6
click at [357, 250] on tr "列印 詳情 #12 10/14 (二) 19:47 不留客資 不留客資 玉米 /8 Y 220 220 0 0 0 220 0 0 0 0 0" at bounding box center [528, 256] width 828 height 24
drag, startPoint x: 410, startPoint y: 276, endPoint x: 361, endPoint y: 276, distance: 49.2
click at [361, 276] on tr "列印 詳情 #7 10/14 (二) 17:38 不留客資 不留客資 玉米 /8 Y 2500 2500 0 0 0 2500 0 0 0 0 0" at bounding box center [528, 281] width 828 height 24
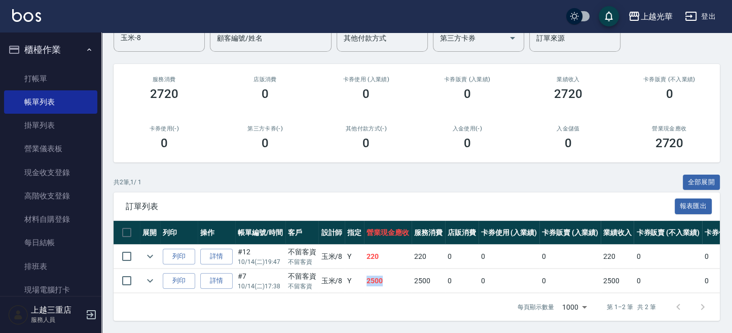
click at [389, 269] on td "2500" at bounding box center [388, 281] width 48 height 24
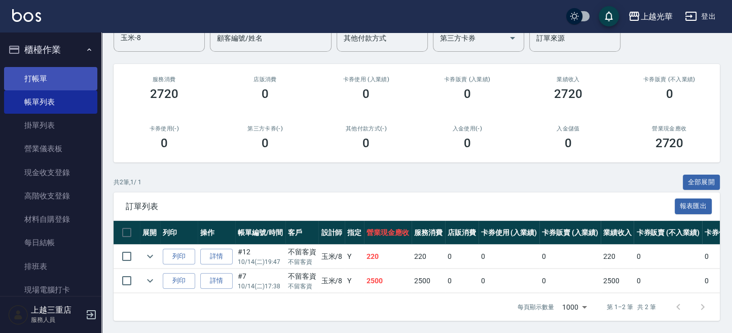
click at [52, 76] on link "打帳單" at bounding box center [50, 78] width 93 height 23
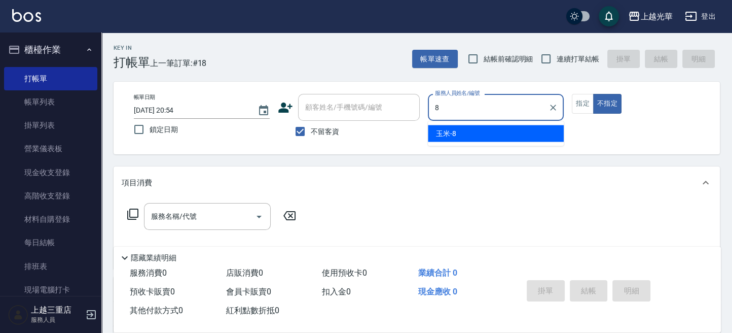
type input "玉米-8"
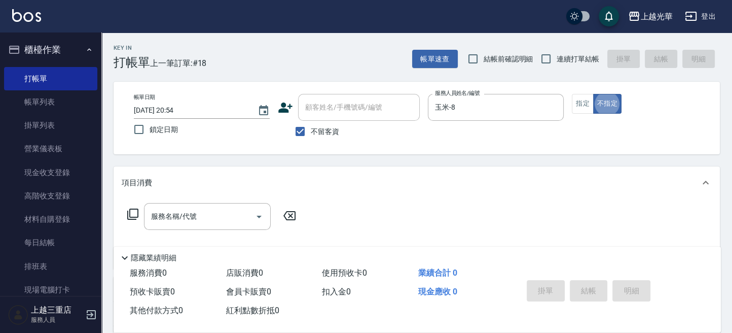
type button "false"
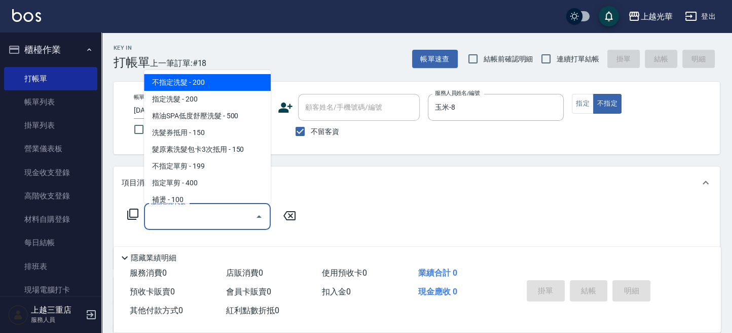
click at [156, 208] on input "服務名稱/代號" at bounding box center [200, 216] width 102 height 18
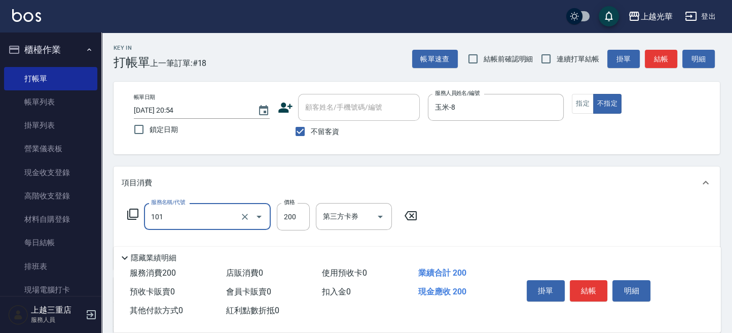
type input "不指定洗髮(101)"
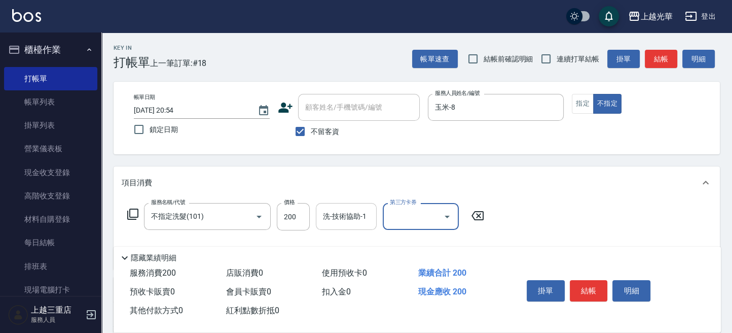
click at [329, 220] on input "洗-技術協助-1" at bounding box center [346, 216] width 52 height 18
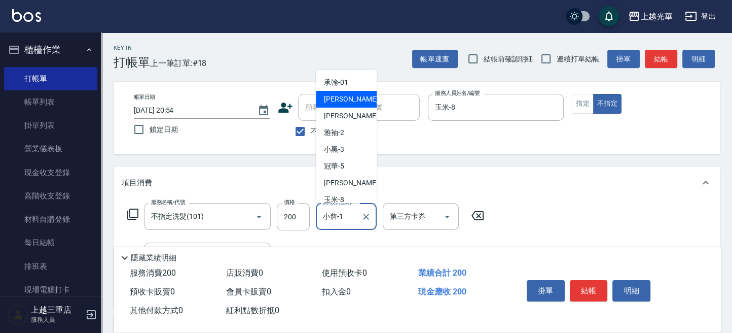
click at [339, 220] on input "小詹-1" at bounding box center [338, 216] width 37 height 18
drag, startPoint x: 362, startPoint y: 213, endPoint x: 333, endPoint y: 215, distance: 28.5
click at [333, 215] on div "[PERSON_NAME]-1 洗-技術協助-1" at bounding box center [346, 216] width 61 height 27
drag, startPoint x: 343, startPoint y: 219, endPoint x: 306, endPoint y: 219, distance: 37.0
click at [306, 219] on div "服務名稱/代號 不指定洗髮(101) 服務名稱/代號 價格 200 價格 洗-技術協助-1 小詹-1 洗-技術協助-1 第三方卡券 第三方卡券" at bounding box center [306, 216] width 369 height 27
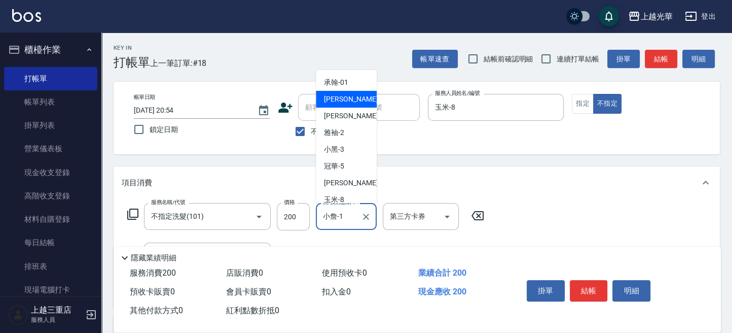
drag, startPoint x: 350, startPoint y: 216, endPoint x: 380, endPoint y: 148, distance: 74.2
click at [322, 213] on input "小詹-1" at bounding box center [338, 216] width 37 height 18
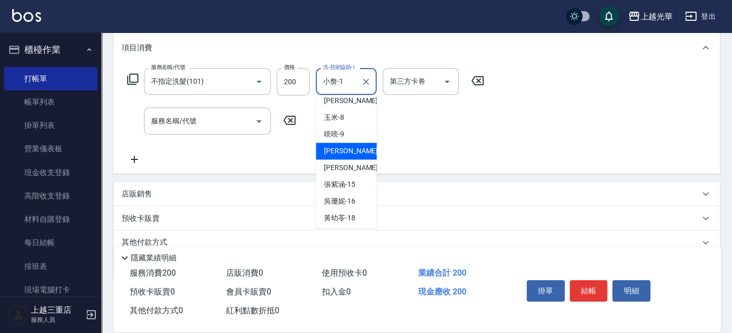
scroll to position [135, 0]
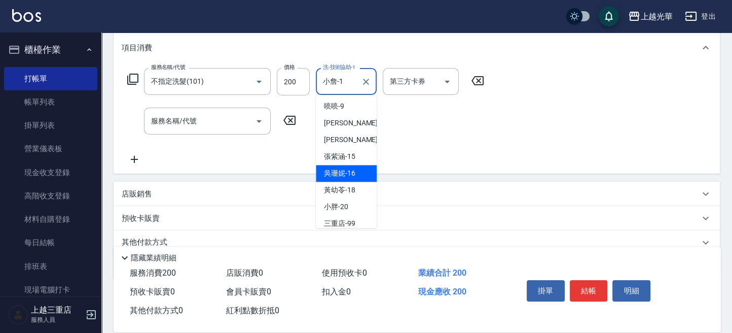
click at [353, 169] on span "[PERSON_NAME]-16" at bounding box center [339, 173] width 31 height 11
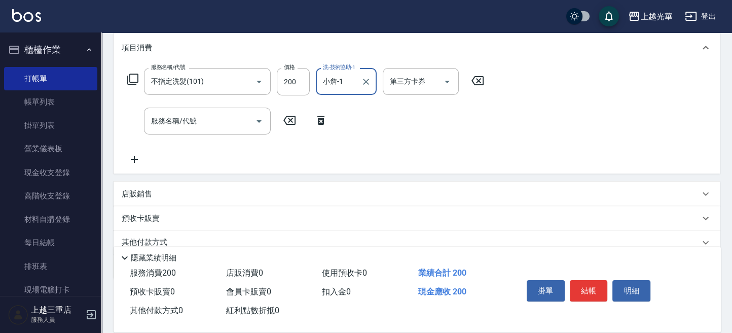
type input "吳珊妮-16"
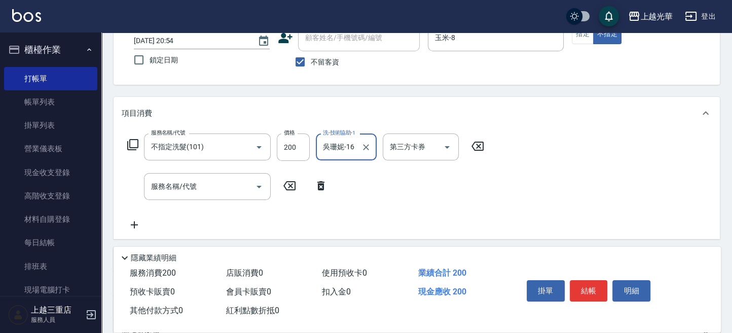
scroll to position [0, 0]
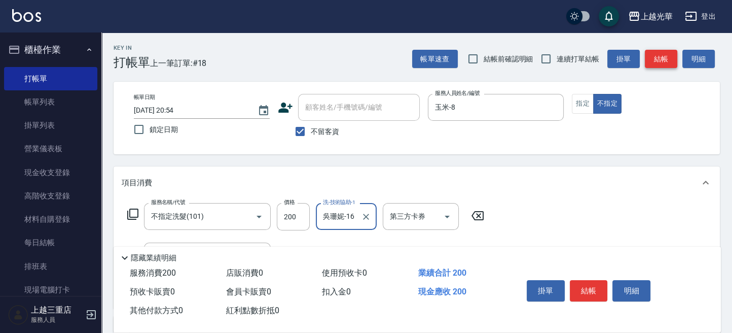
click at [652, 56] on button "結帳" at bounding box center [661, 59] width 32 height 19
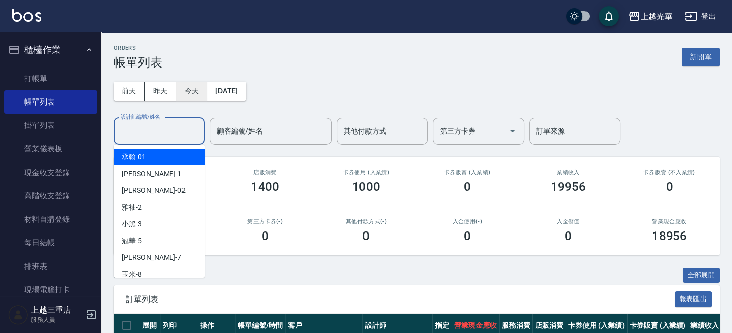
drag, startPoint x: 141, startPoint y: 132, endPoint x: 187, endPoint y: 96, distance: 57.8
click at [141, 131] on input "設計師編號/姓名" at bounding box center [159, 131] width 82 height 18
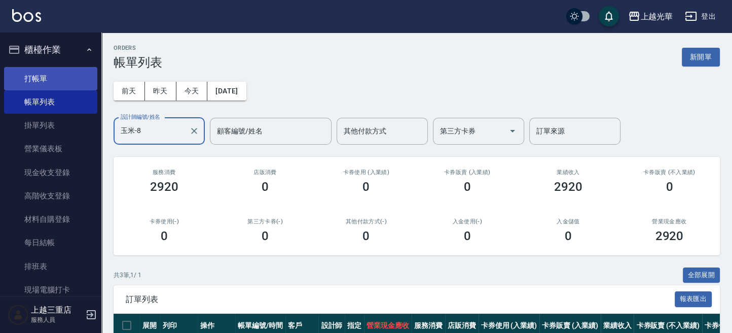
type input "玉米-8"
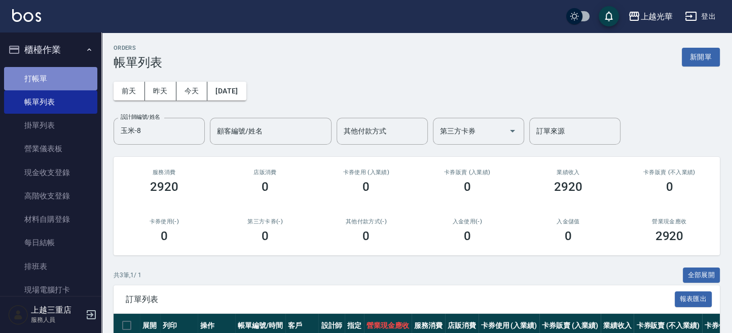
click at [55, 78] on link "打帳單" at bounding box center [50, 78] width 93 height 23
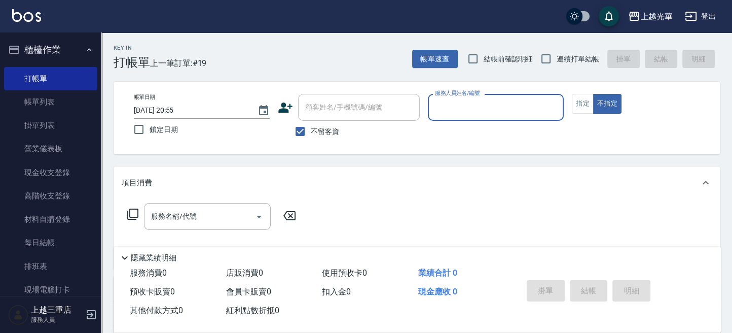
drag, startPoint x: 322, startPoint y: 133, endPoint x: 322, endPoint y: 124, distance: 9.1
click at [322, 131] on span "不留客資" at bounding box center [325, 131] width 28 height 11
click at [311, 131] on input "不留客資" at bounding box center [300, 131] width 21 height 21
checkbox input "false"
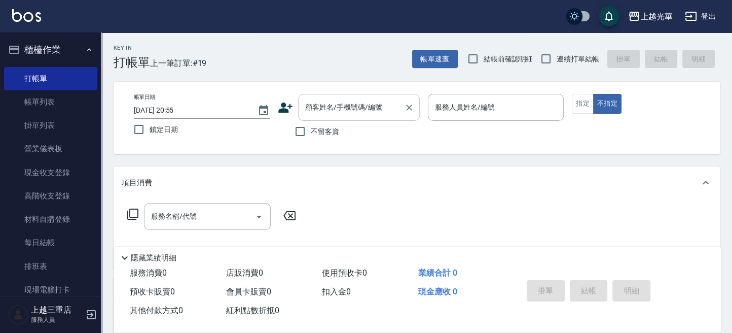
click at [325, 111] on input "顧客姓名/手機號碼/編號" at bounding box center [351, 107] width 97 height 18
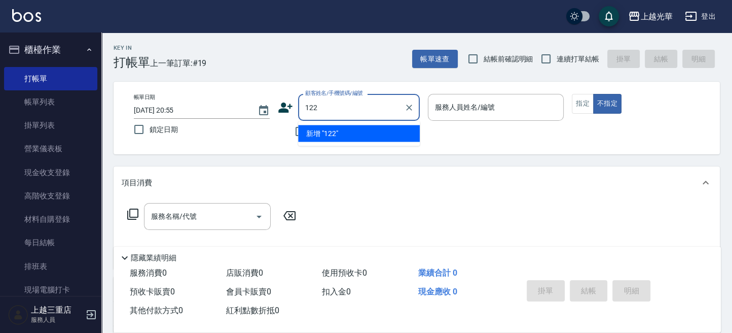
type input "122"
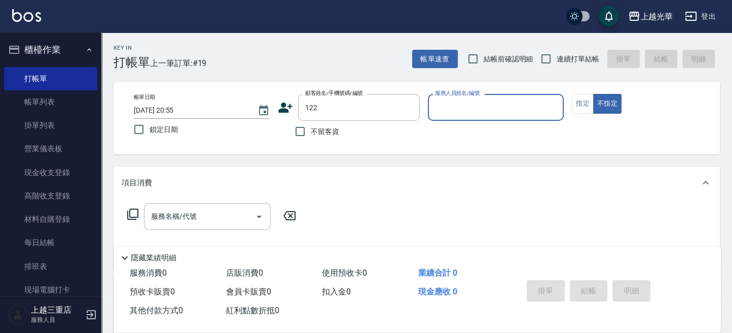
click at [593, 94] on button "不指定" at bounding box center [607, 104] width 28 height 20
type button "false"
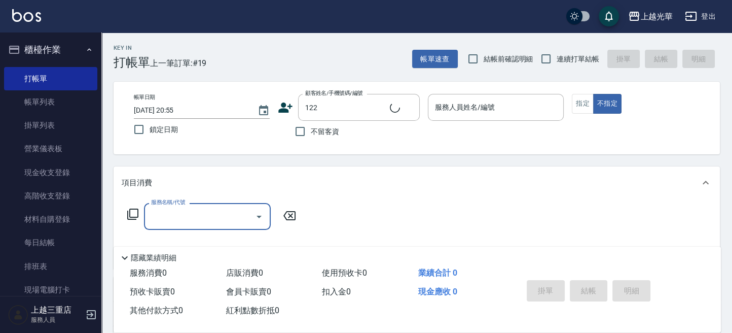
type input "[PERSON_NAME]/0980102152/122"
type input "玉米-8"
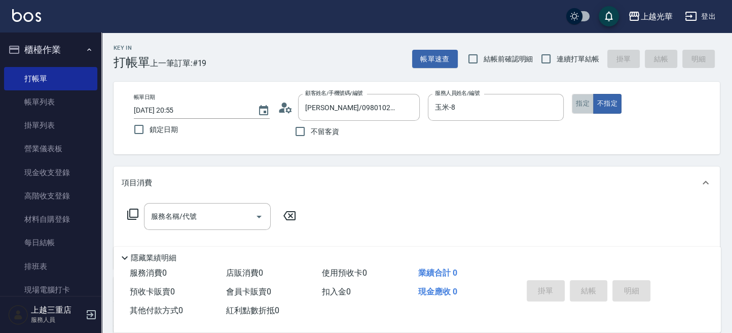
click at [586, 100] on button "指定" at bounding box center [583, 104] width 22 height 20
click at [184, 214] on input "服務名稱/代號" at bounding box center [200, 216] width 102 height 18
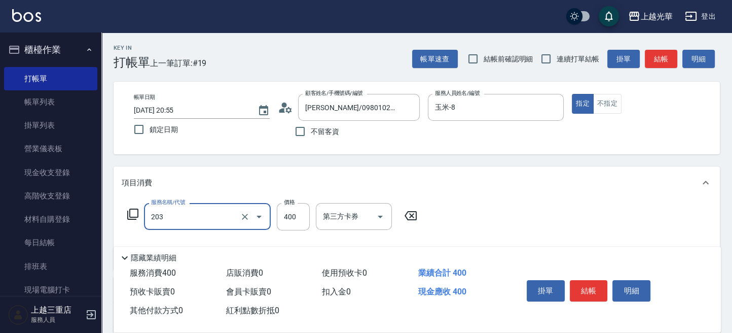
type input "指定單剪(203)"
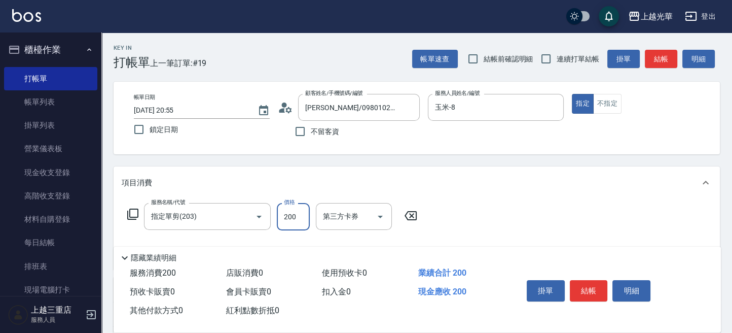
type input "200"
click at [657, 65] on button "結帳" at bounding box center [661, 59] width 32 height 19
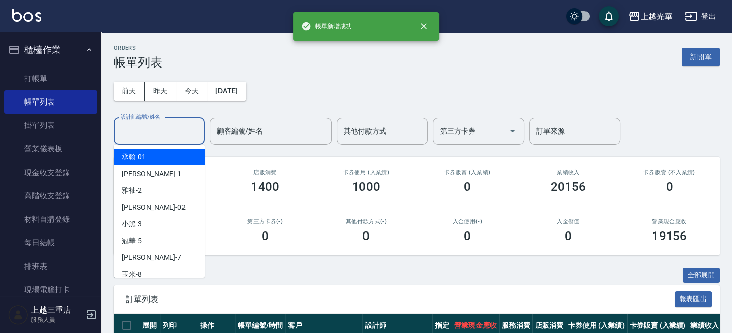
click at [172, 127] on input "設計師編號/姓名" at bounding box center [159, 131] width 82 height 18
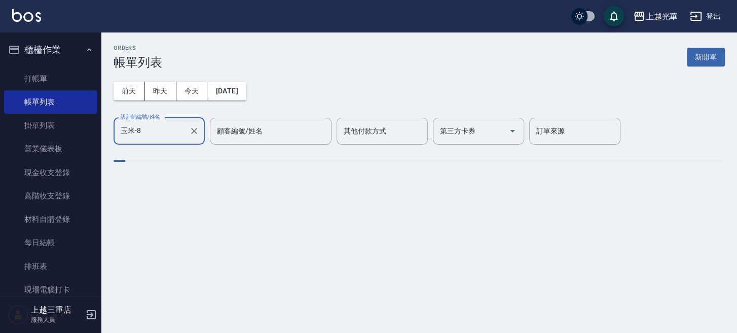
type input "玉米-8"
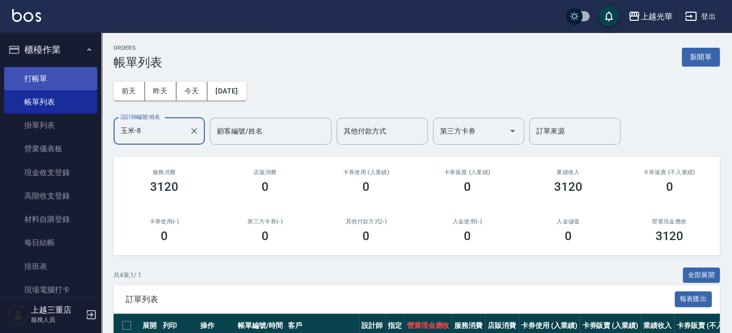
click at [61, 82] on link "打帳單" at bounding box center [50, 78] width 93 height 23
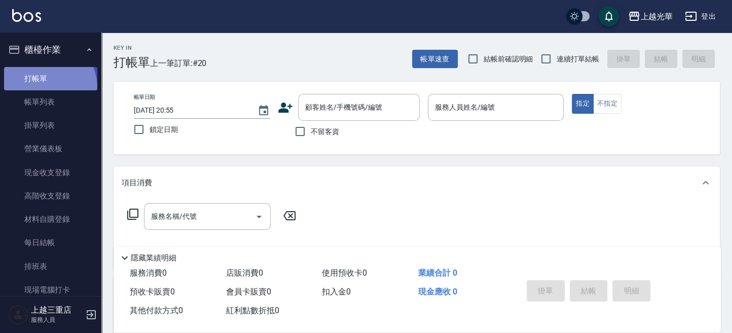
click at [41, 88] on link "打帳單" at bounding box center [50, 78] width 93 height 23
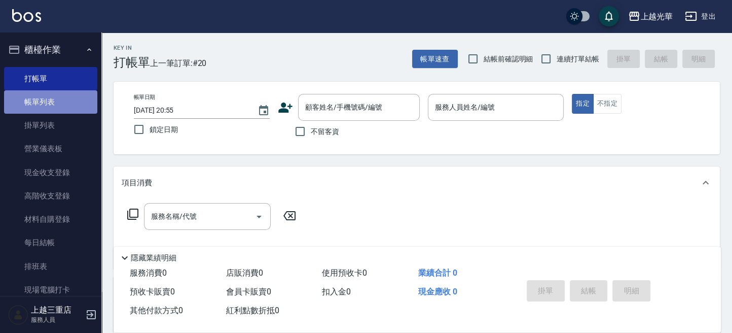
click at [65, 105] on link "帳單列表" at bounding box center [50, 101] width 93 height 23
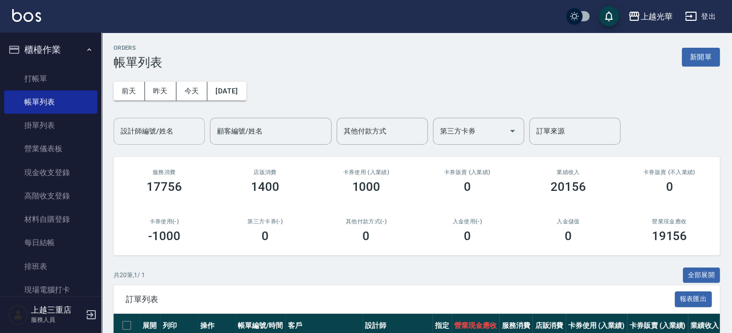
click at [172, 131] on input "設計師編號/姓名" at bounding box center [159, 131] width 82 height 18
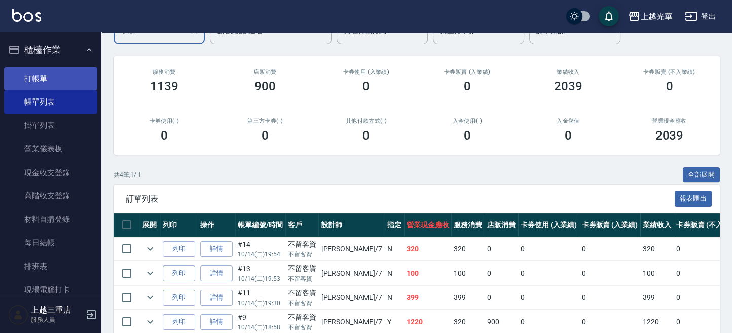
scroll to position [83, 0]
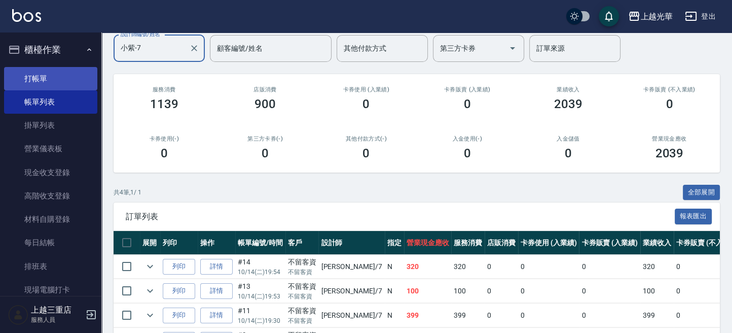
type input "小紫-7"
click at [37, 78] on link "打帳單" at bounding box center [50, 78] width 93 height 23
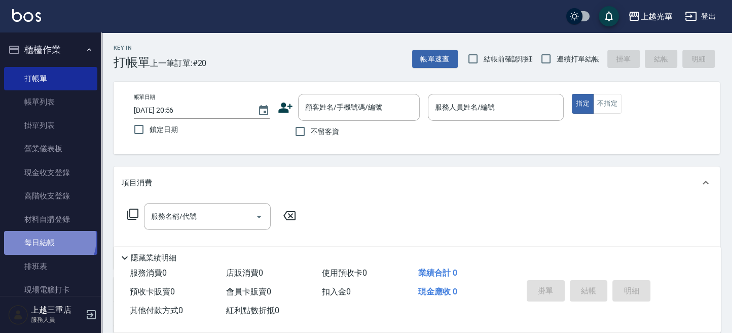
drag, startPoint x: 49, startPoint y: 239, endPoint x: 50, endPoint y: 254, distance: 14.3
click at [48, 239] on link "每日結帳" at bounding box center [50, 242] width 93 height 23
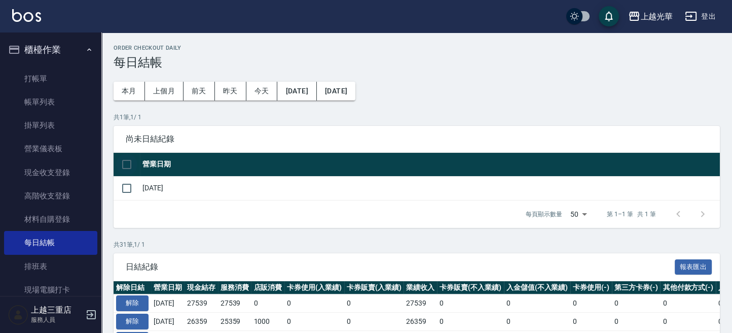
click at [125, 160] on input "checkbox" at bounding box center [126, 164] width 21 height 21
checkbox input "true"
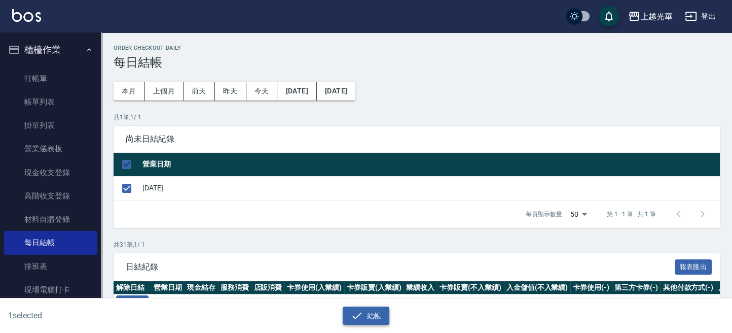
click at [367, 310] on button "結帳" at bounding box center [366, 315] width 47 height 19
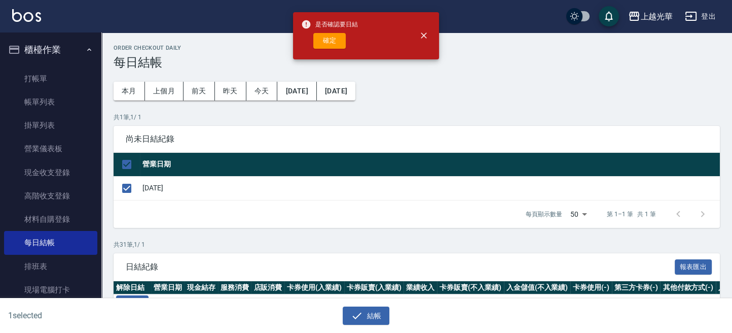
click at [334, 40] on button "確定" at bounding box center [329, 41] width 32 height 16
checkbox input "false"
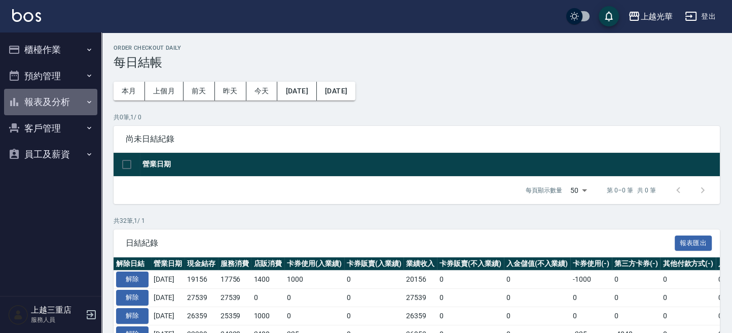
drag, startPoint x: 53, startPoint y: 98, endPoint x: 38, endPoint y: 146, distance: 50.2
click at [52, 99] on button "報表及分析" at bounding box center [50, 102] width 93 height 26
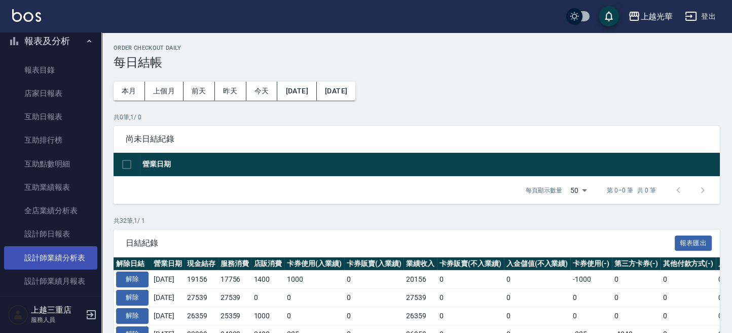
scroll to position [135, 0]
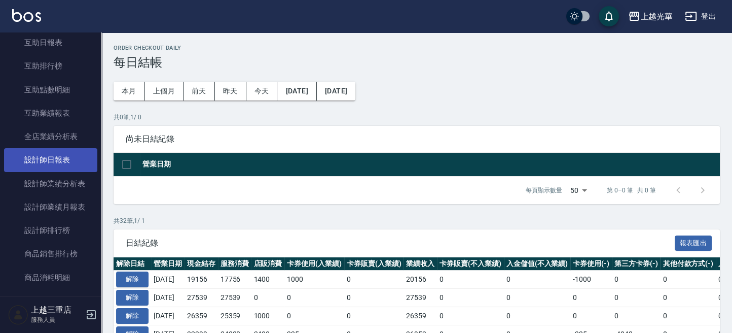
click at [71, 157] on link "設計師日報表" at bounding box center [50, 159] width 93 height 23
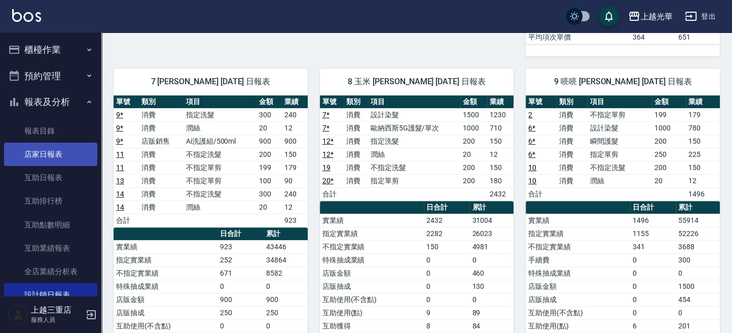
click at [74, 151] on link "店家日報表" at bounding box center [50, 153] width 93 height 23
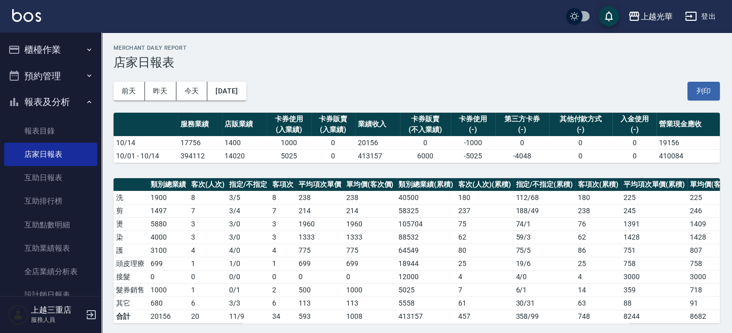
click at [62, 48] on button "櫃檯作業" at bounding box center [50, 50] width 93 height 26
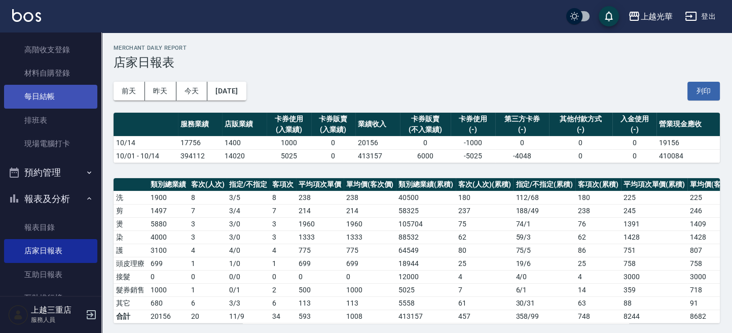
scroll to position [203, 0]
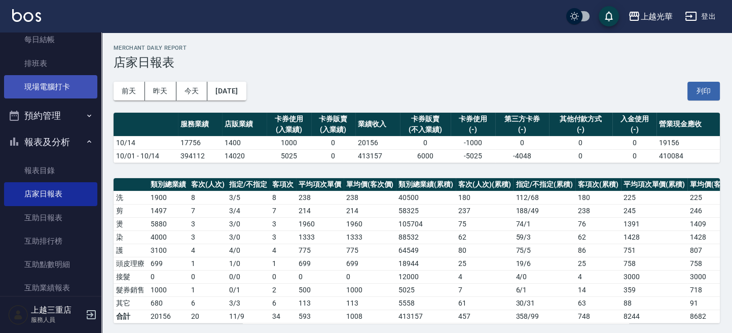
click at [70, 93] on link "現場電腦打卡" at bounding box center [50, 86] width 93 height 23
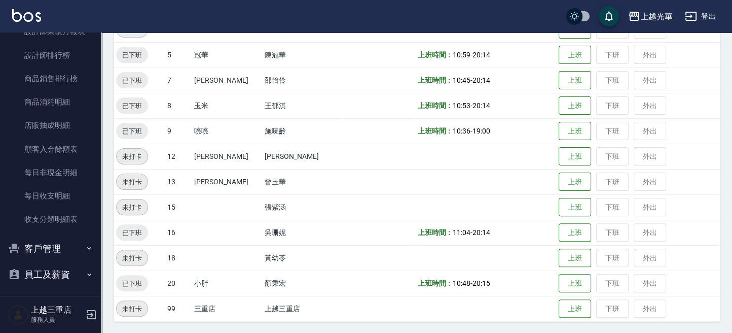
scroll to position [556, 0]
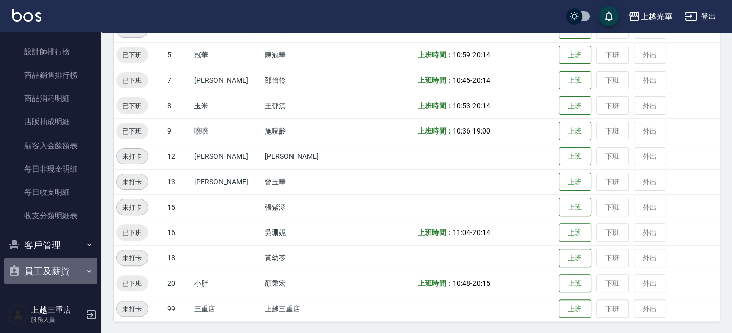
click at [70, 265] on button "員工及薪資" at bounding box center [50, 271] width 93 height 26
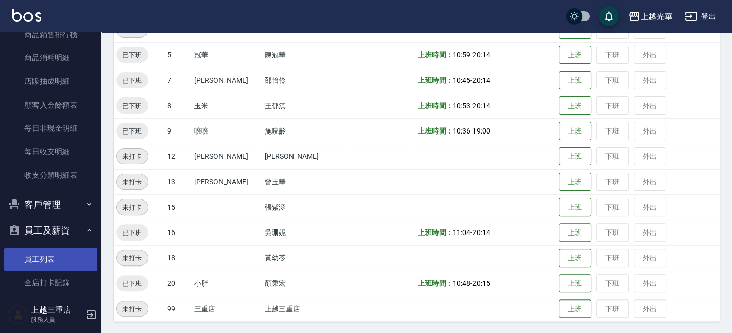
scroll to position [605, 0]
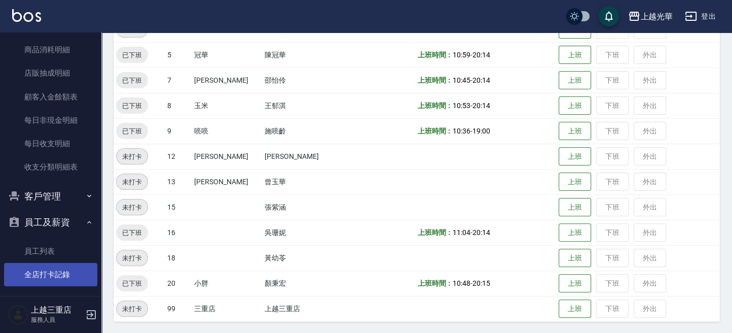
click at [61, 272] on link "全店打卡記錄" at bounding box center [50, 274] width 93 height 23
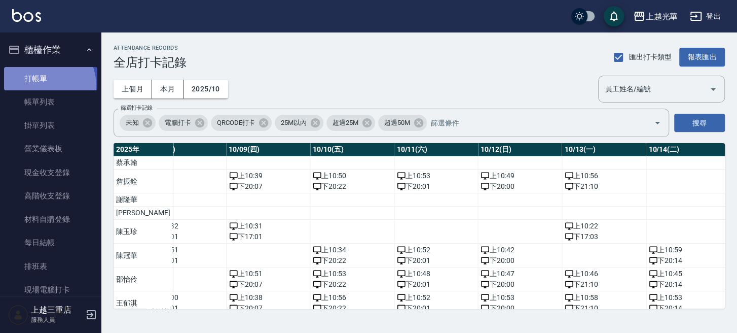
click at [37, 86] on link "打帳單" at bounding box center [50, 78] width 93 height 23
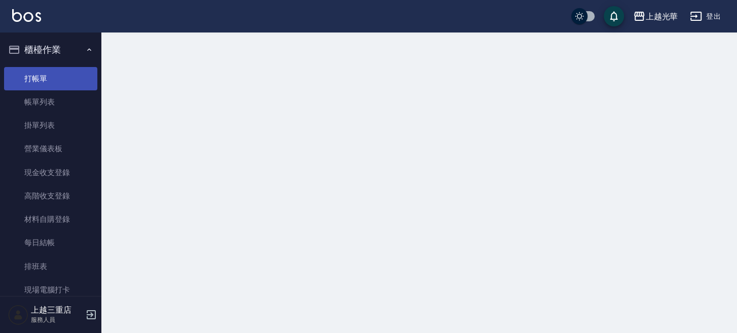
click at [37, 86] on link "打帳單" at bounding box center [50, 78] width 93 height 23
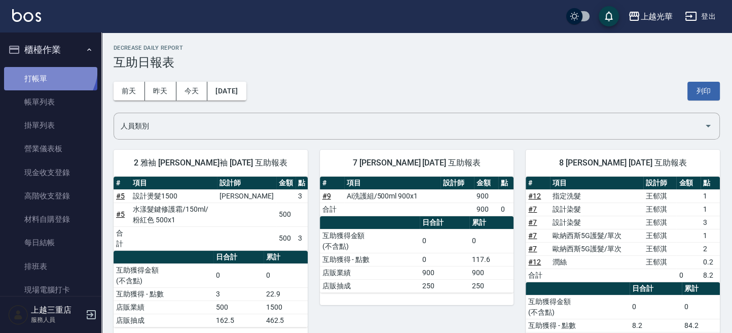
click at [44, 67] on link "打帳單" at bounding box center [50, 78] width 93 height 23
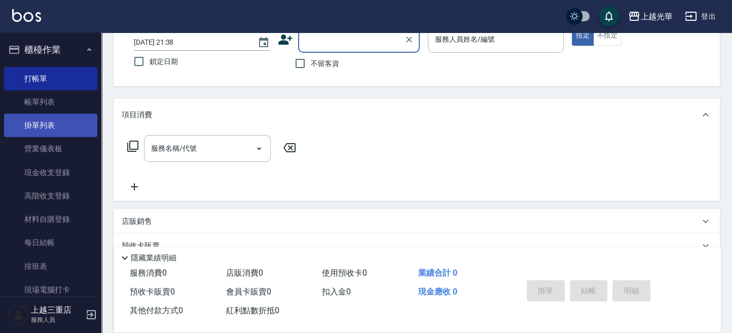
scroll to position [67, 0]
